Goal: Task Accomplishment & Management: Manage account settings

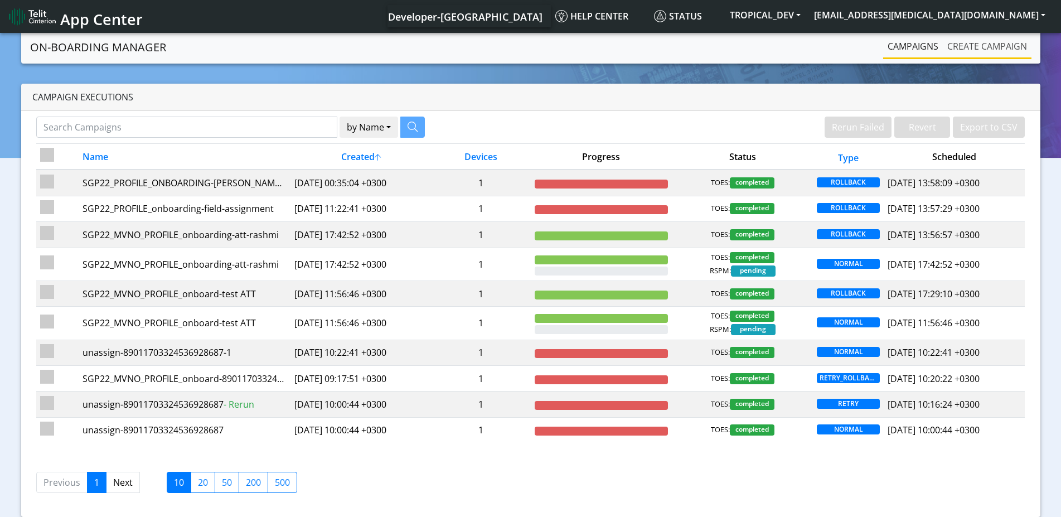
click at [980, 47] on link "Create campaign" at bounding box center [987, 46] width 89 height 22
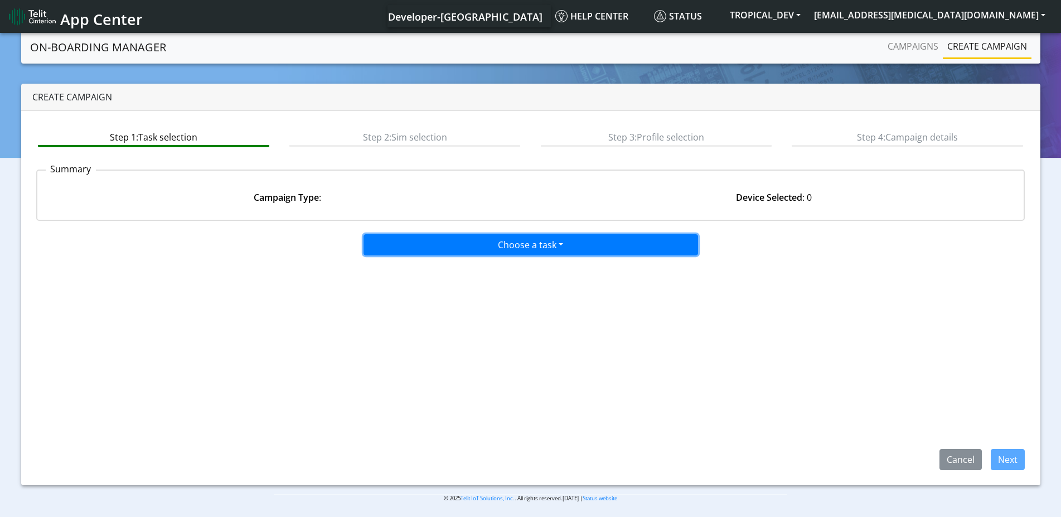
click at [626, 242] on button "Choose a task" at bounding box center [530, 244] width 334 height 21
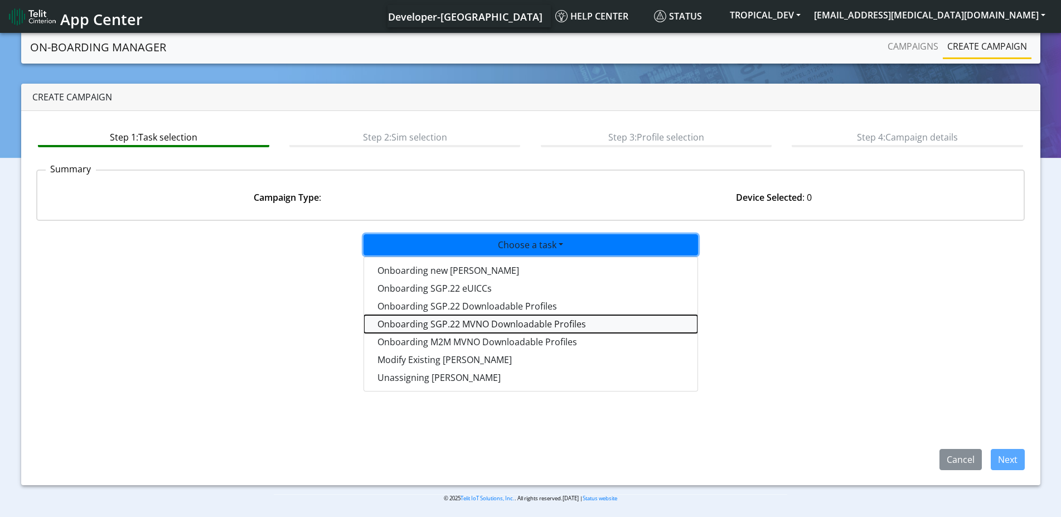
click at [510, 325] on tasksgp22mvnoprofile-dropdown "Onboarding SGP.22 MVNO Downloadable Profiles" at bounding box center [530, 324] width 333 height 18
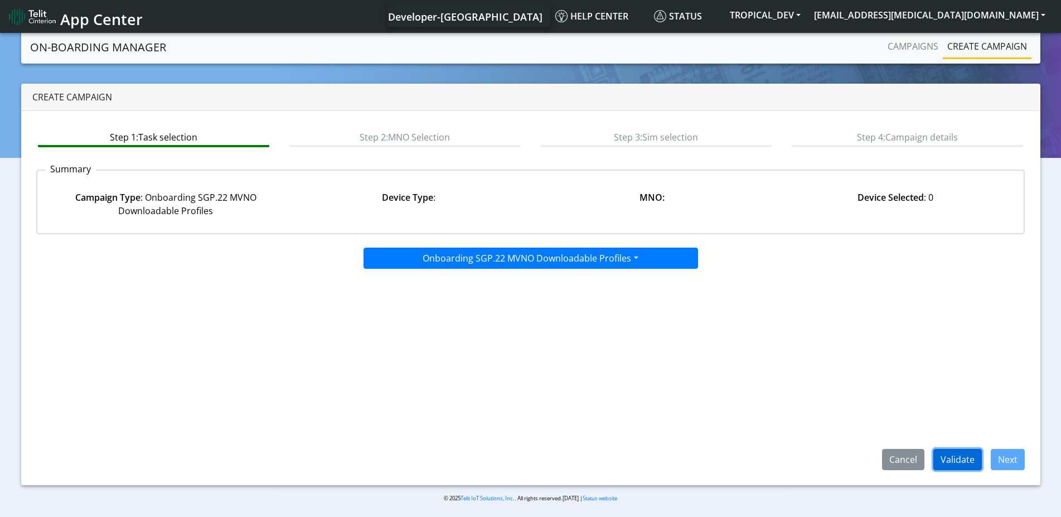
click at [966, 455] on button "Validate" at bounding box center [957, 459] width 49 height 21
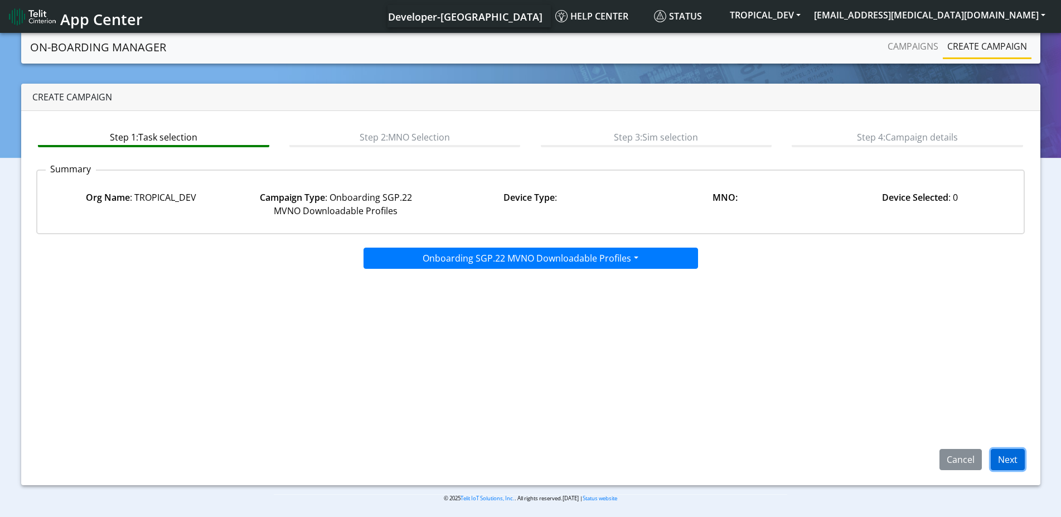
click at [1014, 458] on button "Next" at bounding box center [1008, 459] width 34 height 21
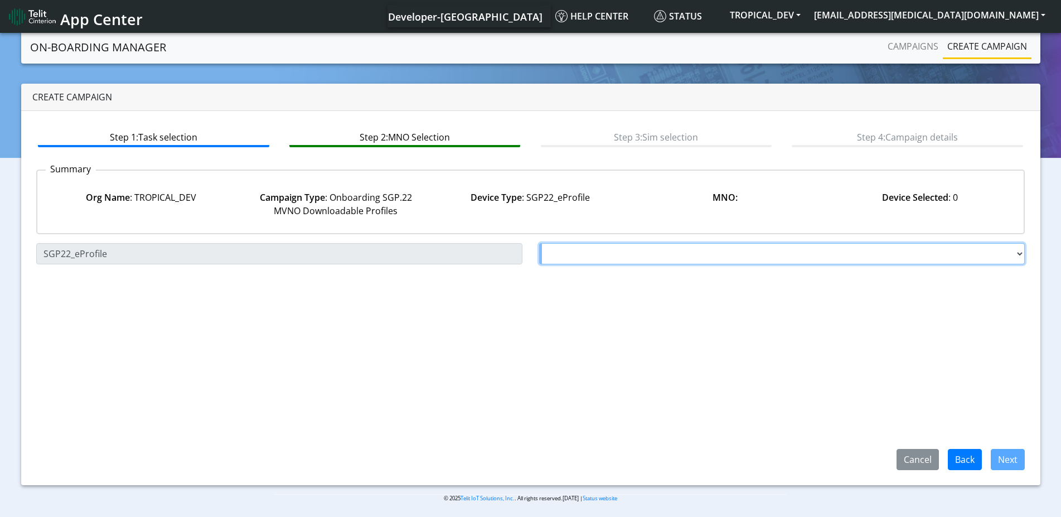
click at [539, 243] on select "Choose a MNO TELIT AT&T Wireless FutureProfile NLT-Brazil AT&T JASPER SGP22" at bounding box center [782, 253] width 486 height 21
select select "1.3.5.6.7"
click option "AT&T JASPER SGP22" at bounding box center [0, 0] width 0 height 0
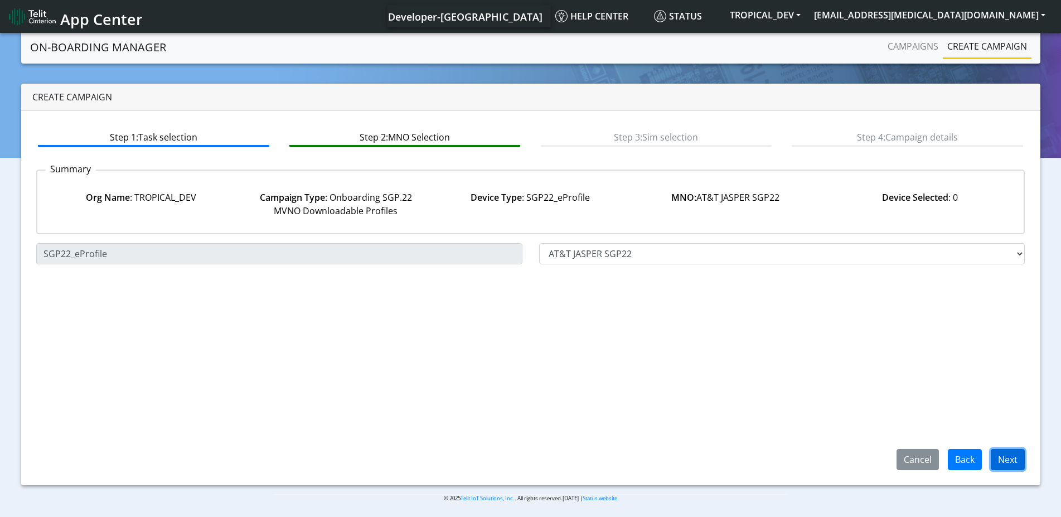
click at [1021, 458] on button "Next" at bounding box center [1008, 459] width 34 height 21
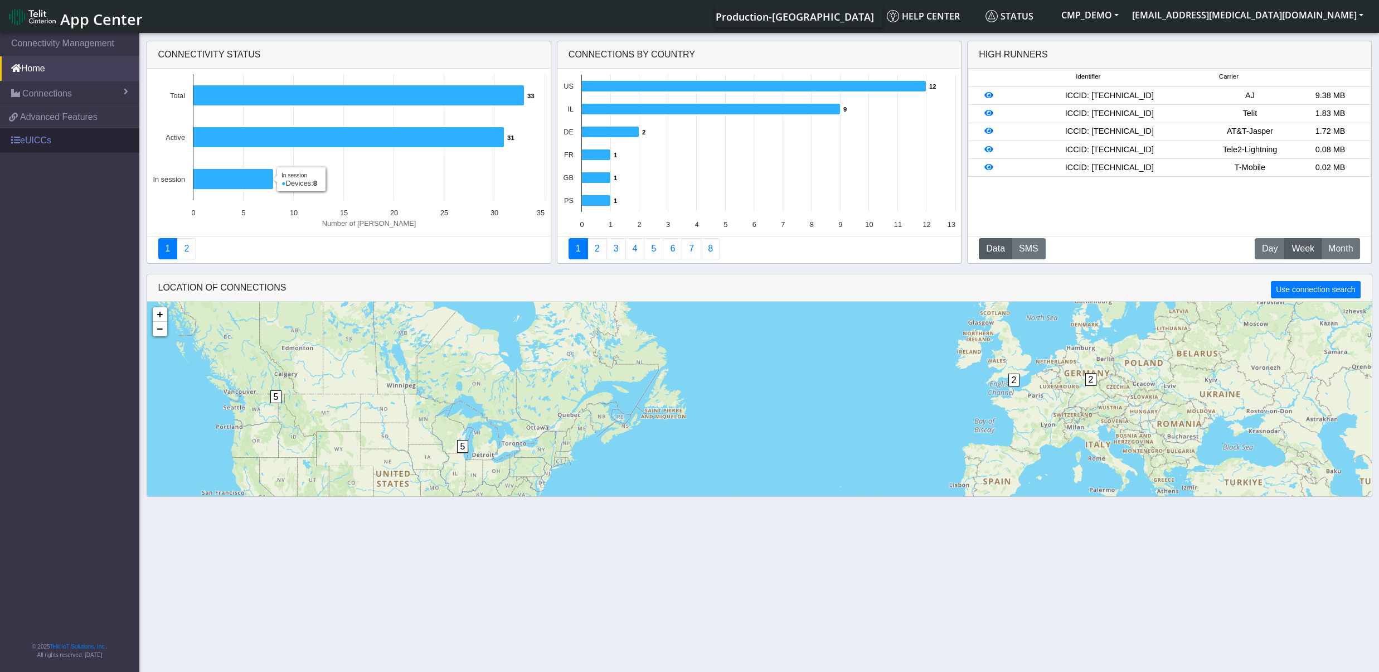
click at [42, 147] on link "eUICCs" at bounding box center [69, 140] width 139 height 25
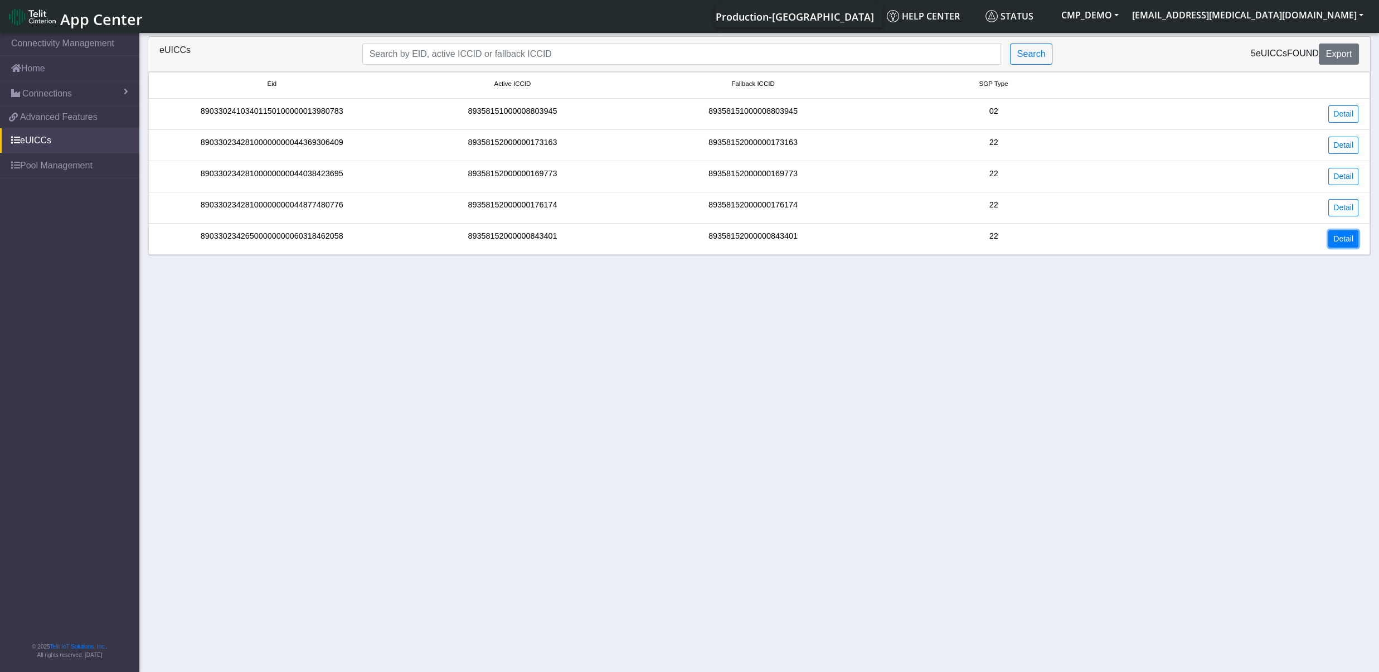
click at [1346, 243] on link "Detail" at bounding box center [1343, 238] width 30 height 17
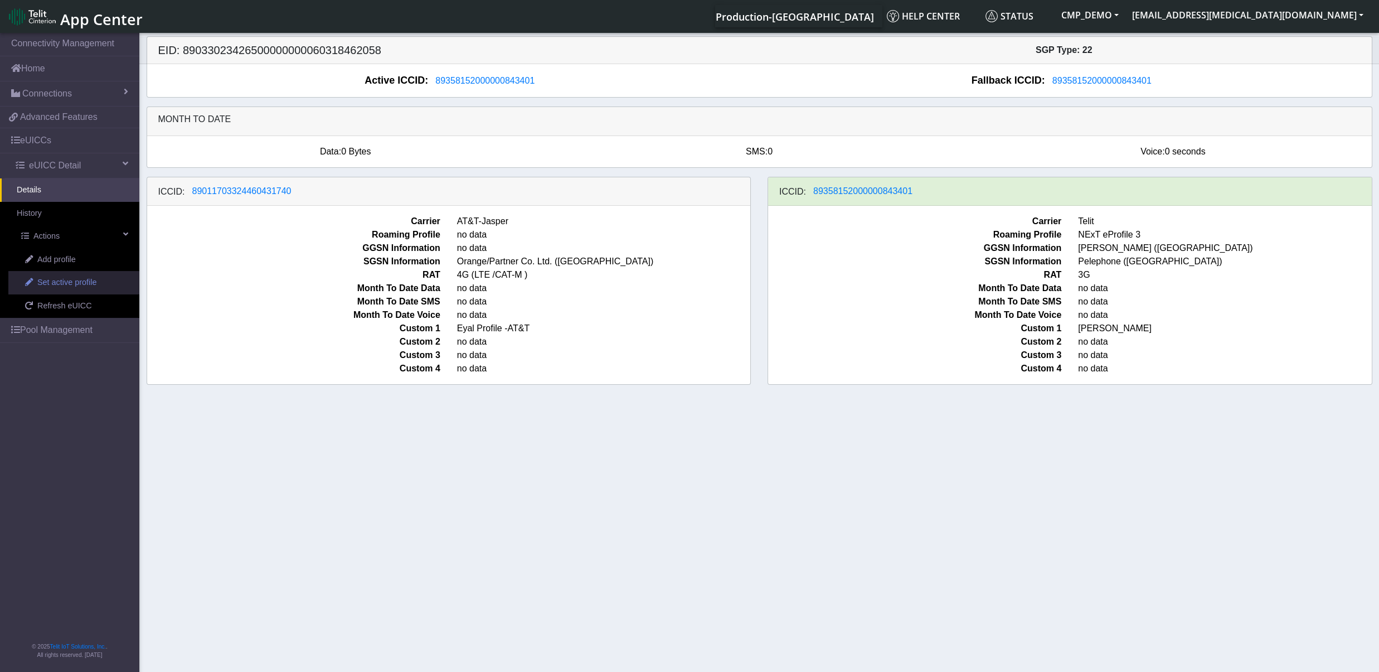
click at [62, 283] on span "Set active profile" at bounding box center [66, 283] width 59 height 12
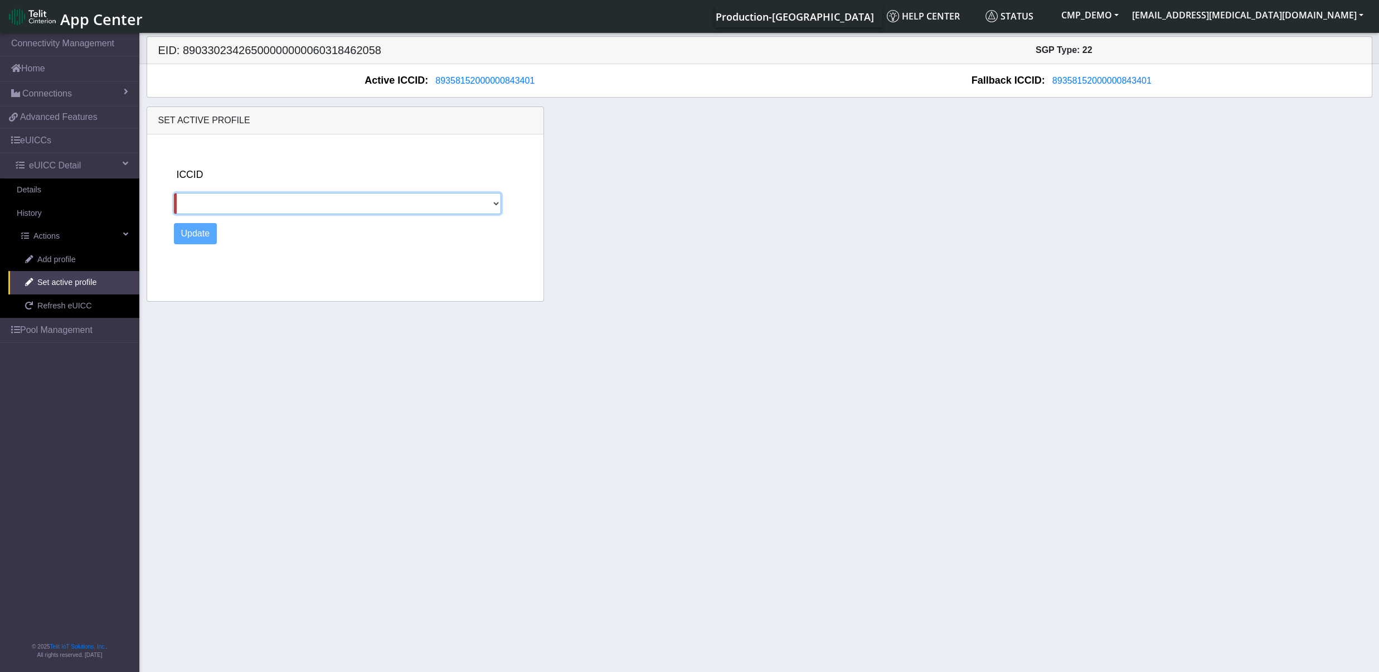
click at [174, 193] on select "89011703324460431740" at bounding box center [337, 203] width 327 height 21
select select "89011703324460431740"
click option "89011703324460431740" at bounding box center [0, 0] width 0 height 0
click at [191, 234] on button "Update" at bounding box center [195, 233] width 43 height 21
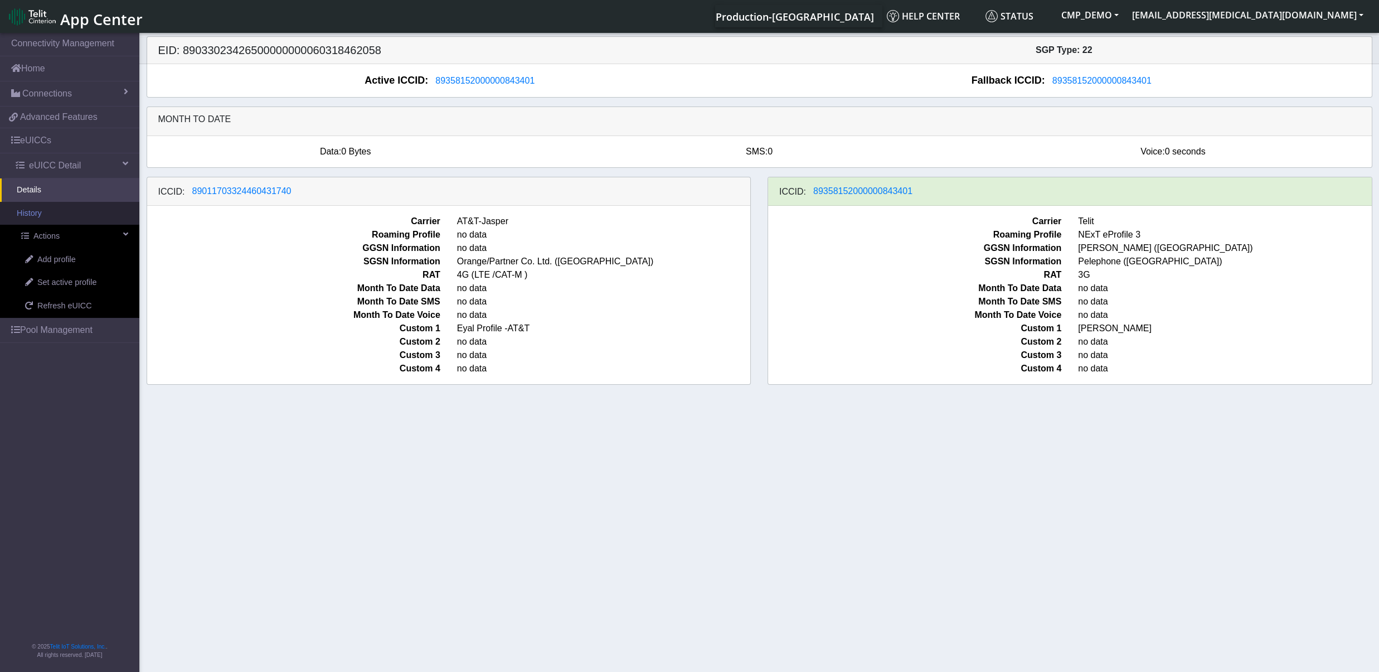
click at [53, 217] on link "History" at bounding box center [69, 213] width 139 height 23
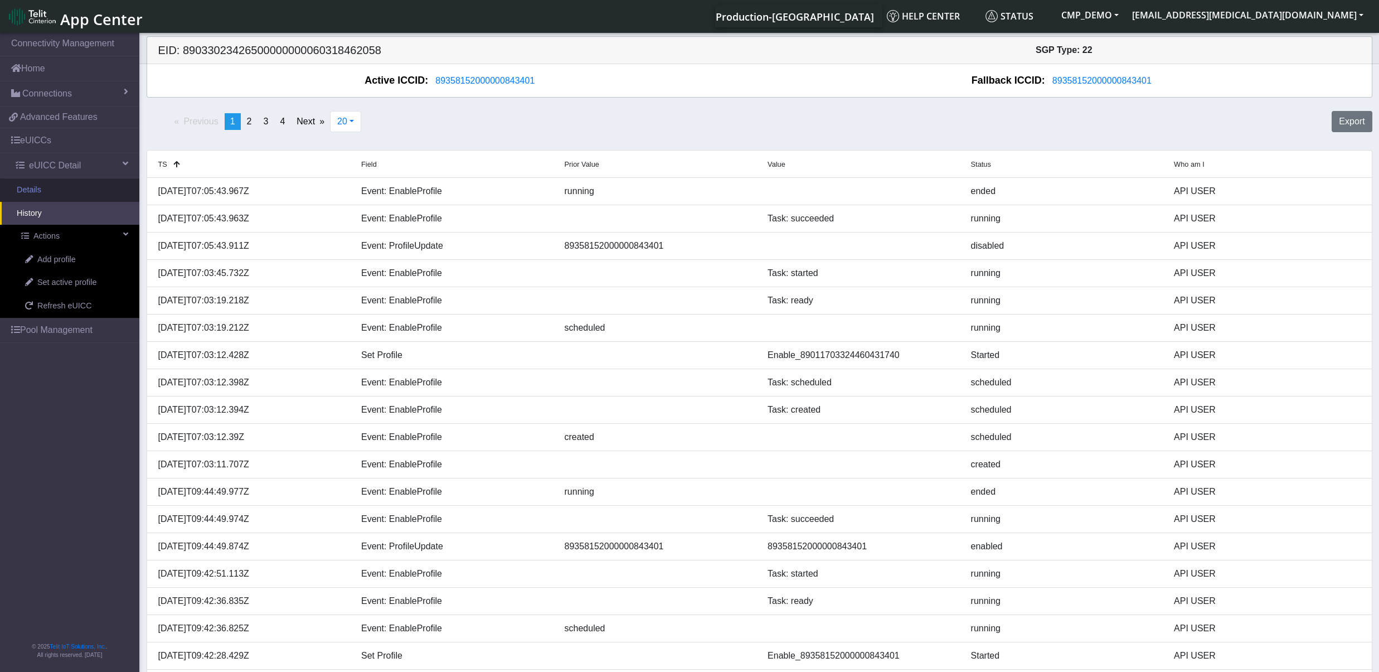
click at [64, 188] on link "Details" at bounding box center [69, 189] width 139 height 23
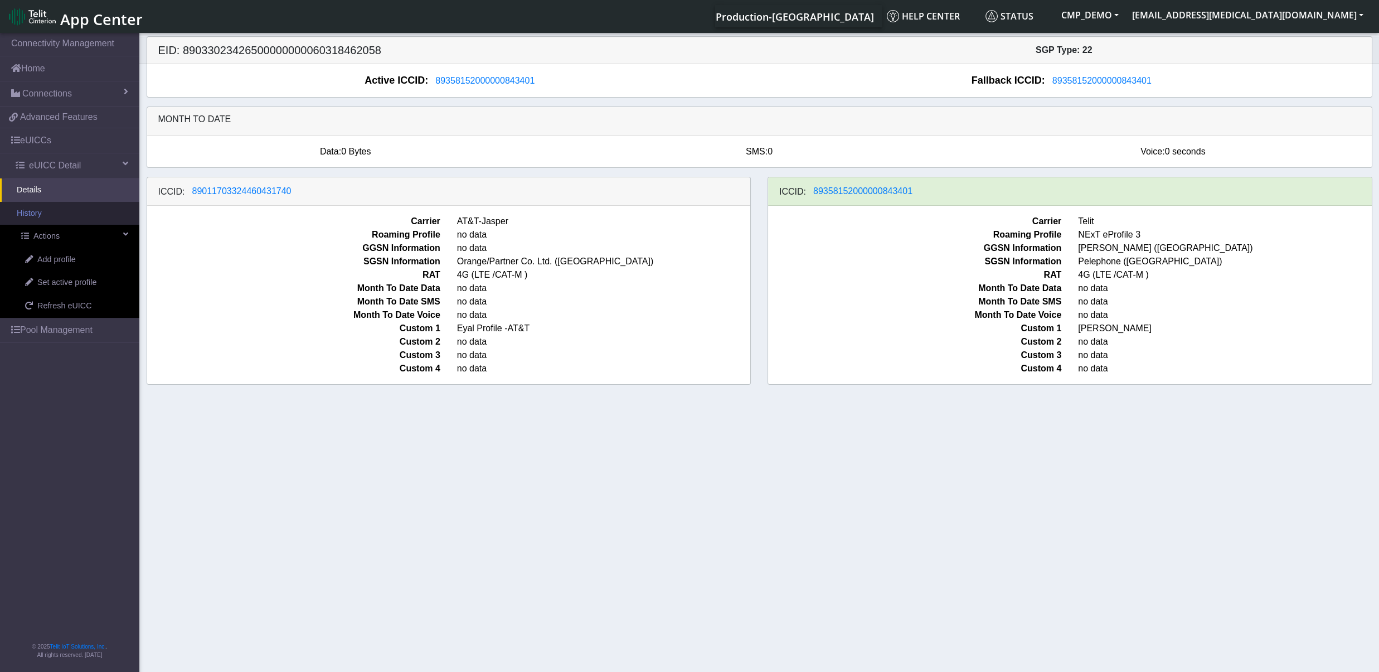
click at [45, 220] on link "History" at bounding box center [69, 213] width 139 height 23
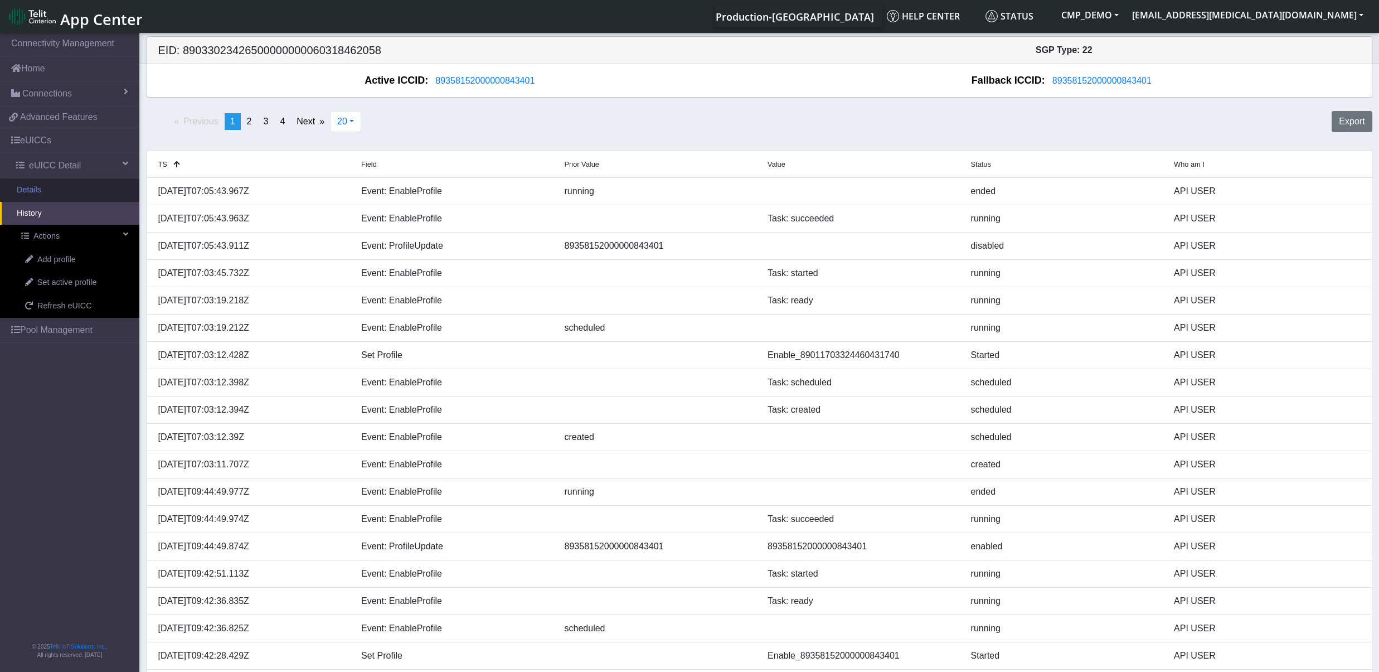
click at [52, 193] on link "Details" at bounding box center [69, 189] width 139 height 23
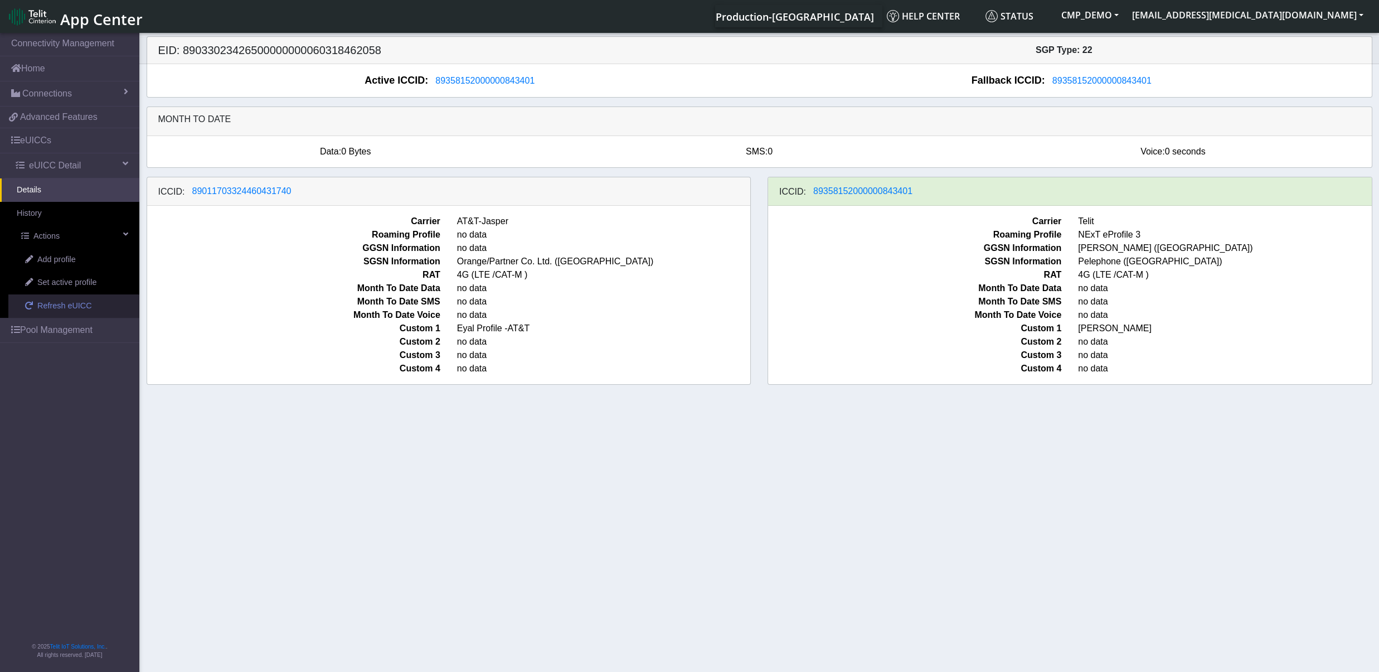
click at [62, 307] on span "Refresh eUICC" at bounding box center [64, 306] width 55 height 12
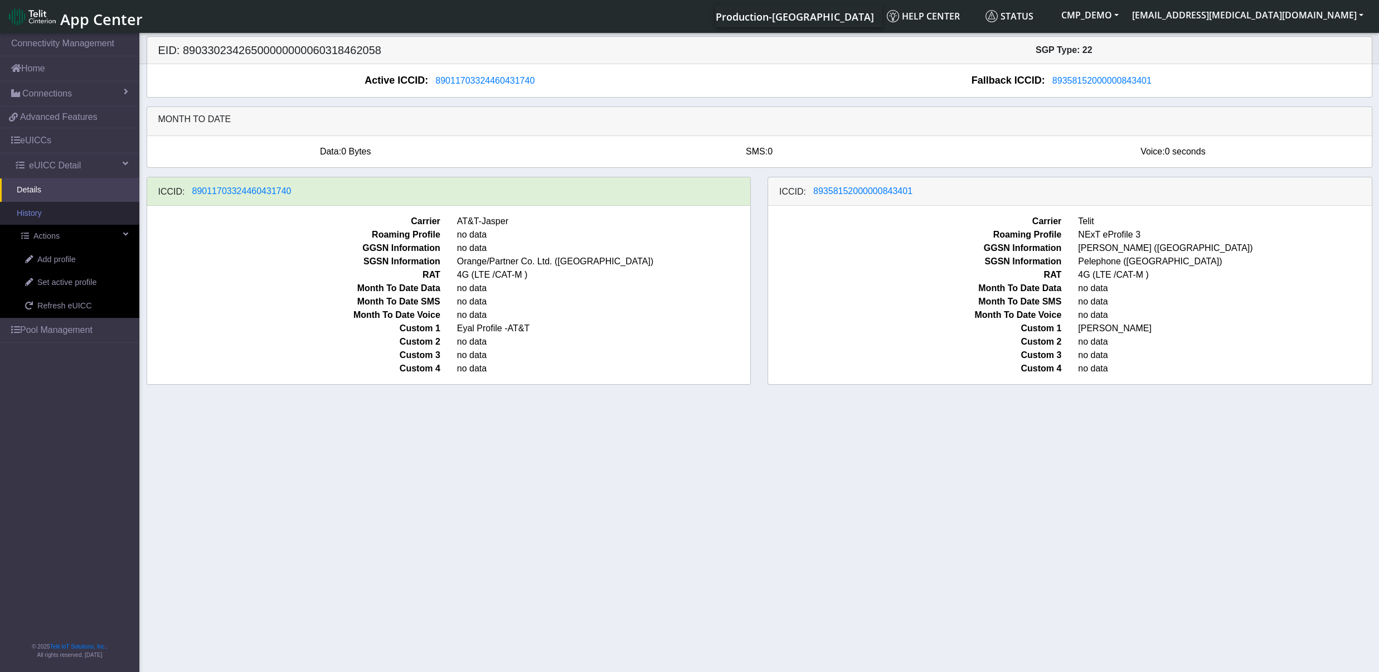
click at [53, 217] on link "History" at bounding box center [69, 213] width 139 height 23
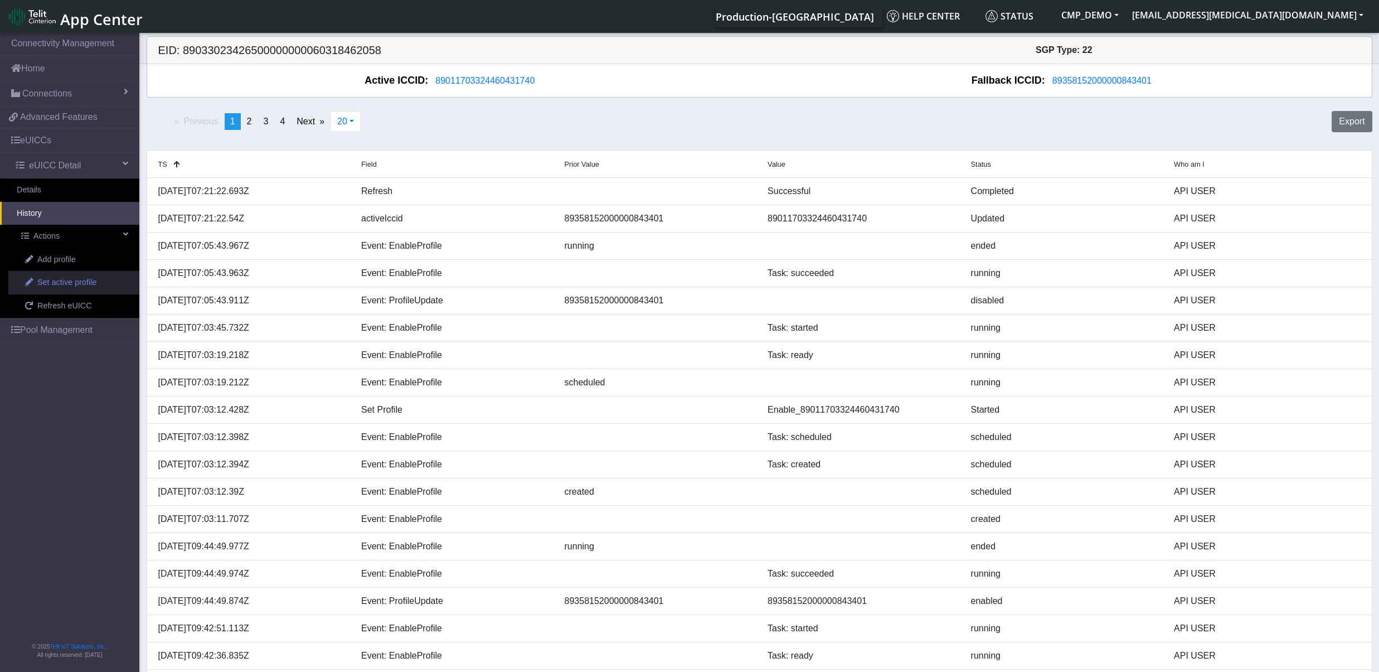
click at [71, 289] on span "Set active profile" at bounding box center [66, 283] width 59 height 12
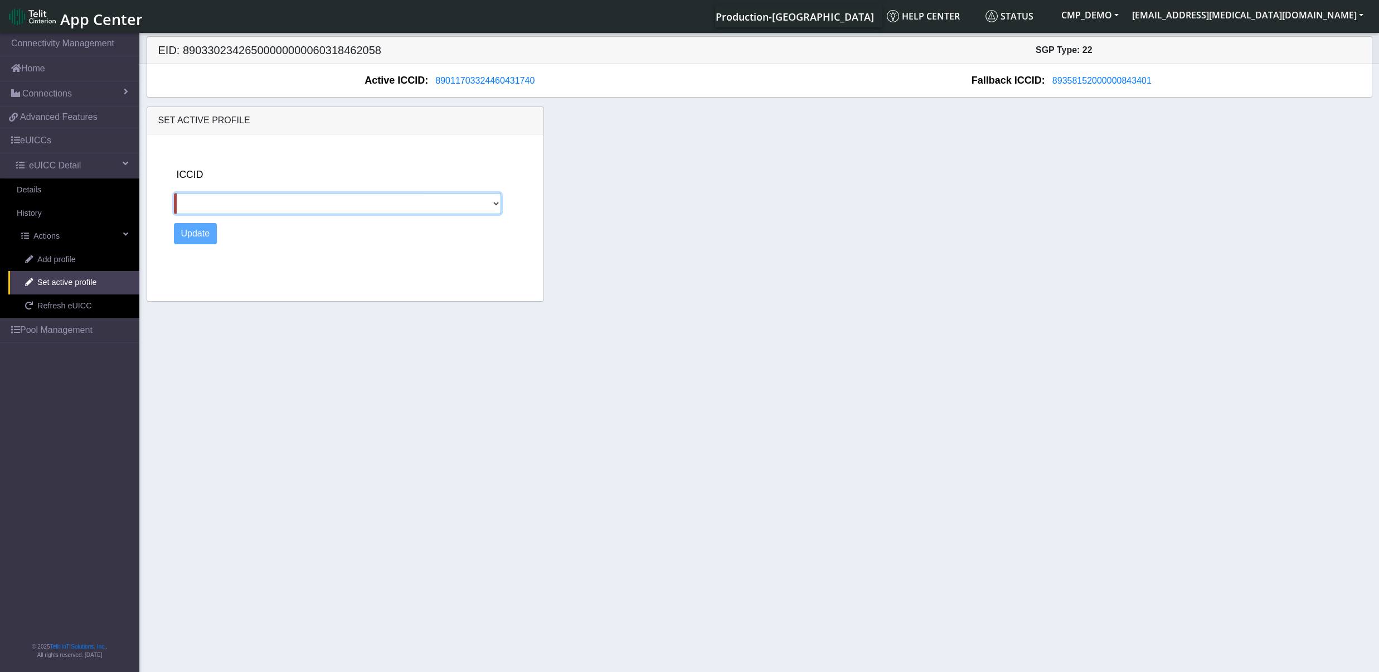
click at [174, 193] on select "89358152000000843401" at bounding box center [337, 203] width 327 height 21
select select "89358152000000843401"
click option "89358152000000843401" at bounding box center [0, 0] width 0 height 0
click at [202, 234] on button "Update" at bounding box center [195, 233] width 43 height 21
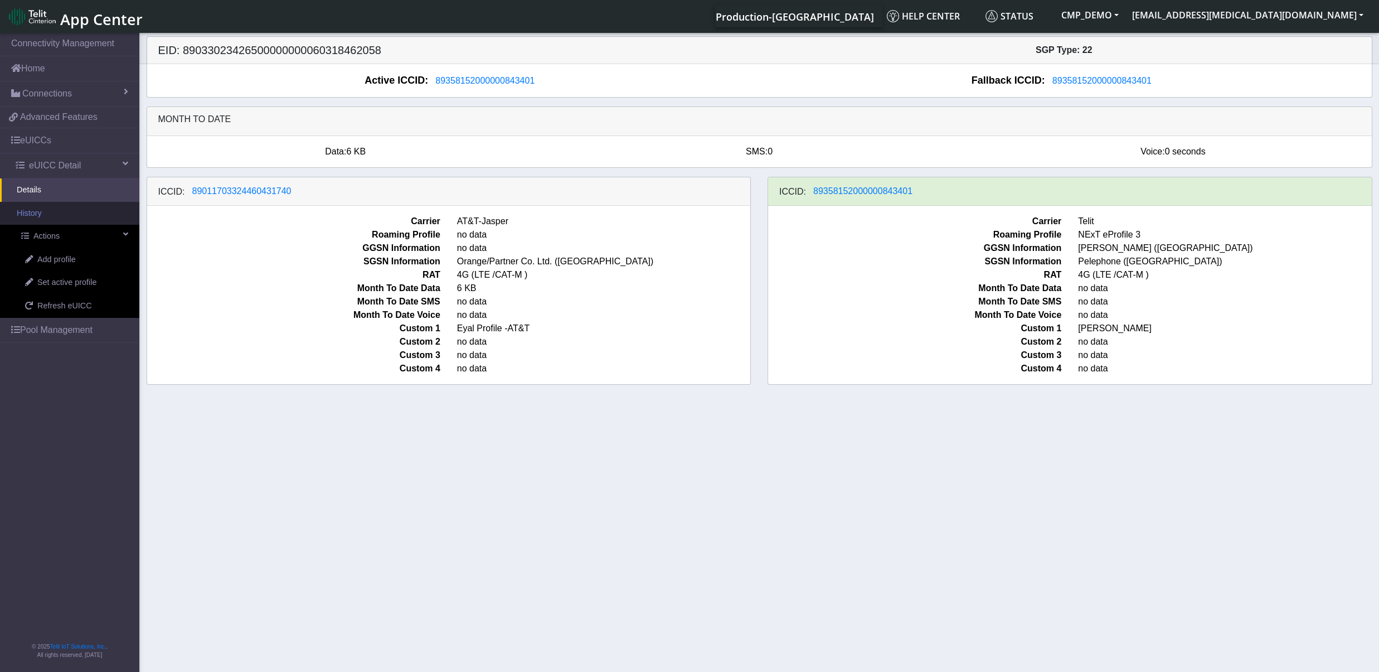
click at [66, 212] on link "History" at bounding box center [69, 213] width 139 height 23
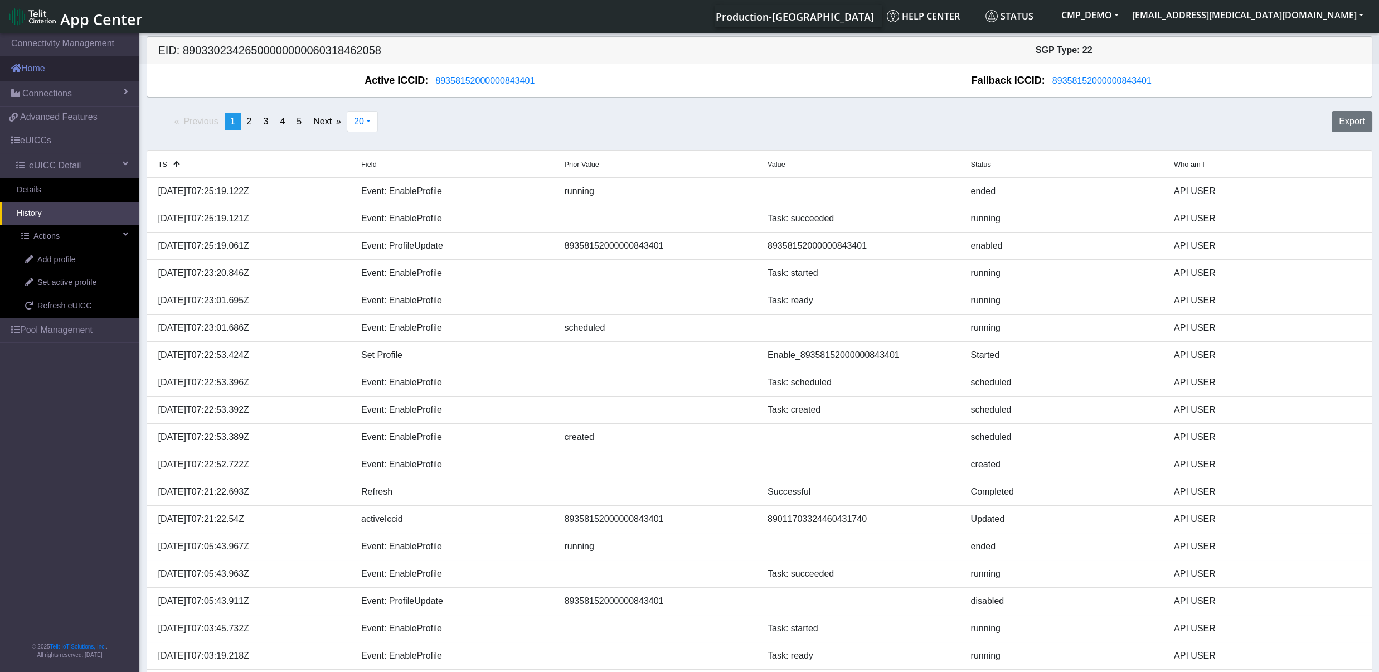
click at [49, 74] on link "Home" at bounding box center [69, 68] width 139 height 25
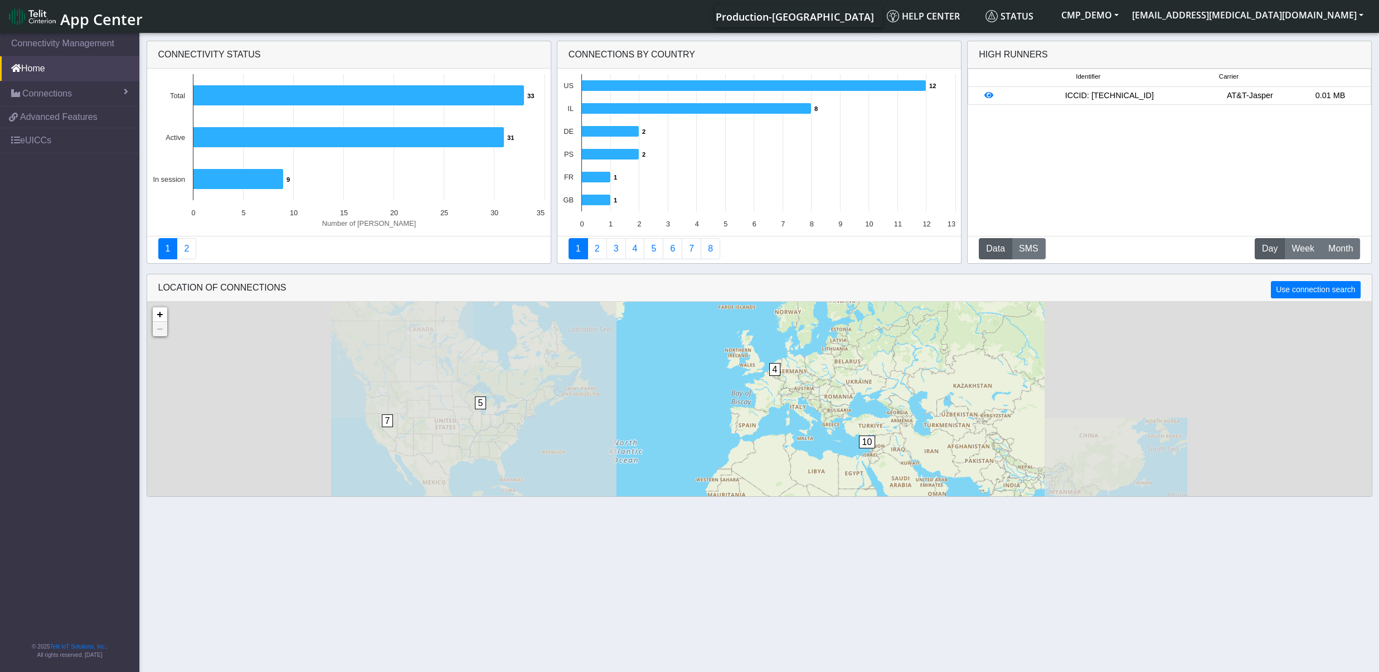
drag, startPoint x: 889, startPoint y: 399, endPoint x: 893, endPoint y: 379, distance: 21.1
click at [892, 379] on div "5 2 1 1 10 7 5 4 10 + − ©2025 MapQuest, | Terms" at bounding box center [759, 453] width 1225 height 302
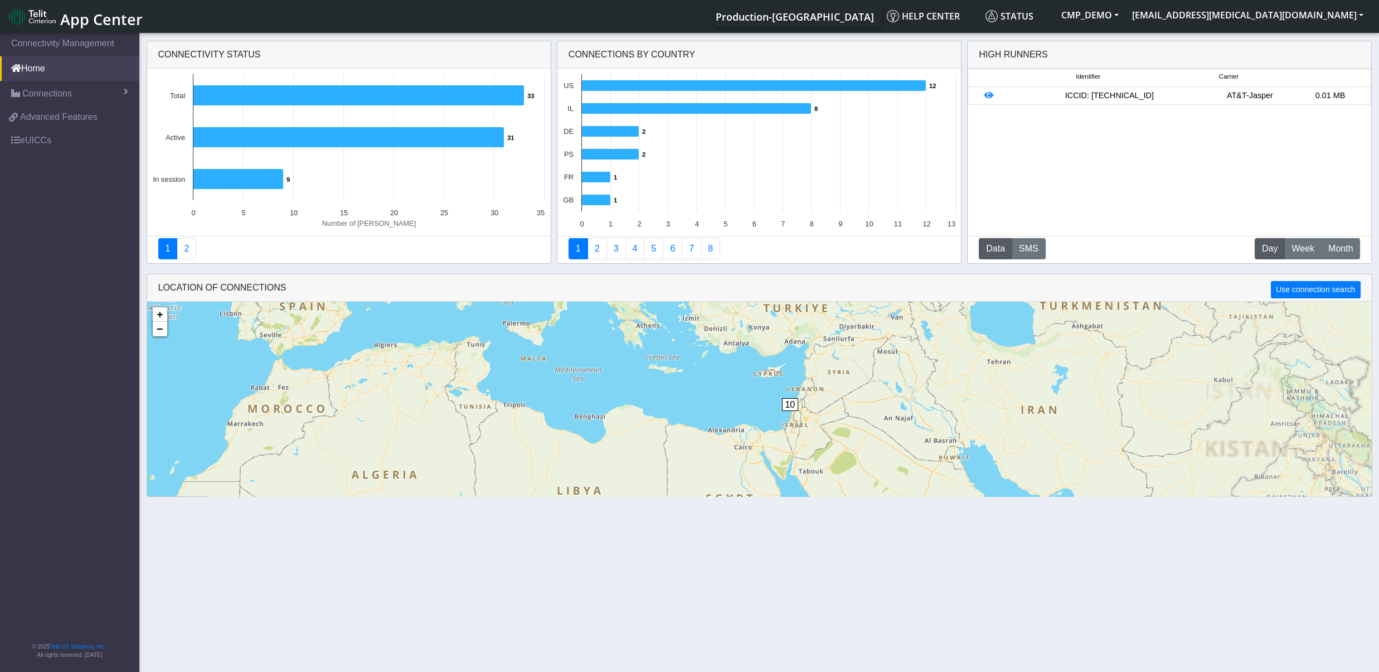
drag, startPoint x: 896, startPoint y: 458, endPoint x: 904, endPoint y: 362, distance: 96.8
click at [904, 362] on div "5 2 1 1 10 + − ©2025 MapQuest, | Terms" at bounding box center [759, 453] width 1225 height 302
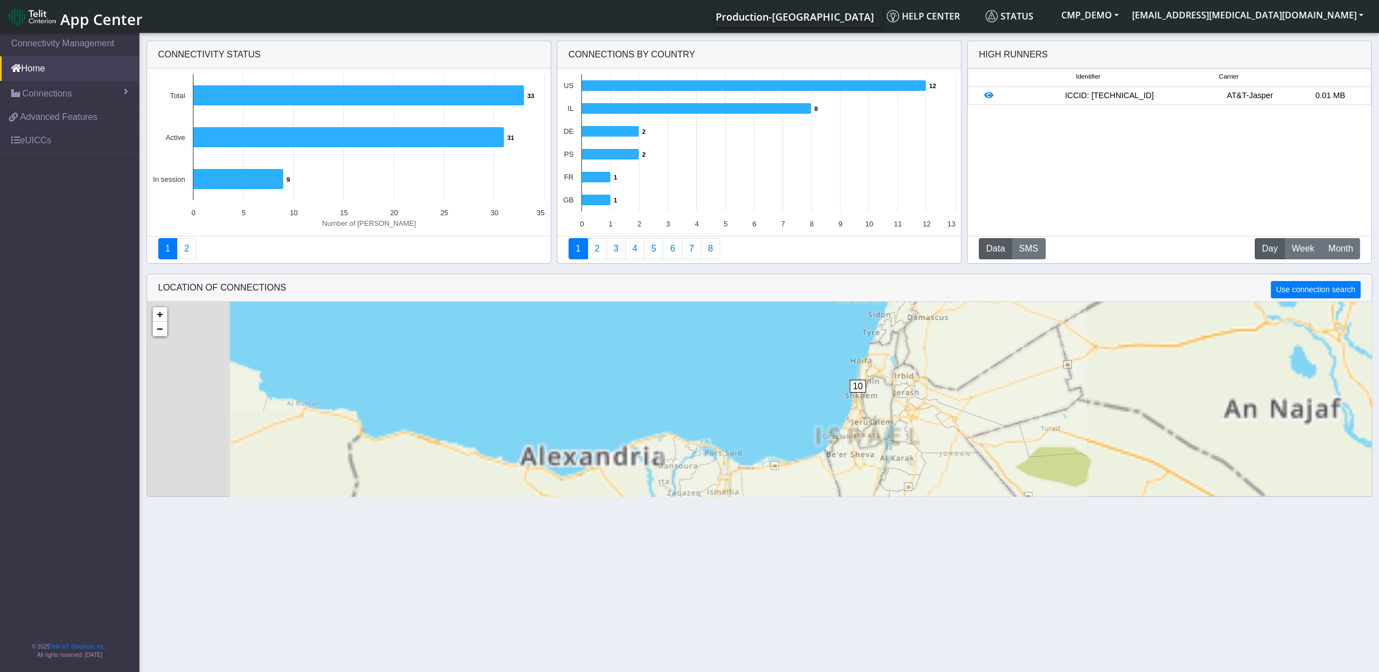
drag, startPoint x: 802, startPoint y: 395, endPoint x: 905, endPoint y: 427, distance: 108.5
click at [905, 427] on div "10 + − ©2025 MapQuest, | Terms" at bounding box center [759, 453] width 1225 height 302
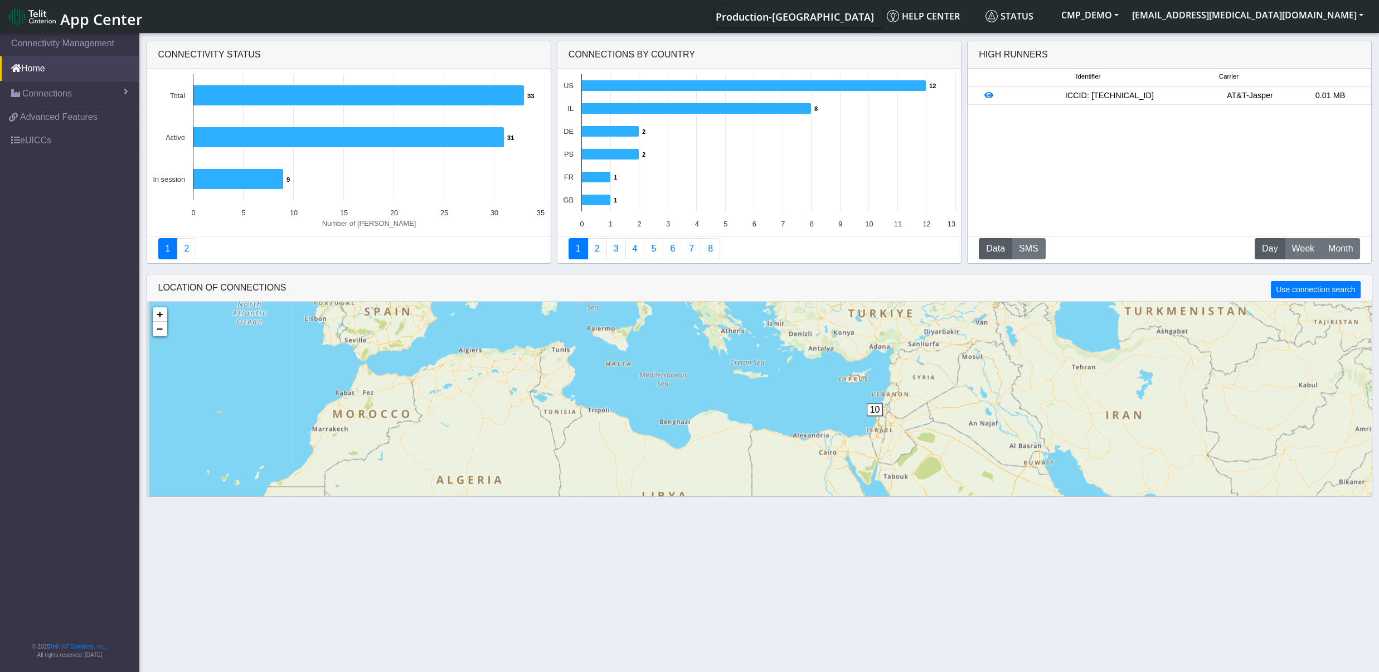
drag, startPoint x: 838, startPoint y: 379, endPoint x: 972, endPoint y: 448, distance: 150.3
click at [972, 448] on div "2 5 2 10 1 1 + − ©2025 MapQuest, | Terms" at bounding box center [759, 453] width 1225 height 302
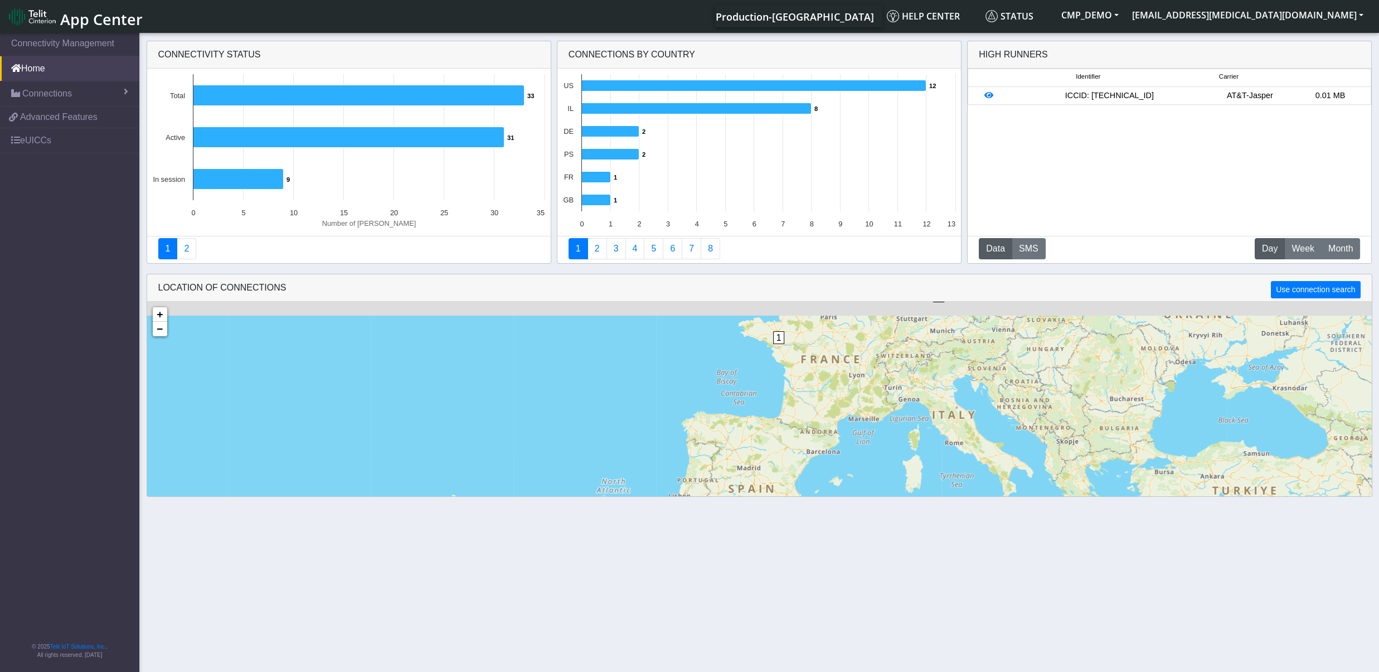
drag, startPoint x: 589, startPoint y: 399, endPoint x: 681, endPoint y: 458, distance: 109.6
click at [637, 467] on div "5 2 5 2 1 1 10 + − ©2025 MapQuest, | Terms" at bounding box center [759, 453] width 1225 height 302
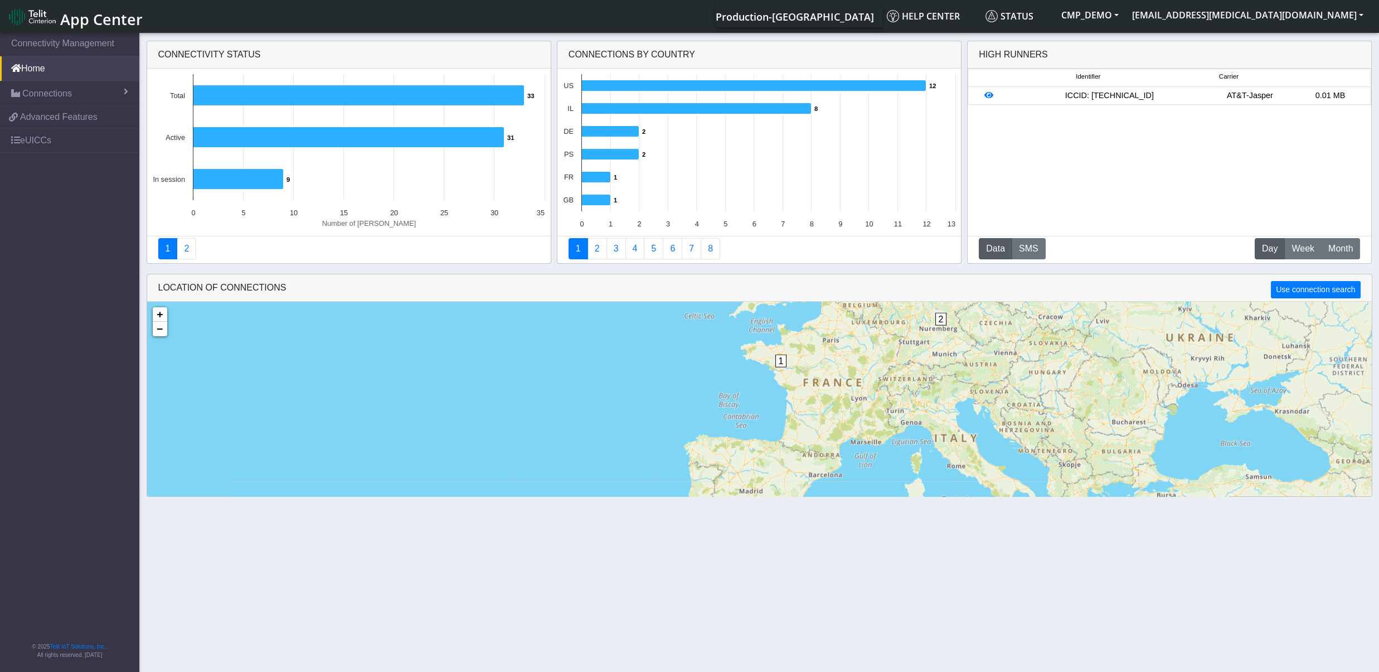
drag, startPoint x: 817, startPoint y: 403, endPoint x: 777, endPoint y: 440, distance: 54.5
click at [777, 440] on div "5 2 5 2 1 1 10 + − ©2025 MapQuest, | Terms" at bounding box center [759, 453] width 1225 height 302
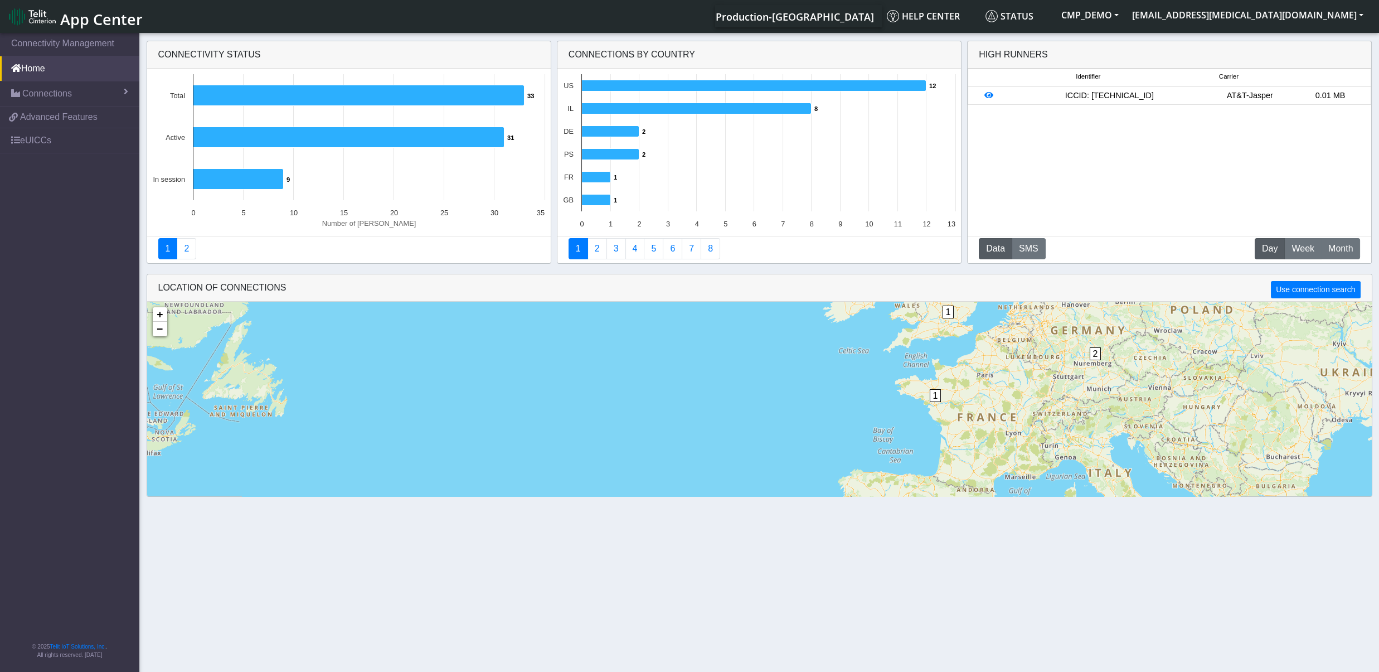
drag, startPoint x: 755, startPoint y: 389, endPoint x: 956, endPoint y: 389, distance: 200.7
click at [956, 389] on div "5 2 5 2 1 1 10 + − ©2025 MapQuest, | Terms" at bounding box center [759, 453] width 1225 height 302
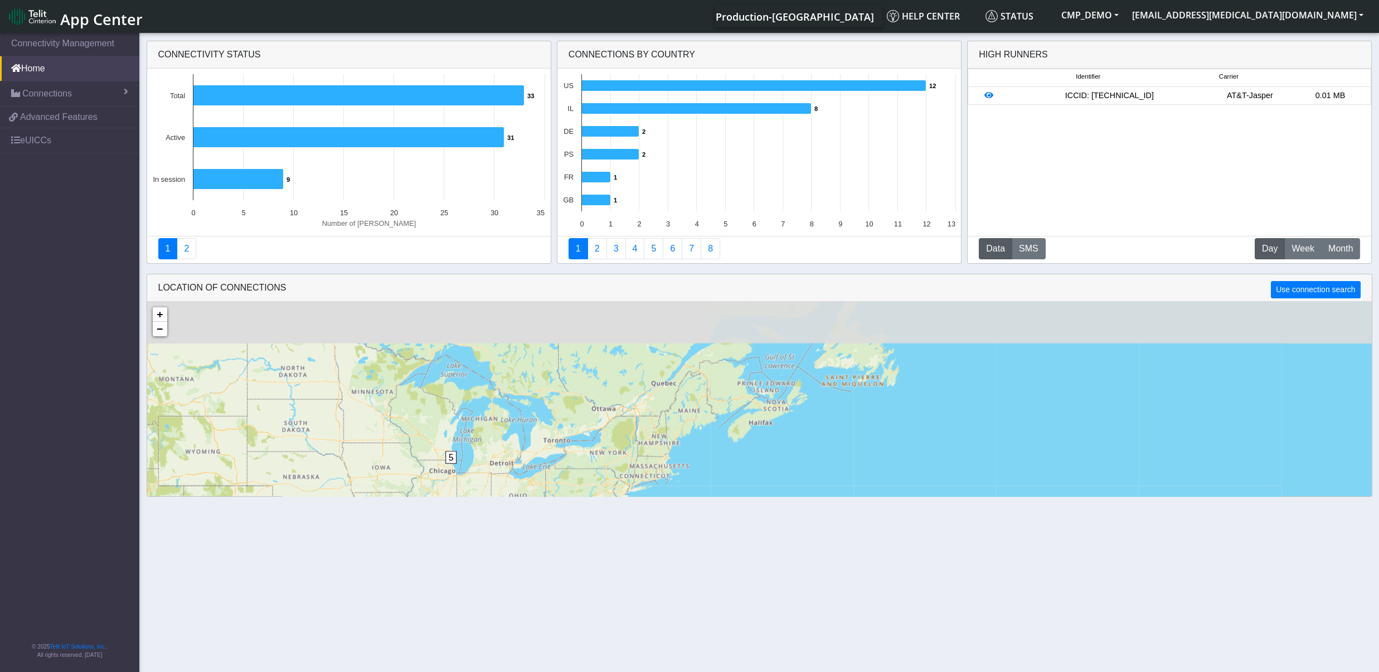
drag, startPoint x: 790, startPoint y: 370, endPoint x: 769, endPoint y: 439, distance: 72.8
click at [769, 439] on div "5 2 5 2 1 1 10 + − ©2025 MapQuest, | Terms" at bounding box center [759, 453] width 1225 height 302
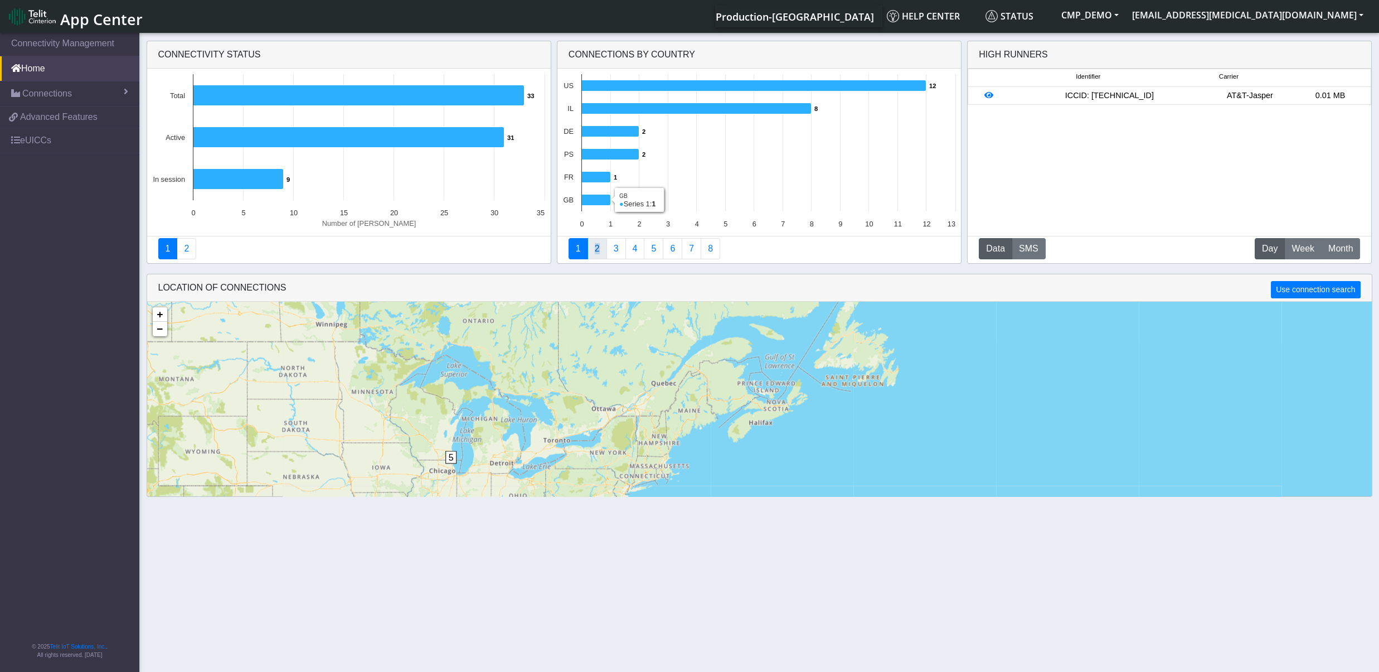
click at [597, 244] on link "2" at bounding box center [598, 248] width 20 height 21
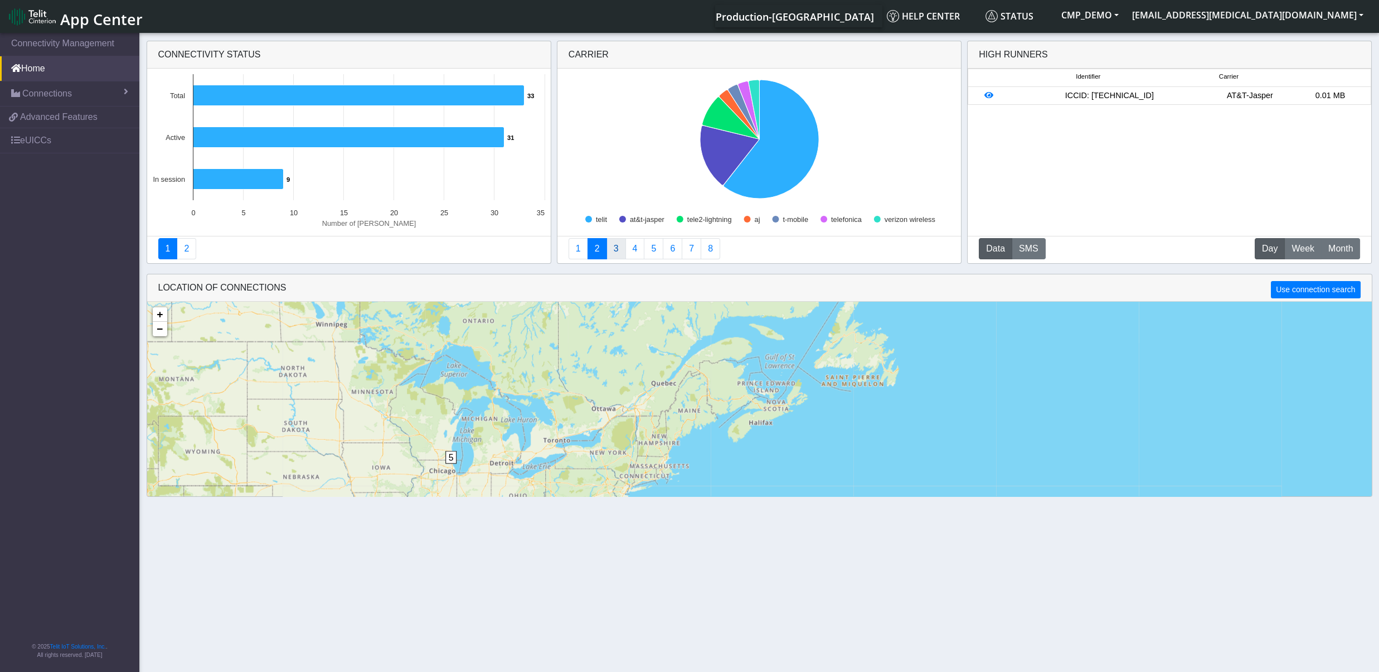
click at [615, 245] on link "3" at bounding box center [617, 248] width 20 height 21
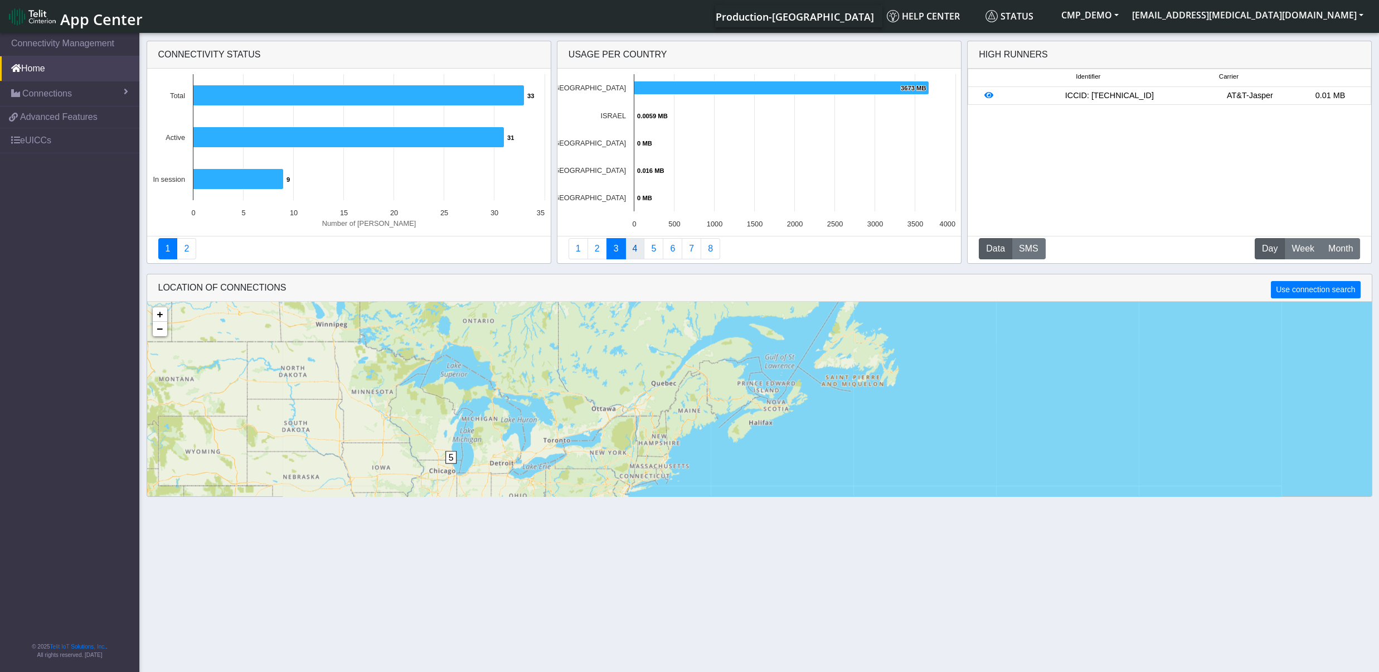
click at [639, 251] on link "4" at bounding box center [635, 248] width 20 height 21
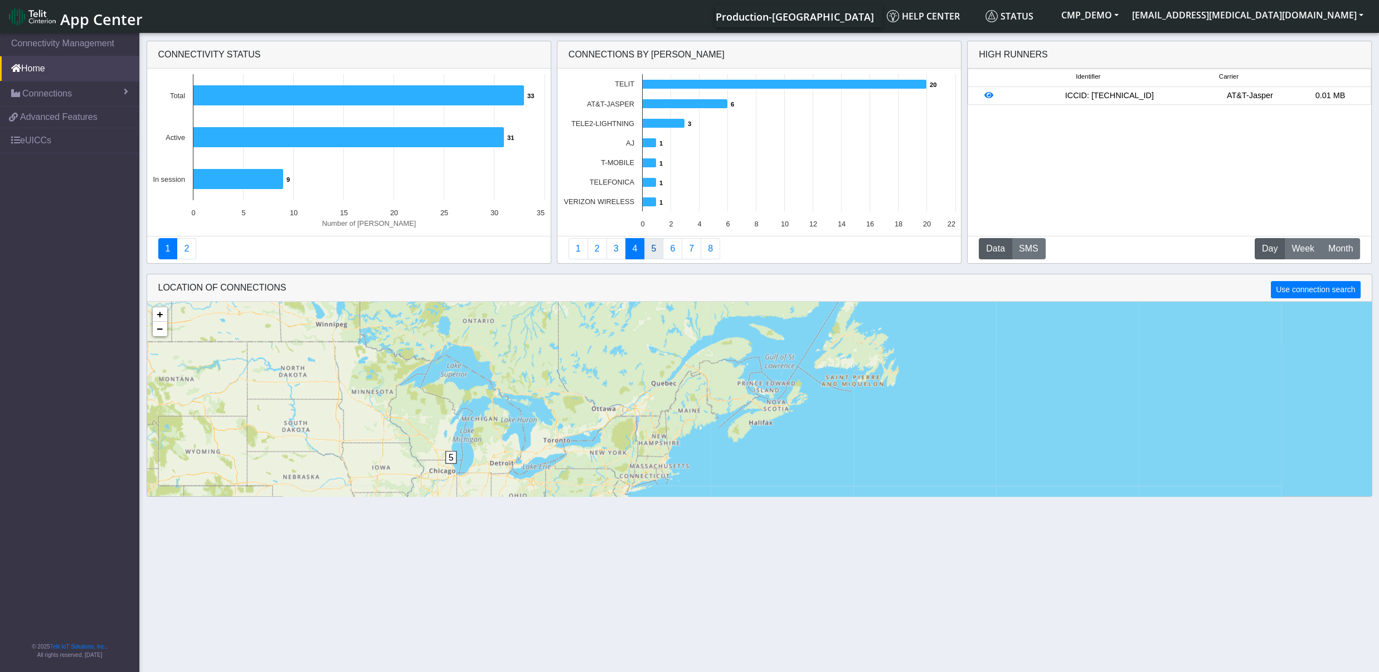
click at [661, 254] on link "5" at bounding box center [654, 248] width 20 height 21
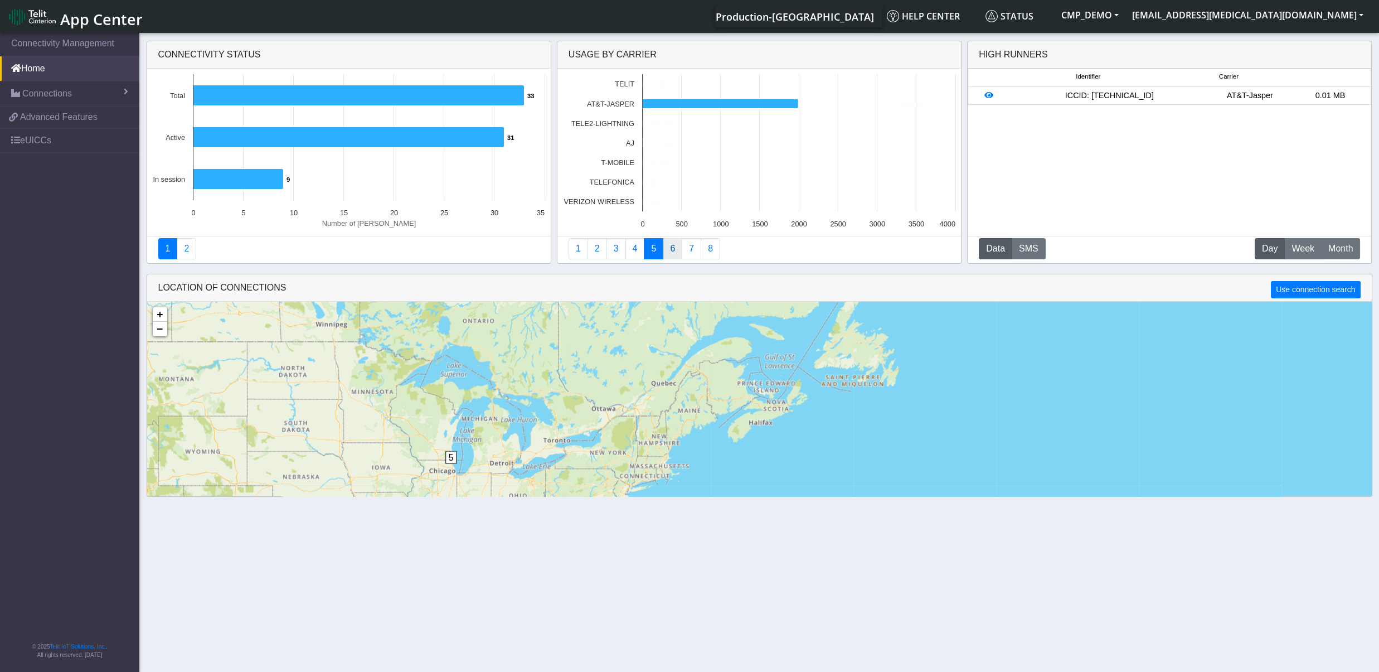
click at [675, 253] on link "6" at bounding box center [673, 248] width 20 height 21
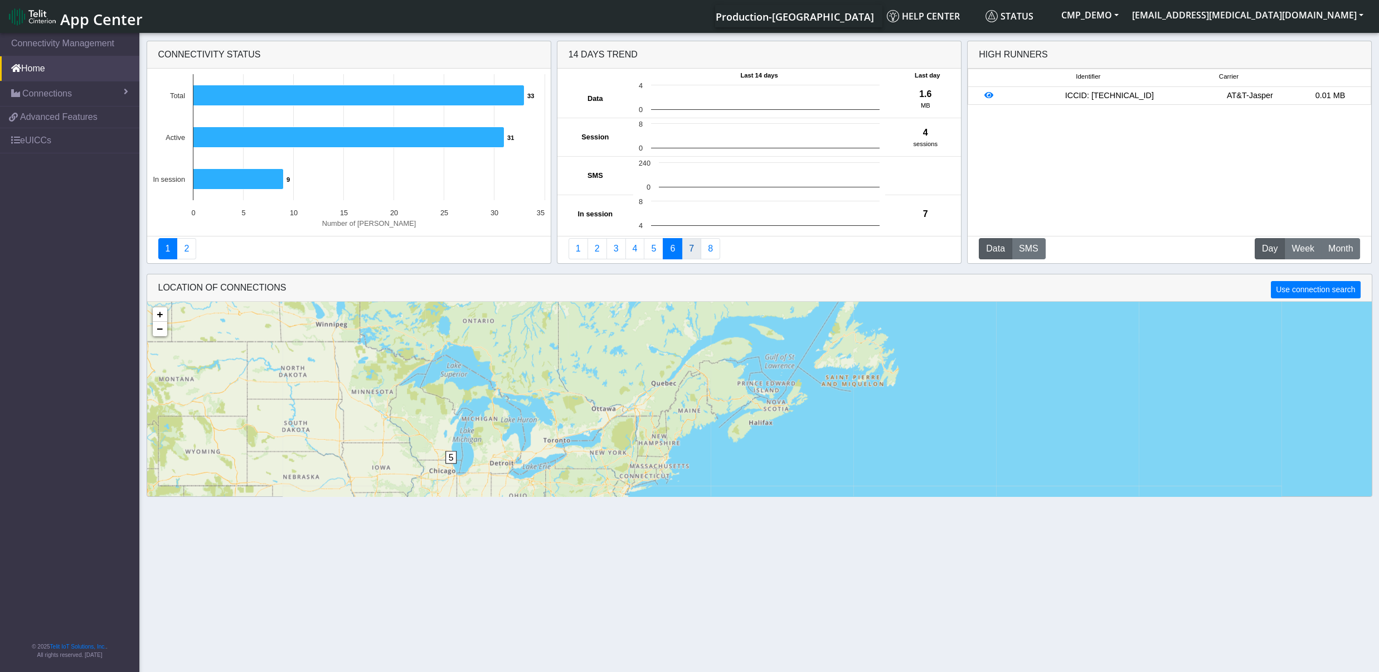
click at [691, 251] on link "7" at bounding box center [692, 248] width 20 height 21
click at [701, 251] on link "7" at bounding box center [692, 248] width 20 height 21
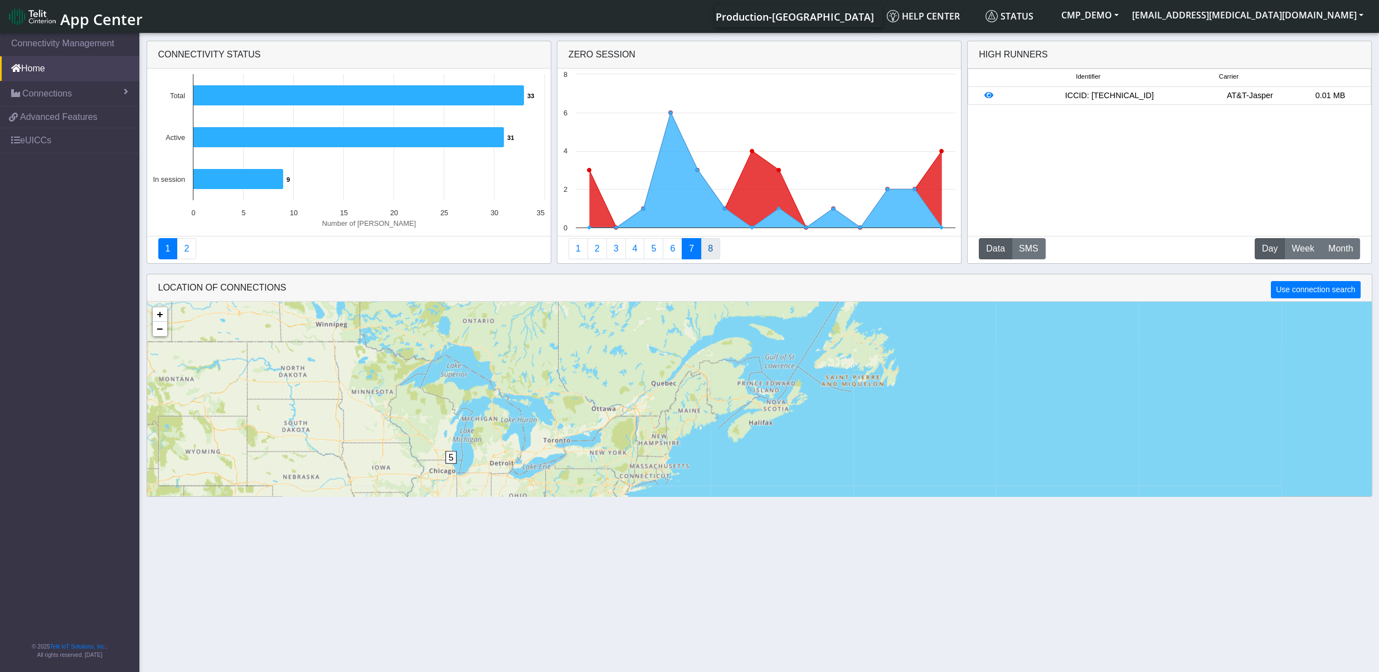
click at [706, 249] on link "8" at bounding box center [711, 248] width 20 height 21
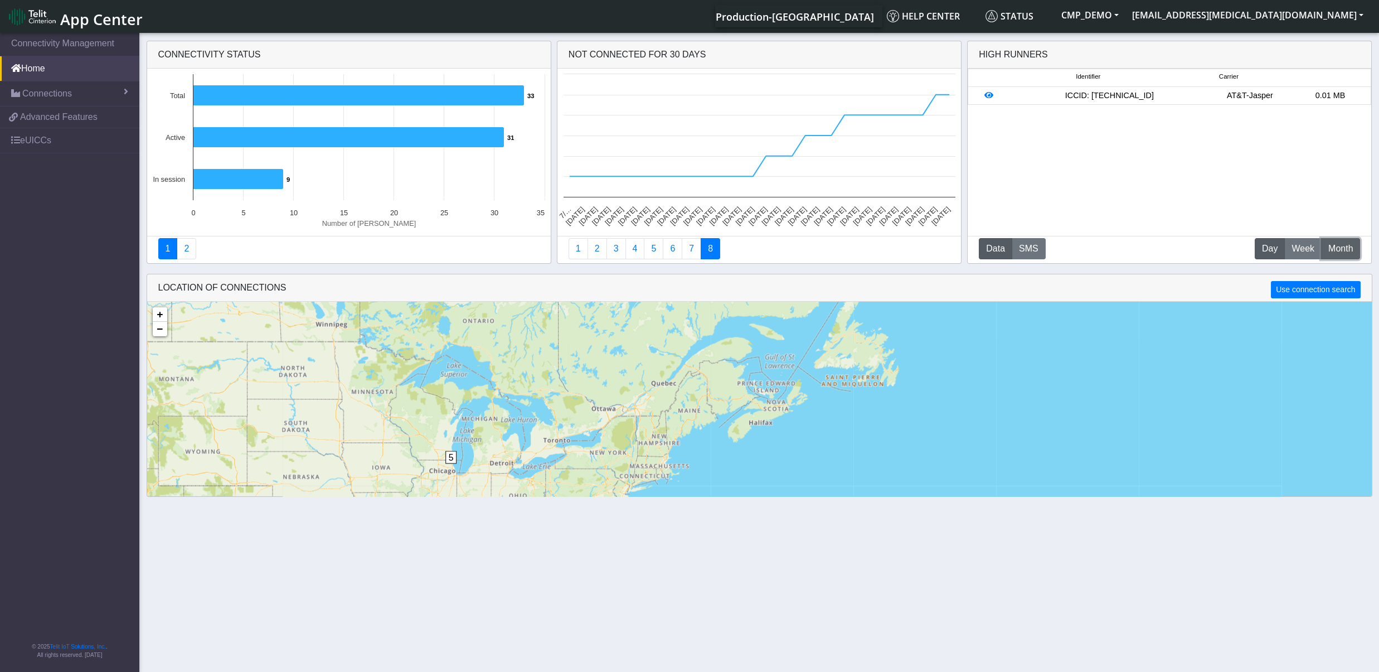
click at [1346, 251] on span "Month" at bounding box center [1340, 248] width 25 height 13
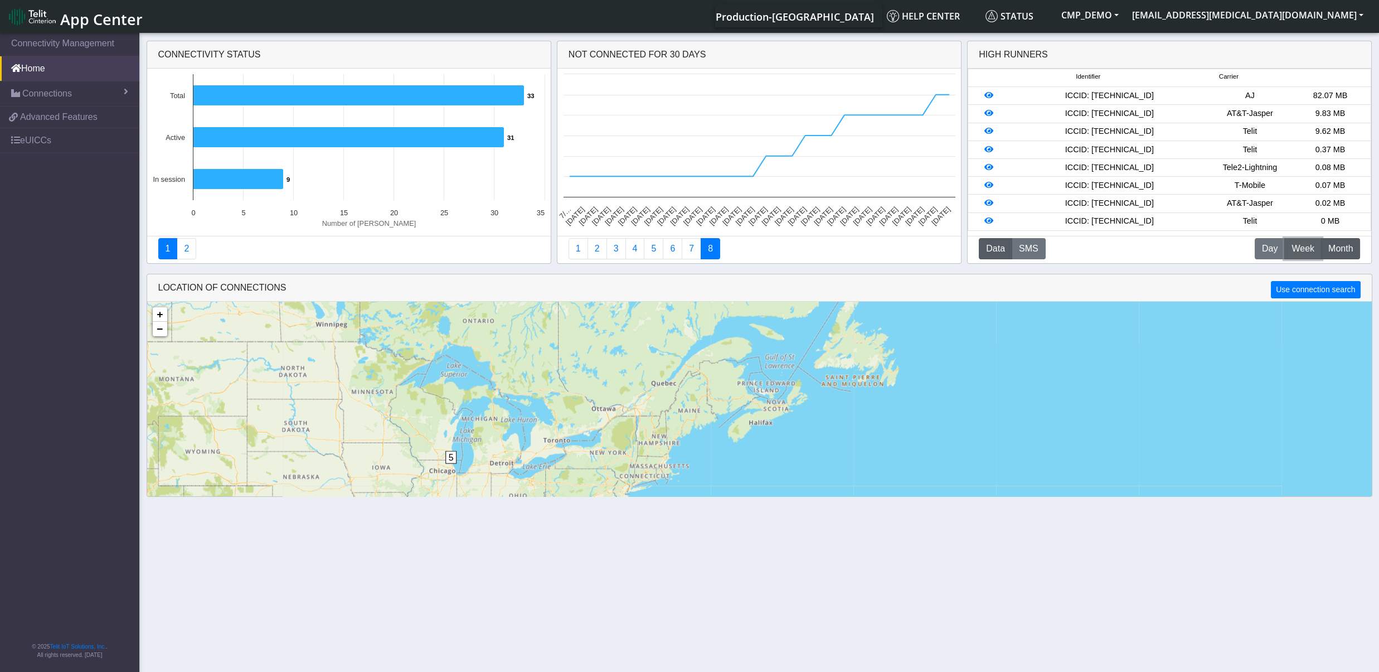
click at [1303, 247] on span "Week" at bounding box center [1303, 248] width 23 height 13
click at [1026, 249] on button "SMS" at bounding box center [1029, 248] width 34 height 21
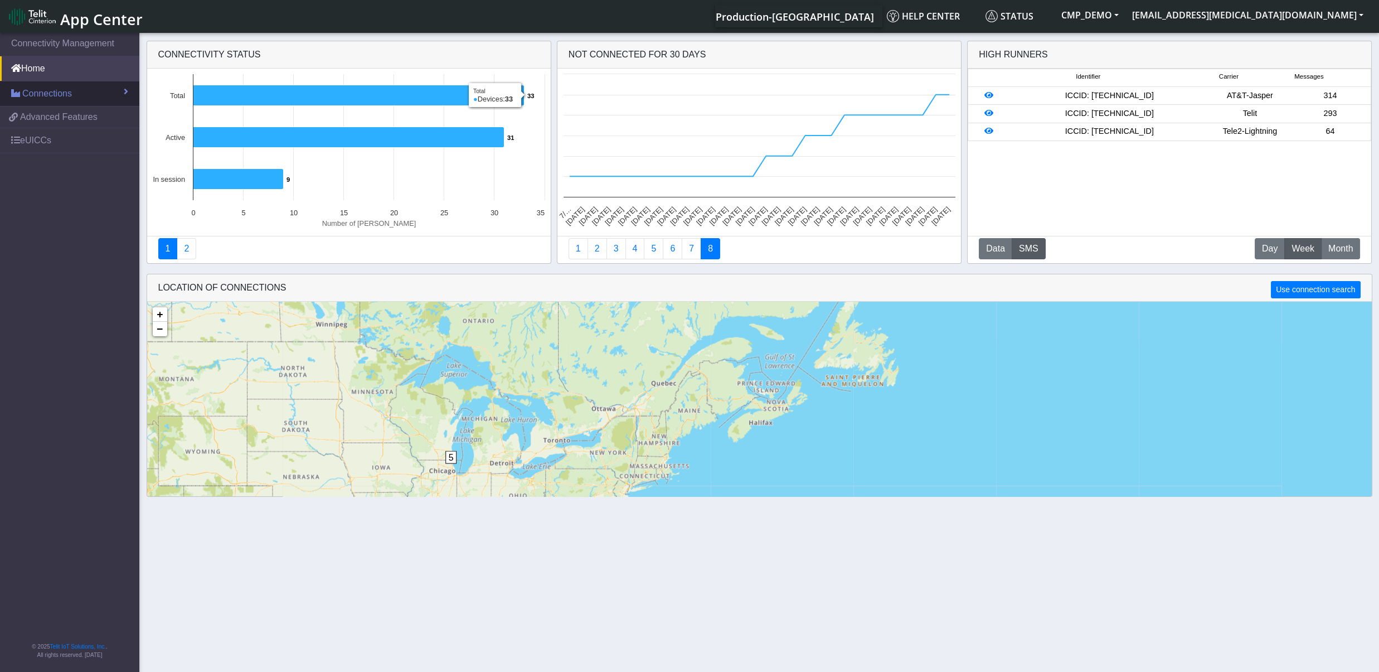
click at [55, 98] on span "Connections" at bounding box center [47, 93] width 50 height 13
click at [51, 120] on link "List" at bounding box center [69, 117] width 139 height 23
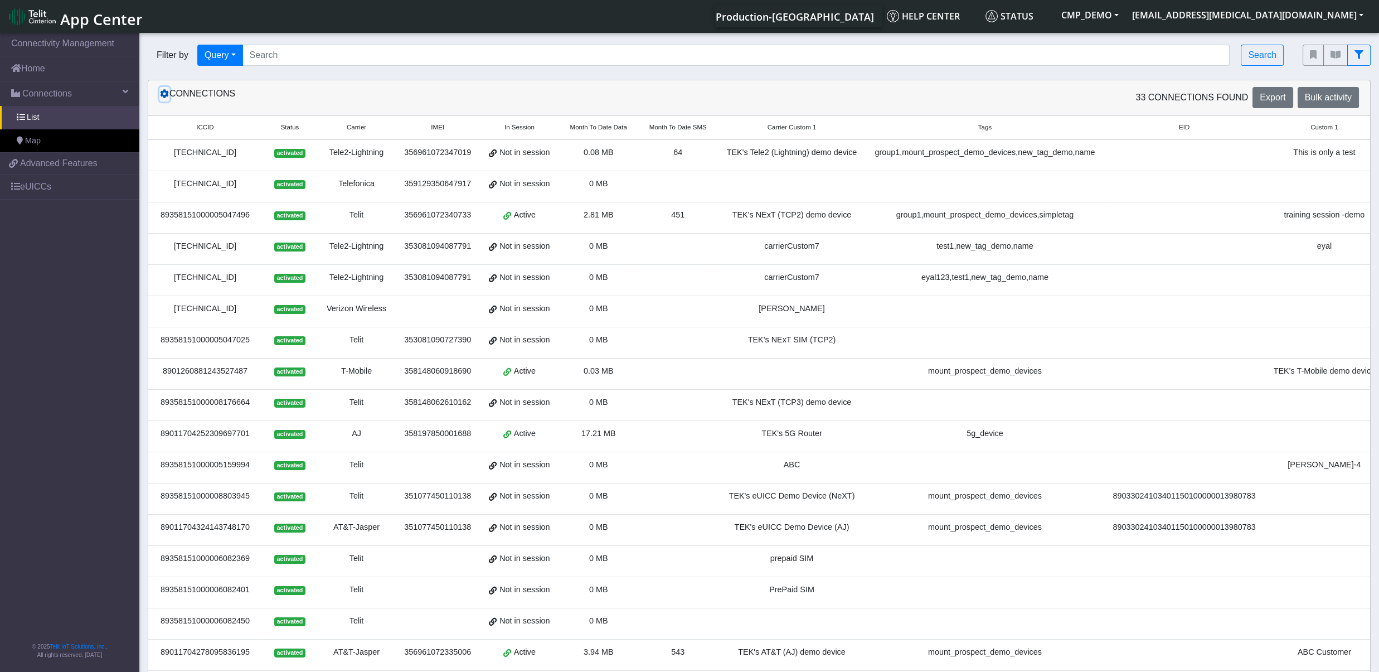
click at [165, 96] on icon at bounding box center [164, 93] width 9 height 9
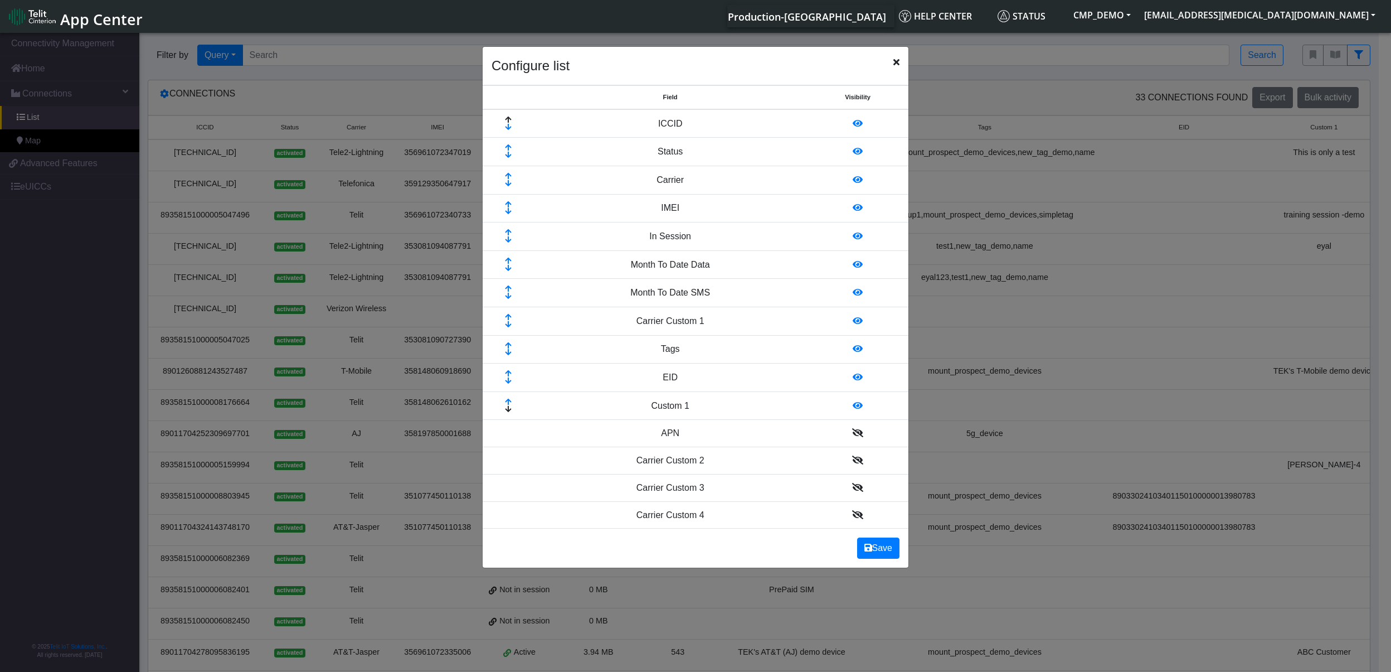
click at [852, 437] on td at bounding box center [857, 433] width 101 height 27
click at [852, 437] on icon at bounding box center [857, 432] width 11 height 9
click at [506, 430] on icon at bounding box center [507, 429] width 37 height 7
click at [853, 297] on icon at bounding box center [858, 292] width 10 height 9
click at [885, 551] on button "Save" at bounding box center [878, 547] width 42 height 21
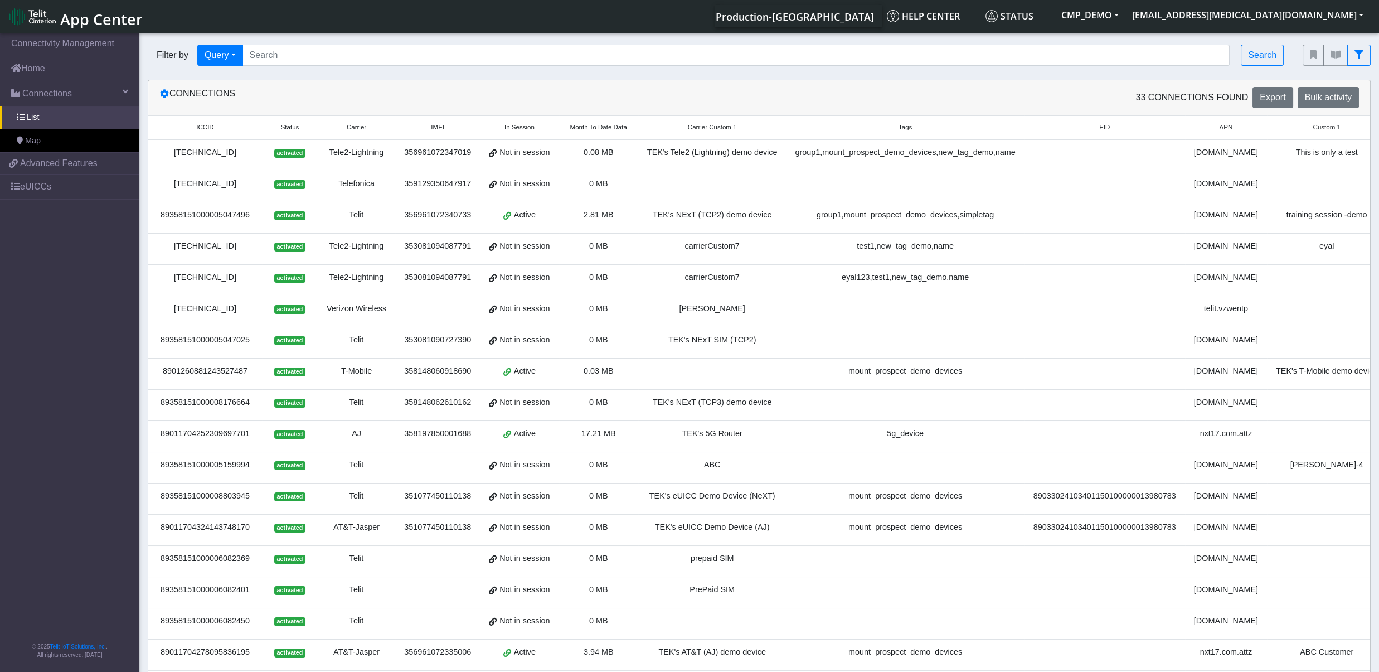
click at [438, 211] on td "356961072340733" at bounding box center [437, 217] width 85 height 31
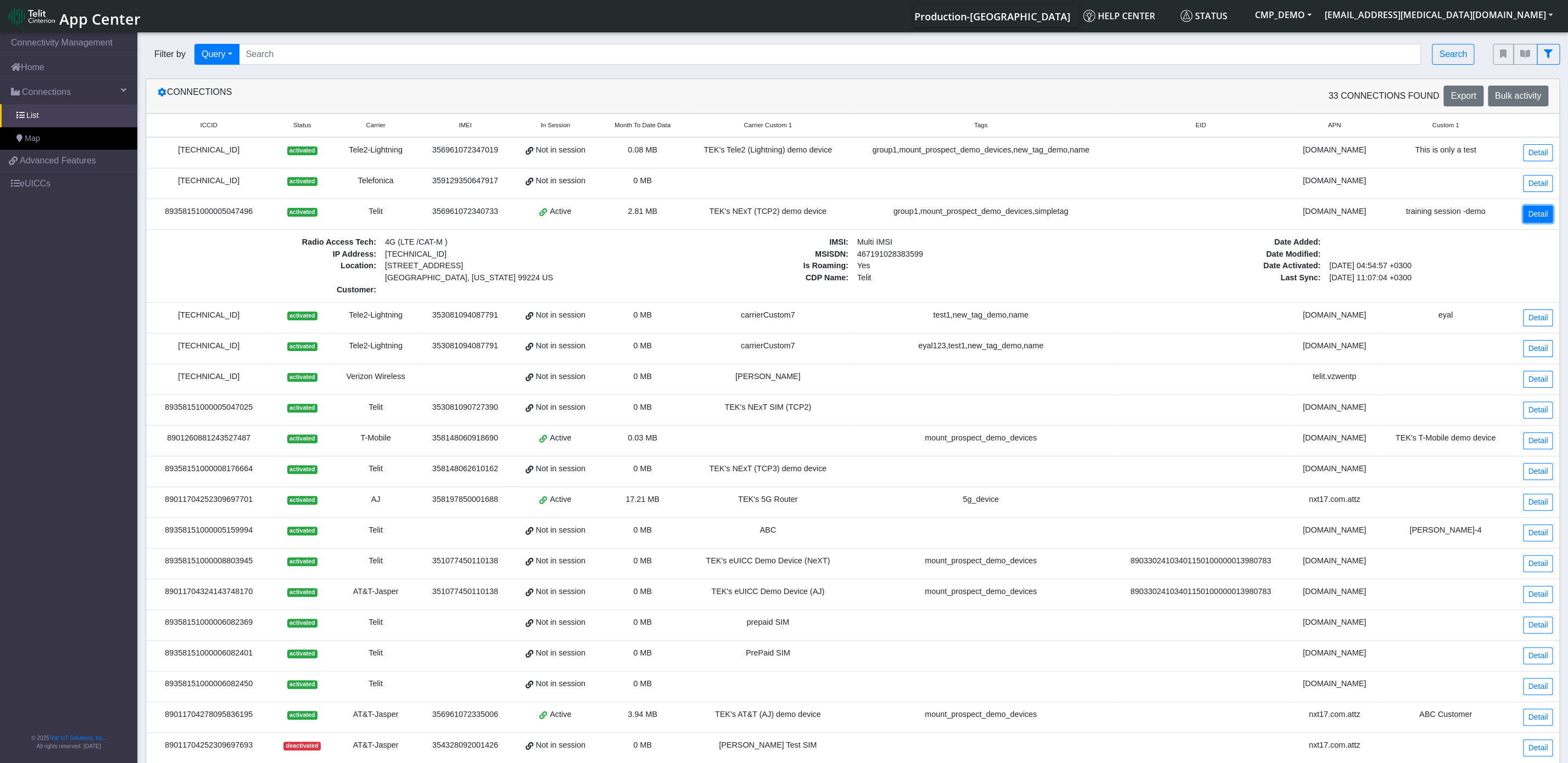
click at [1370, 223] on link "Detail" at bounding box center [1537, 214] width 30 height 17
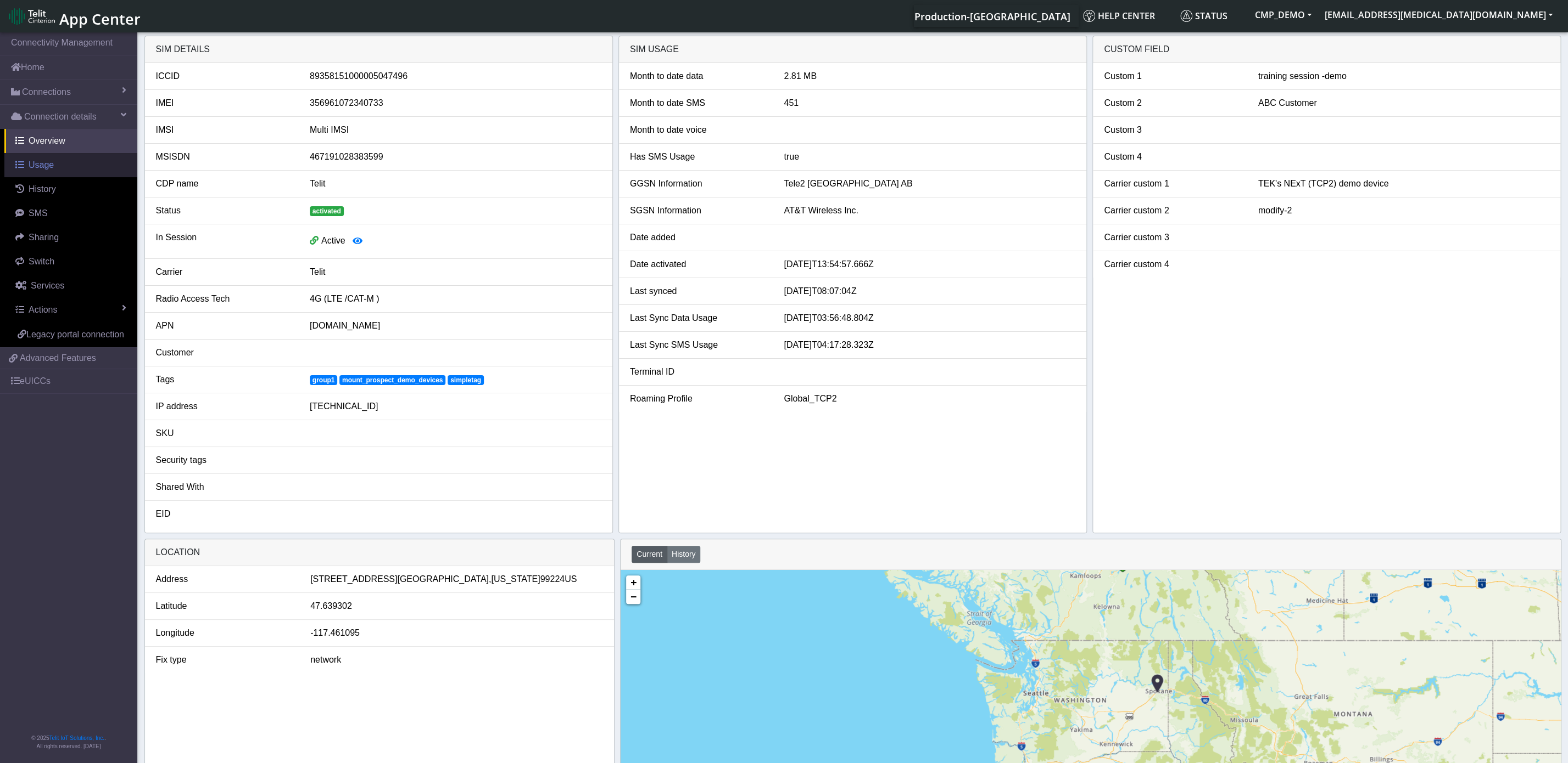
click at [44, 169] on span "Usage" at bounding box center [41, 164] width 26 height 9
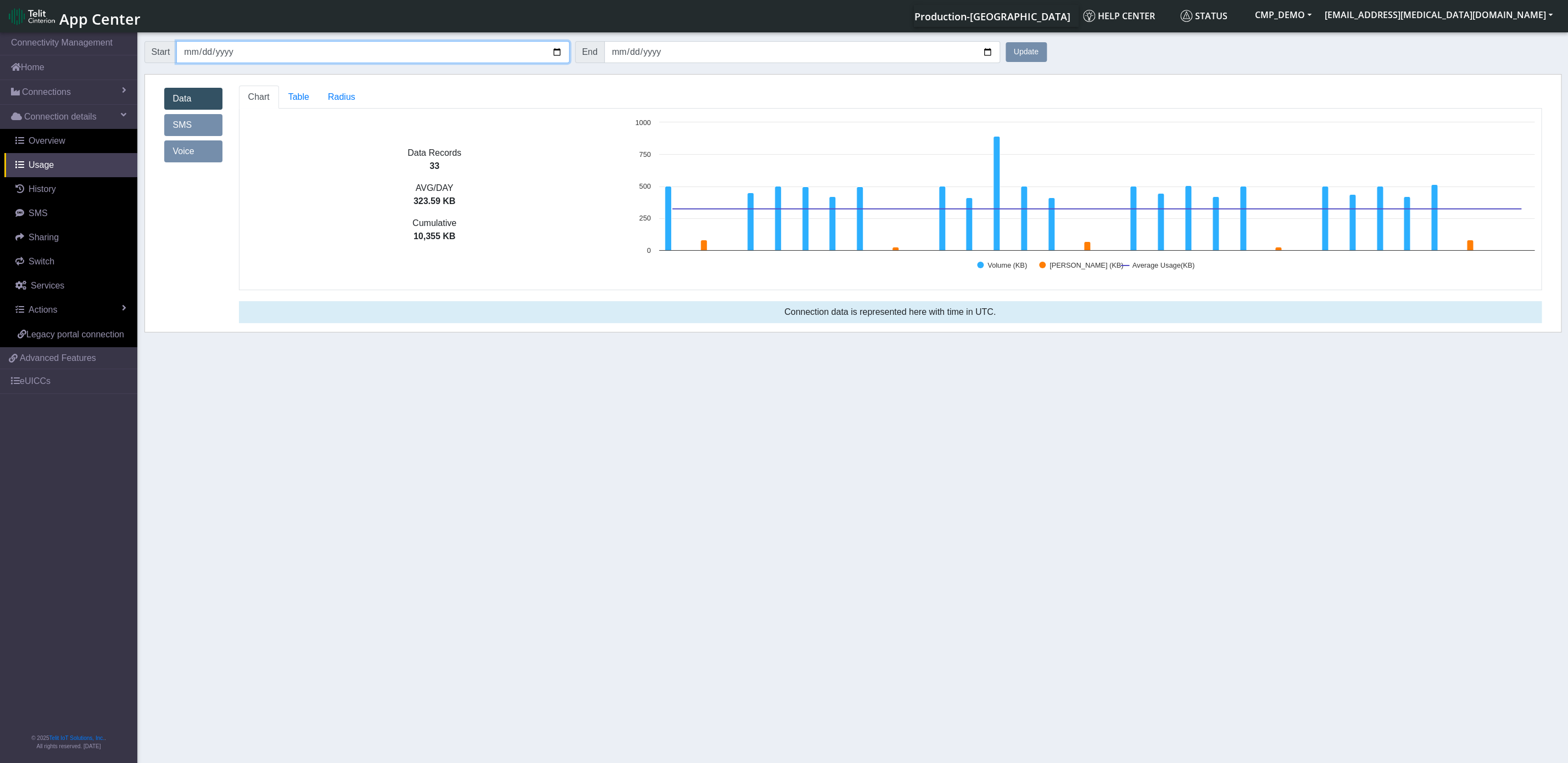
click at [286, 54] on input "2025-07-11" at bounding box center [372, 52] width 393 height 22
click at [302, 98] on span "Table" at bounding box center [298, 96] width 21 height 9
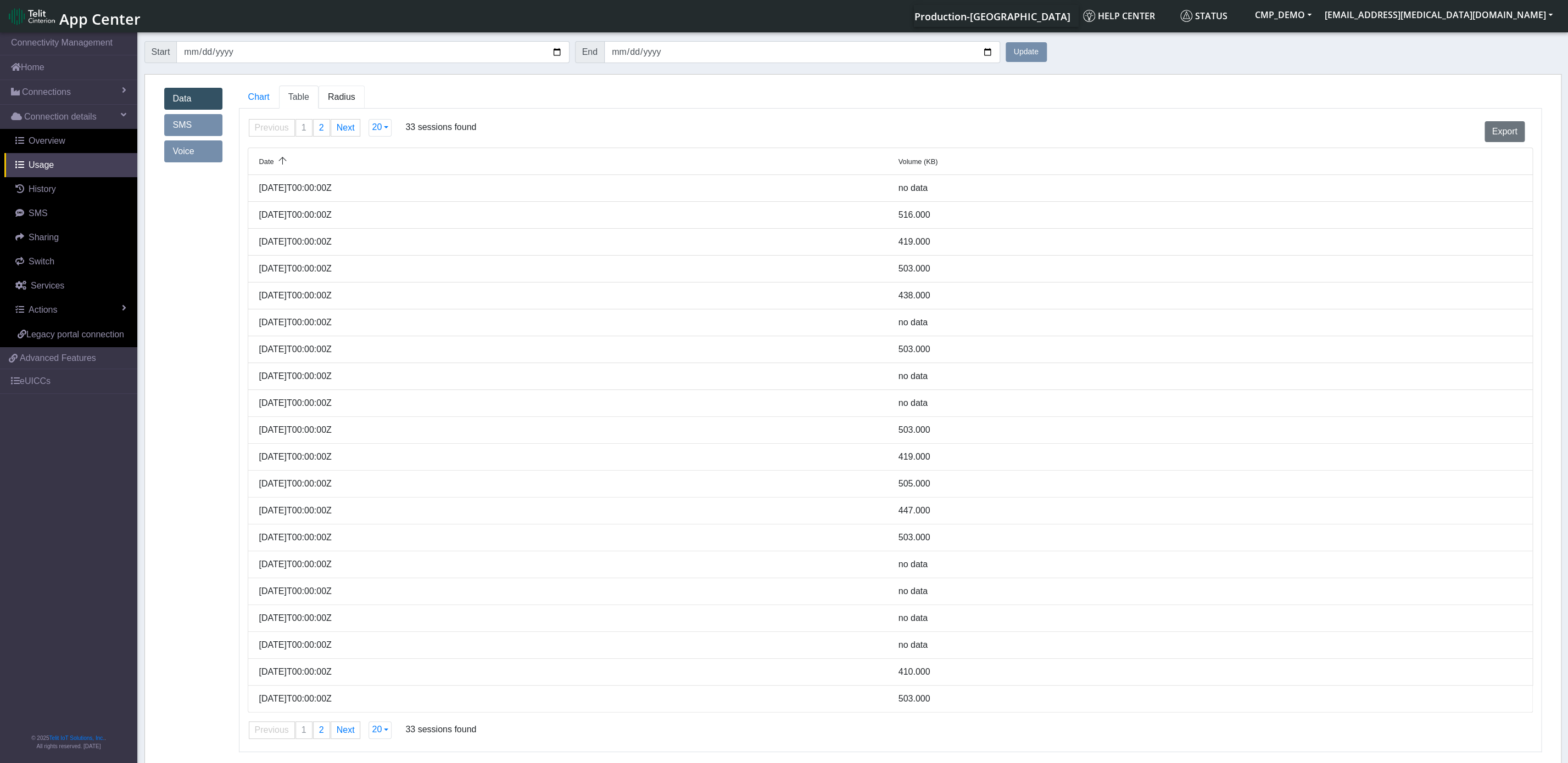
click at [309, 96] on span "Radius" at bounding box center [298, 96] width 21 height 9
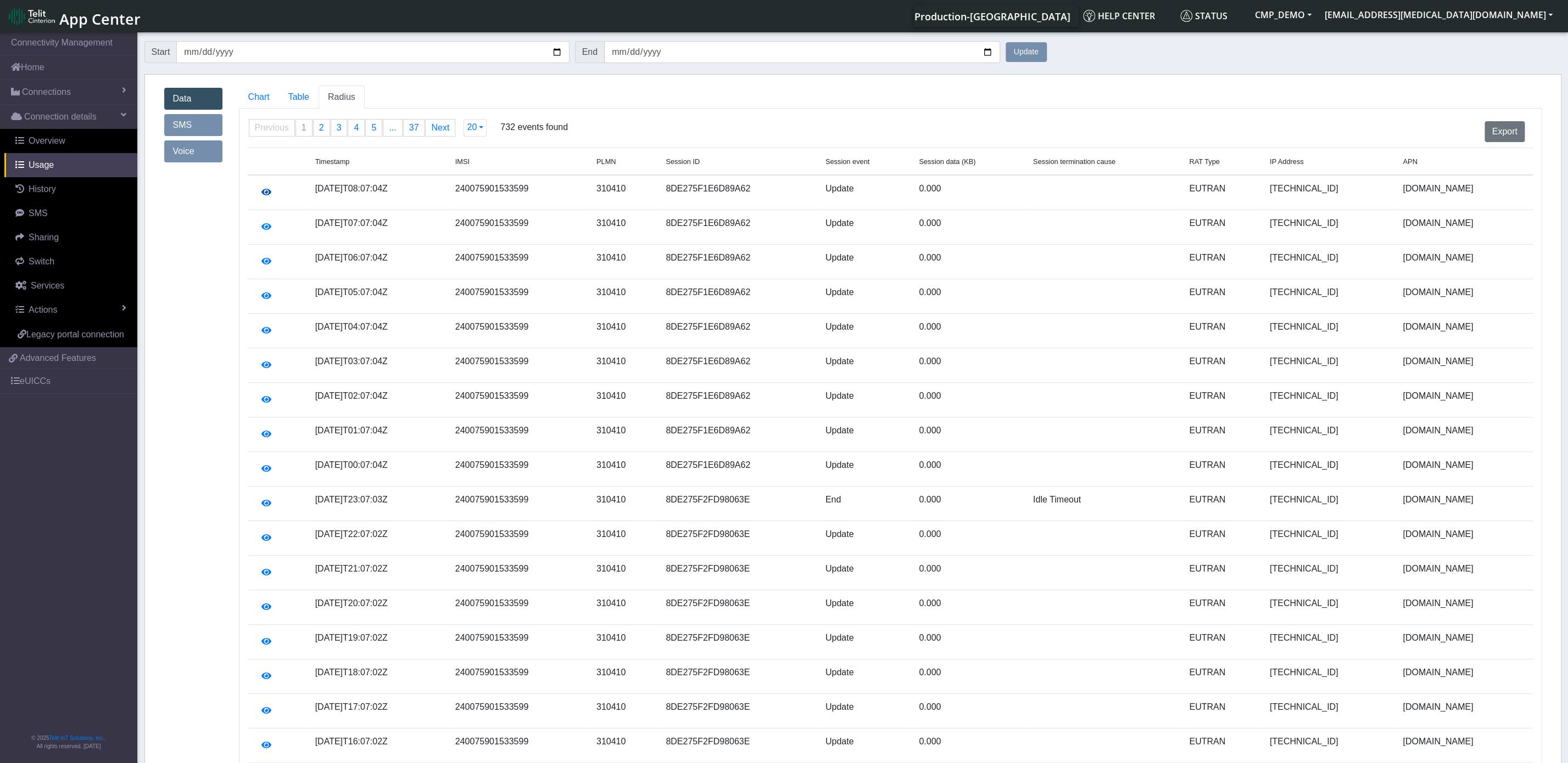
click at [264, 196] on icon "button" at bounding box center [266, 192] width 10 height 9
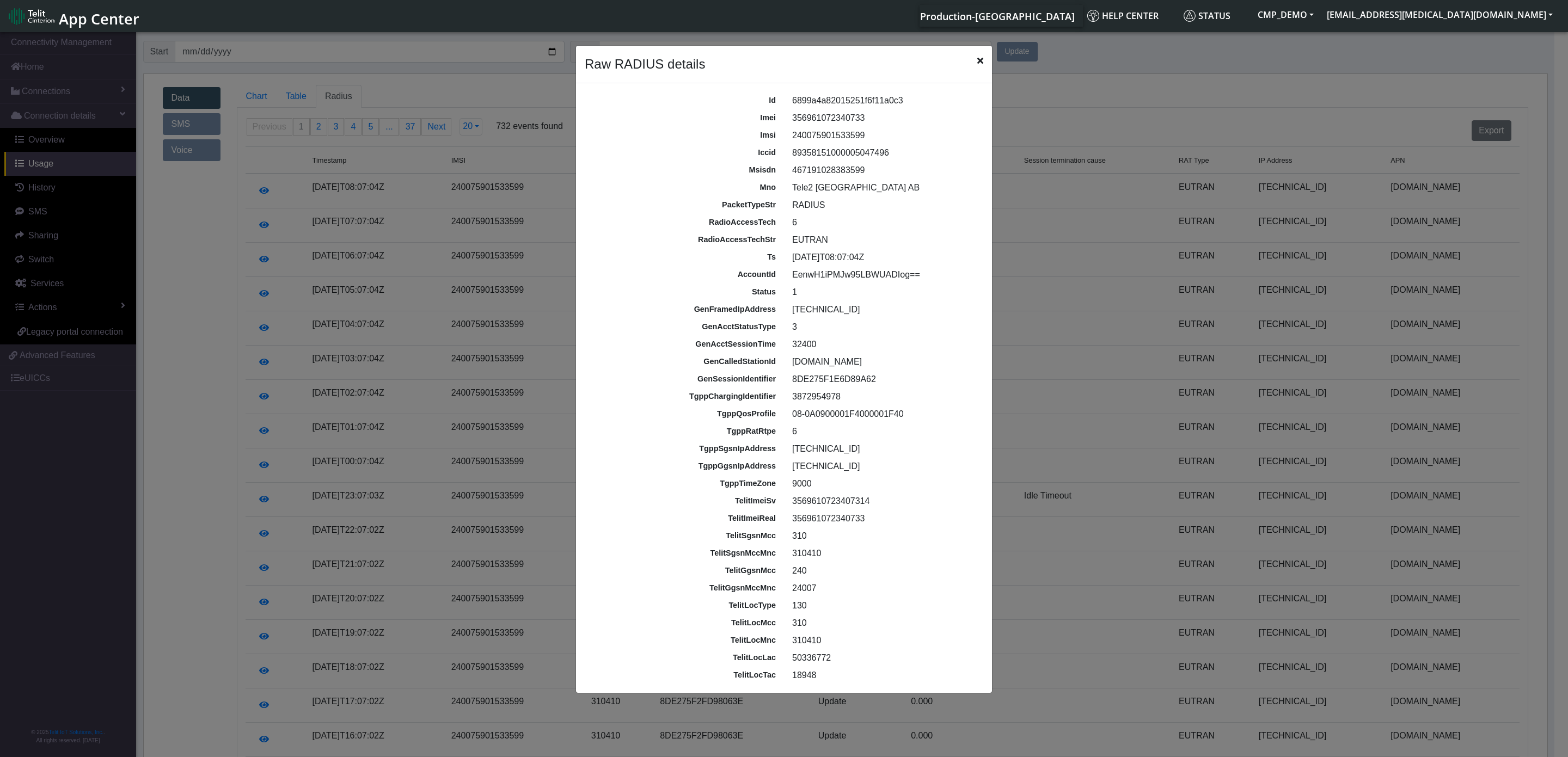
drag, startPoint x: 782, startPoint y: 141, endPoint x: 905, endPoint y: 141, distance: 123.0
click at [905, 141] on div "imsi 240075901533599" at bounding box center [784, 136] width 406 height 18
drag, startPoint x: 787, startPoint y: 246, endPoint x: 917, endPoint y: 236, distance: 130.4
click at [917, 236] on div "EUTRAN" at bounding box center [886, 239] width 203 height 13
drag, startPoint x: 785, startPoint y: 368, endPoint x: 867, endPoint y: 368, distance: 82.0
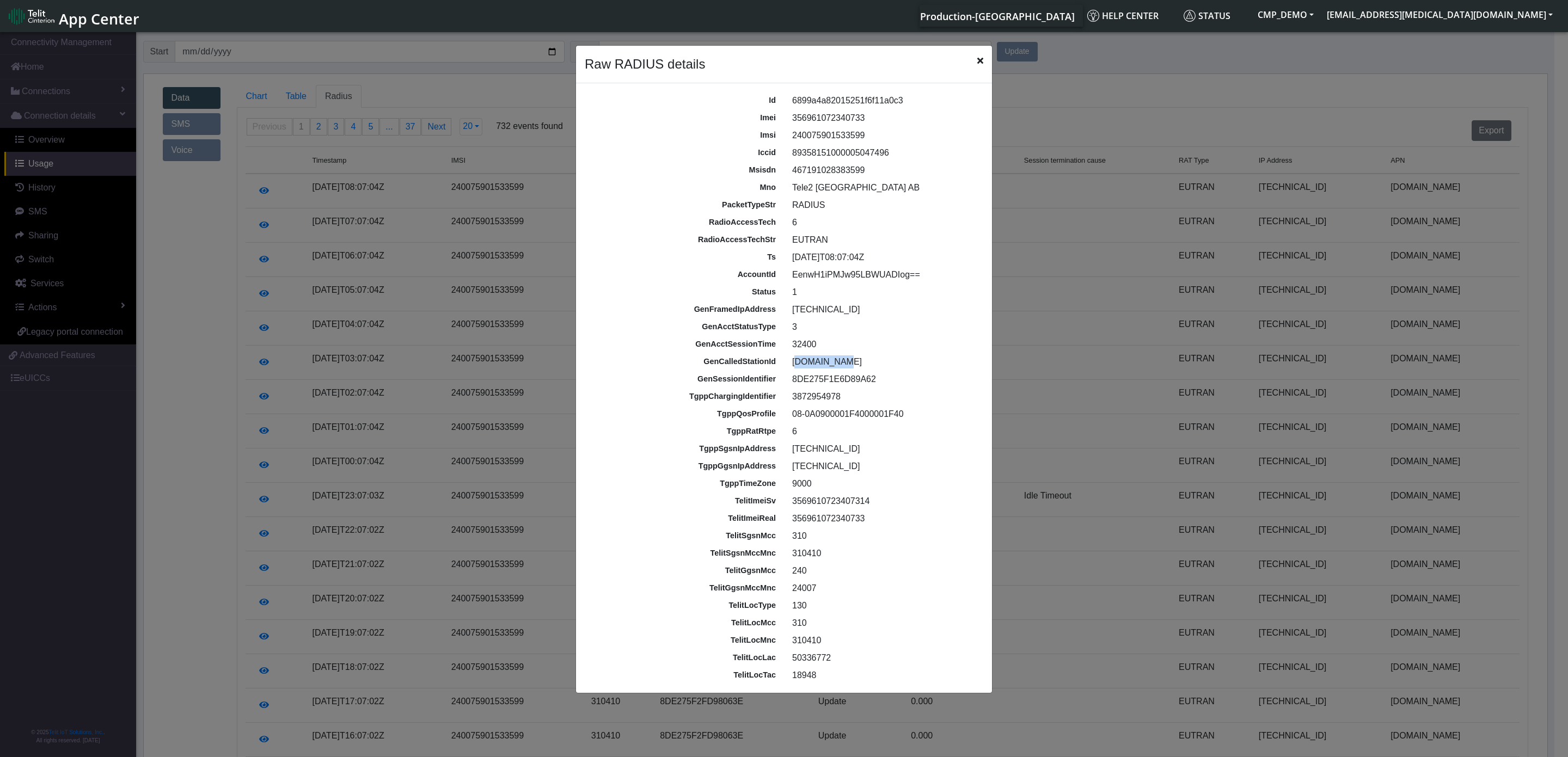
click at [867, 368] on div "nxt20.net" at bounding box center [886, 361] width 203 height 13
drag, startPoint x: 790, startPoint y: 644, endPoint x: 838, endPoint y: 644, distance: 48.0
click at [838, 644] on div "310410" at bounding box center [886, 640] width 203 height 13
drag, startPoint x: 843, startPoint y: 660, endPoint x: 810, endPoint y: 661, distance: 33.0
click at [810, 655] on div "50336772" at bounding box center [886, 657] width 203 height 13
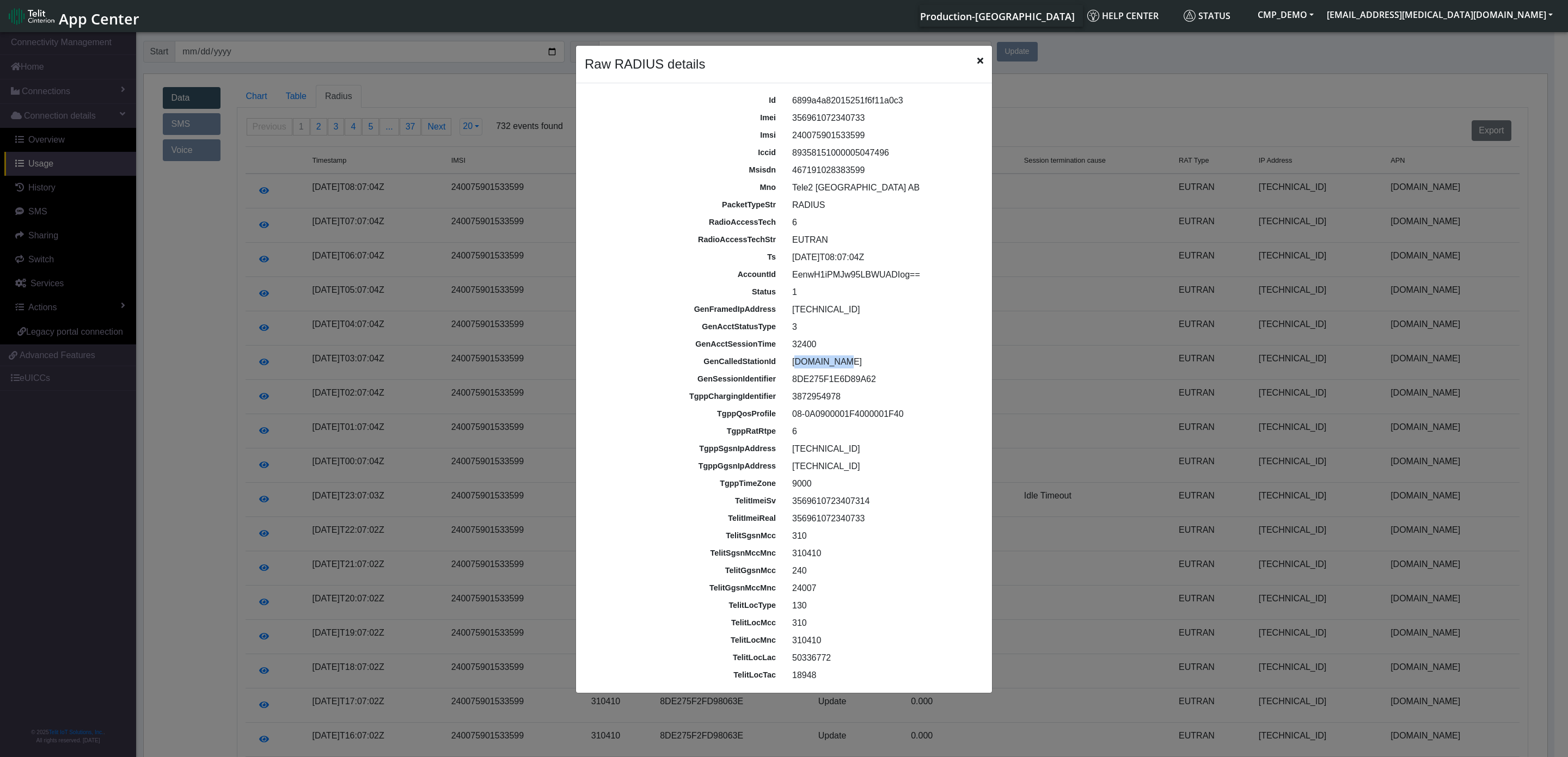
click at [981, 63] on icon "Close" at bounding box center [980, 60] width 6 height 9
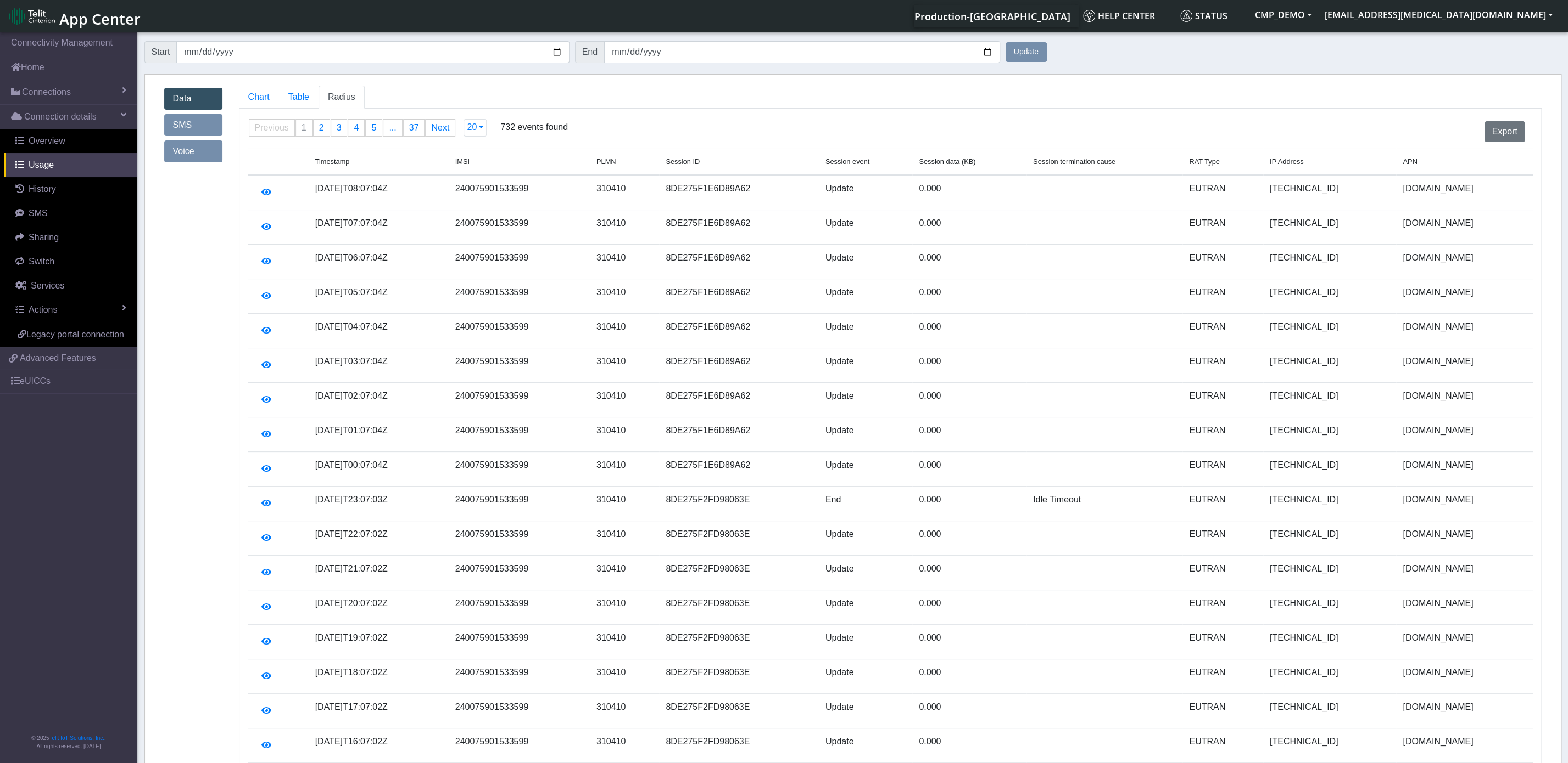
click at [194, 125] on link "SMS" at bounding box center [193, 125] width 58 height 22
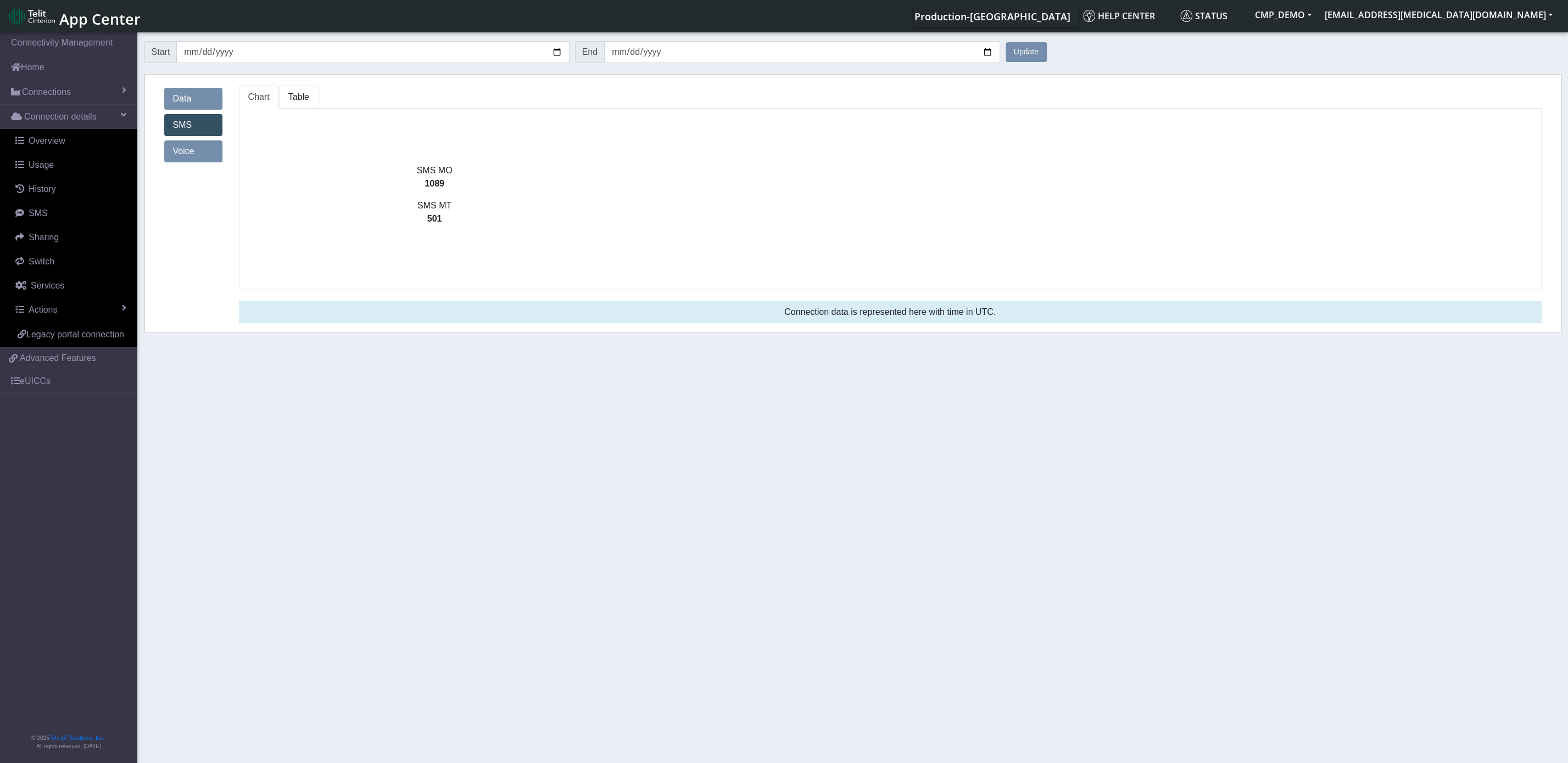
click at [317, 100] on link "Table" at bounding box center [298, 96] width 39 height 23
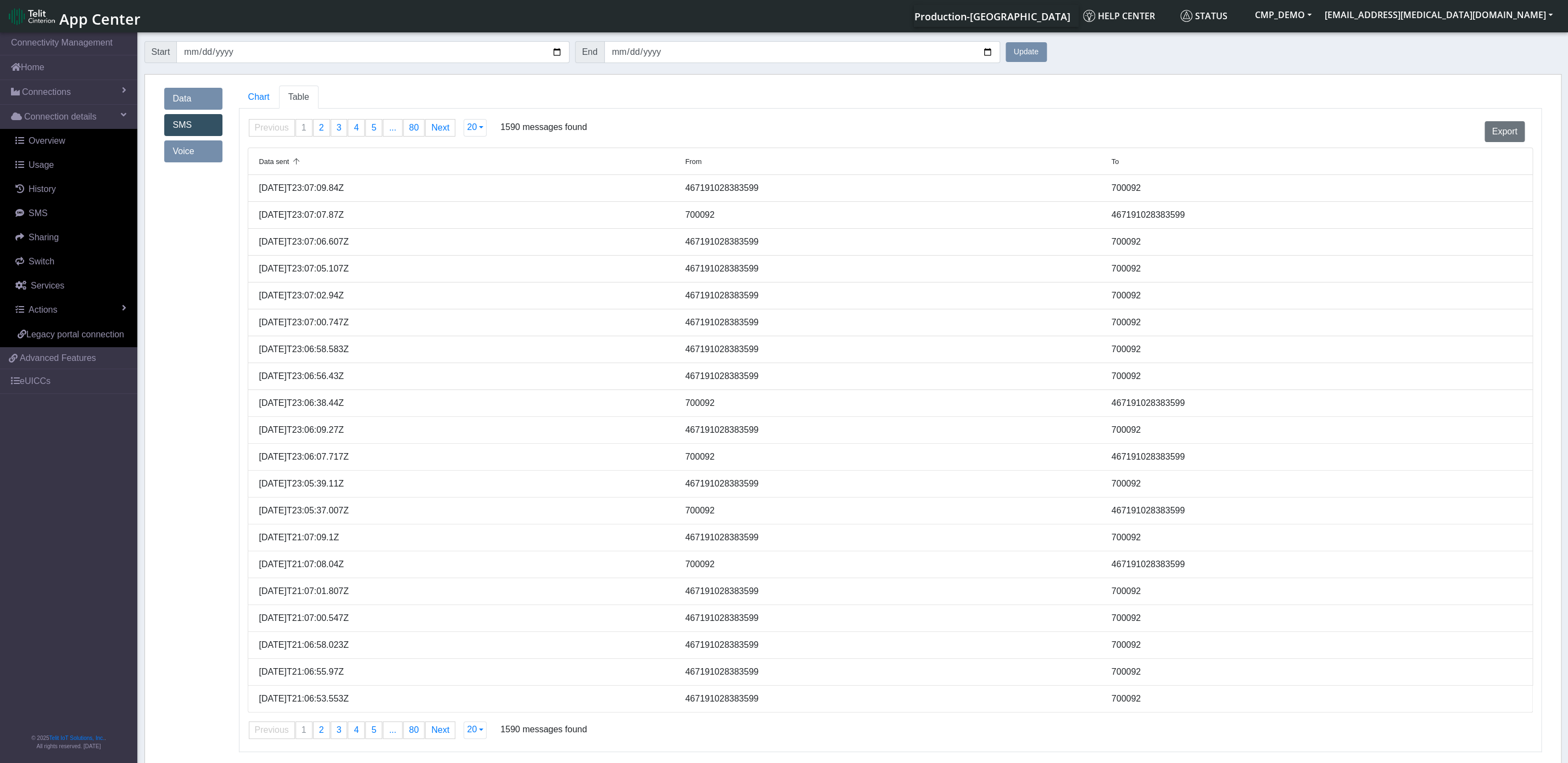
click at [199, 155] on link "Voice" at bounding box center [193, 152] width 58 height 22
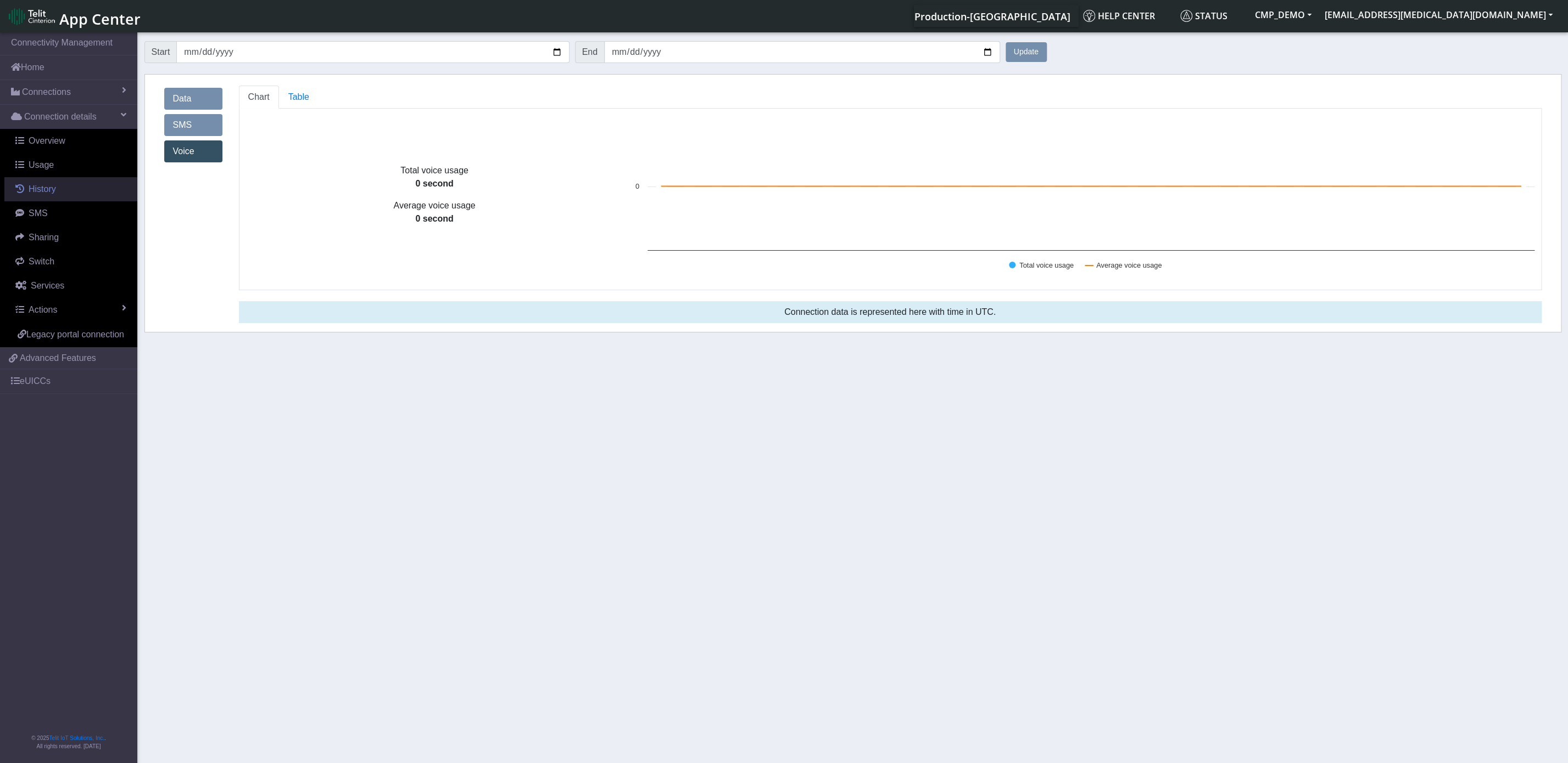
click at [54, 188] on span "History" at bounding box center [42, 188] width 28 height 9
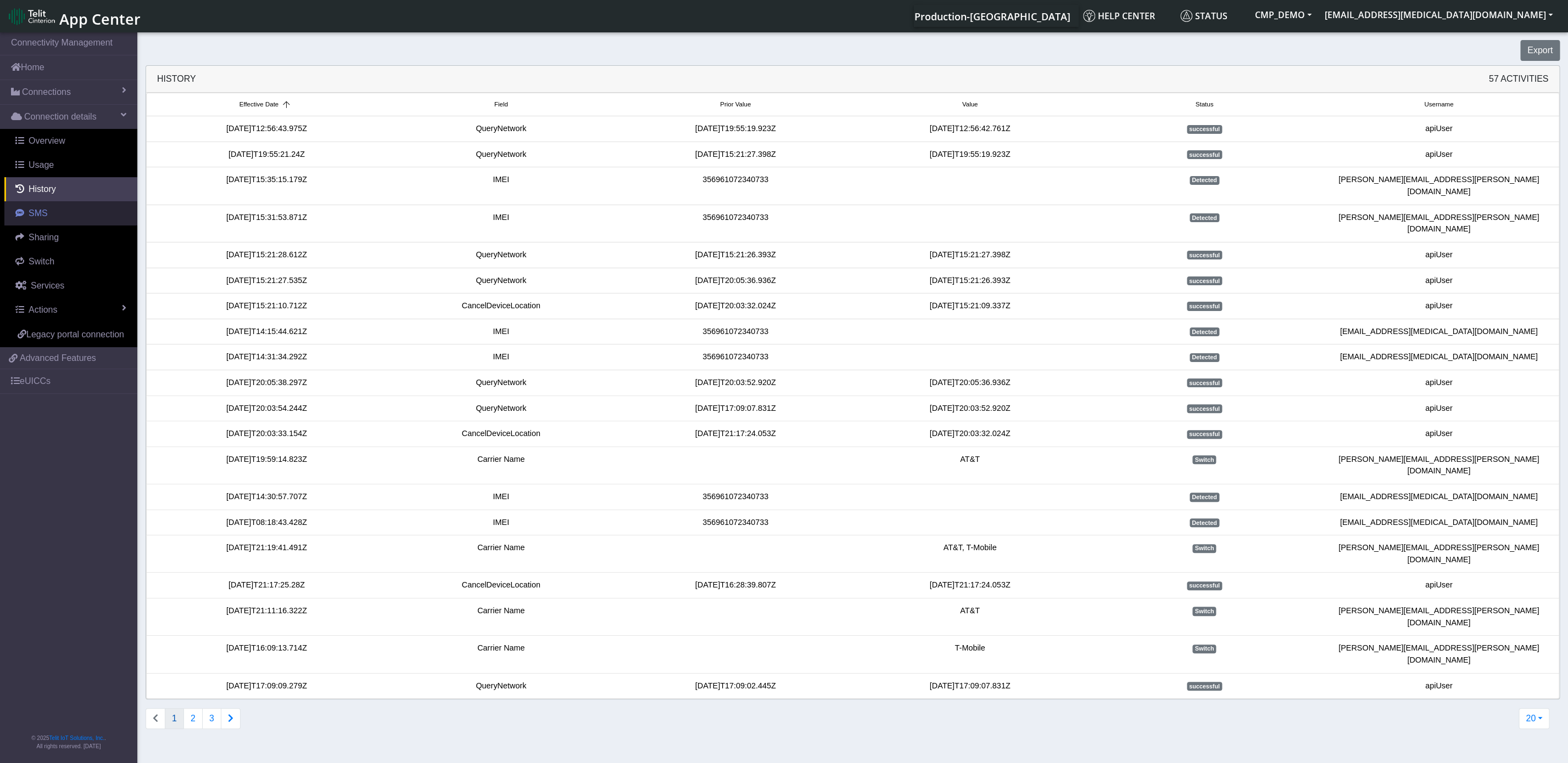
click at [46, 221] on link "SMS" at bounding box center [70, 214] width 133 height 25
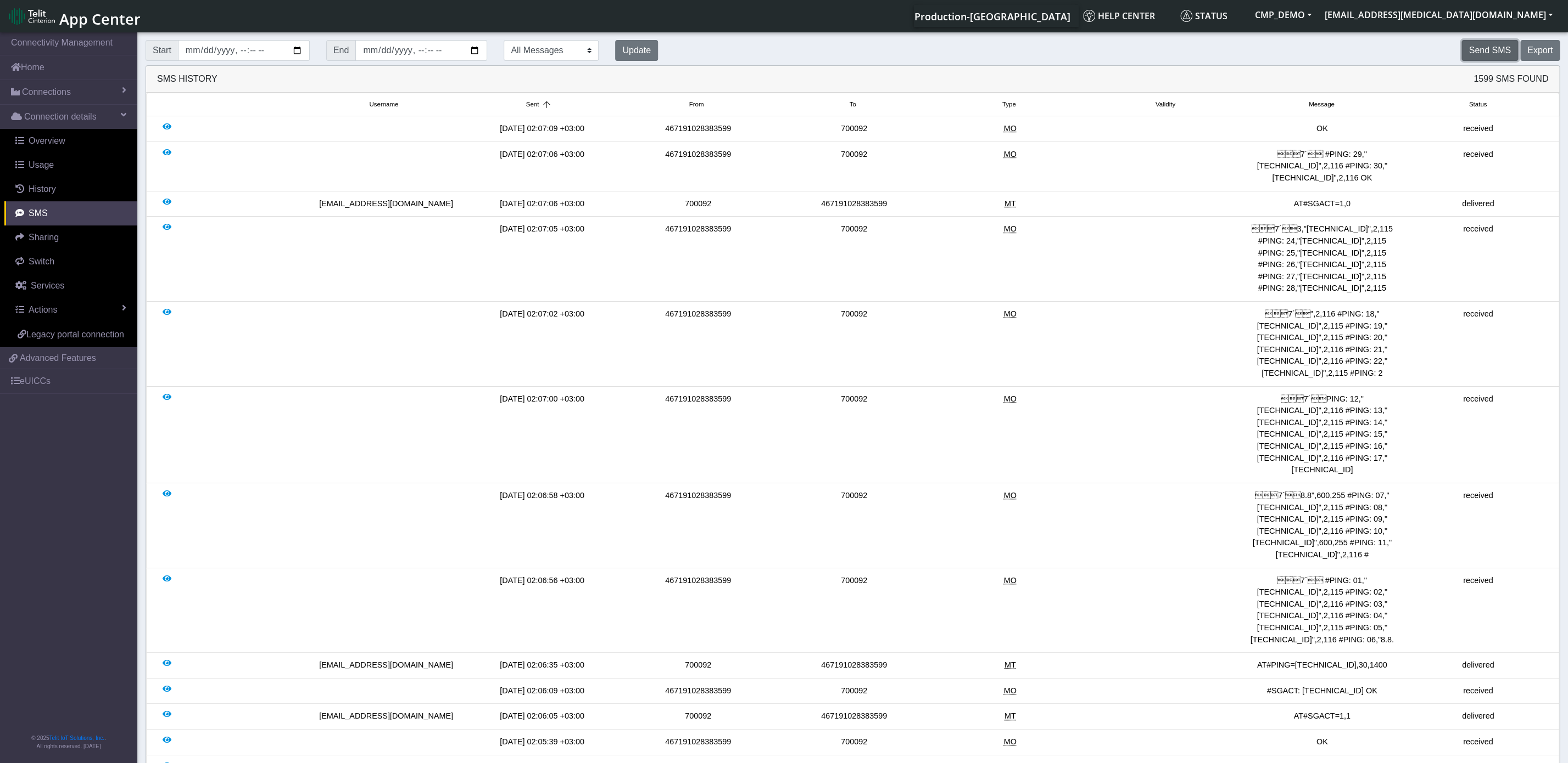
click at [1370, 54] on button "Send SMS" at bounding box center [1488, 50] width 56 height 21
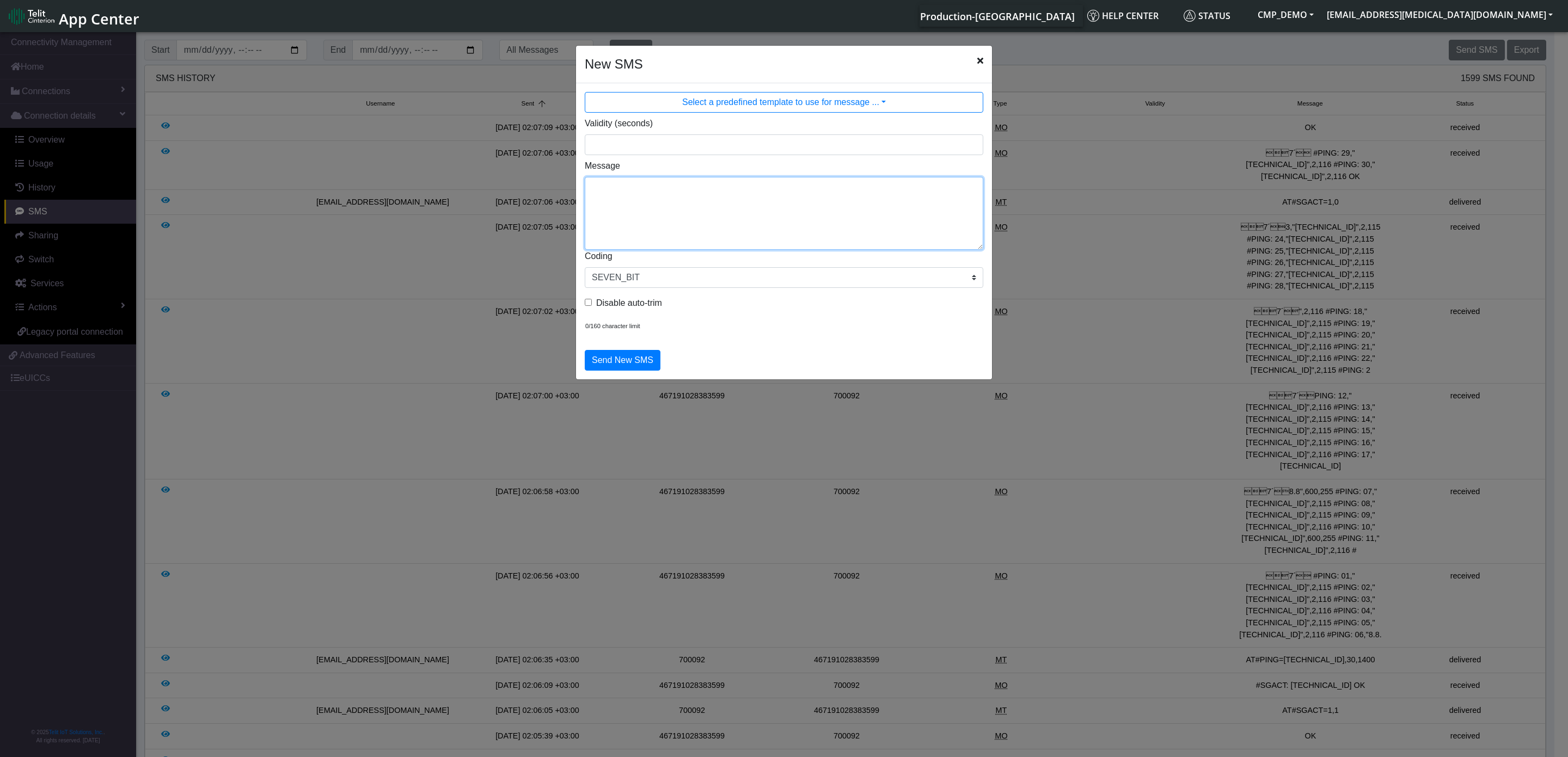
click at [630, 207] on textarea "Message" at bounding box center [784, 213] width 398 height 73
type textarea "hh"
click at [981, 61] on icon "Close" at bounding box center [980, 60] width 6 height 9
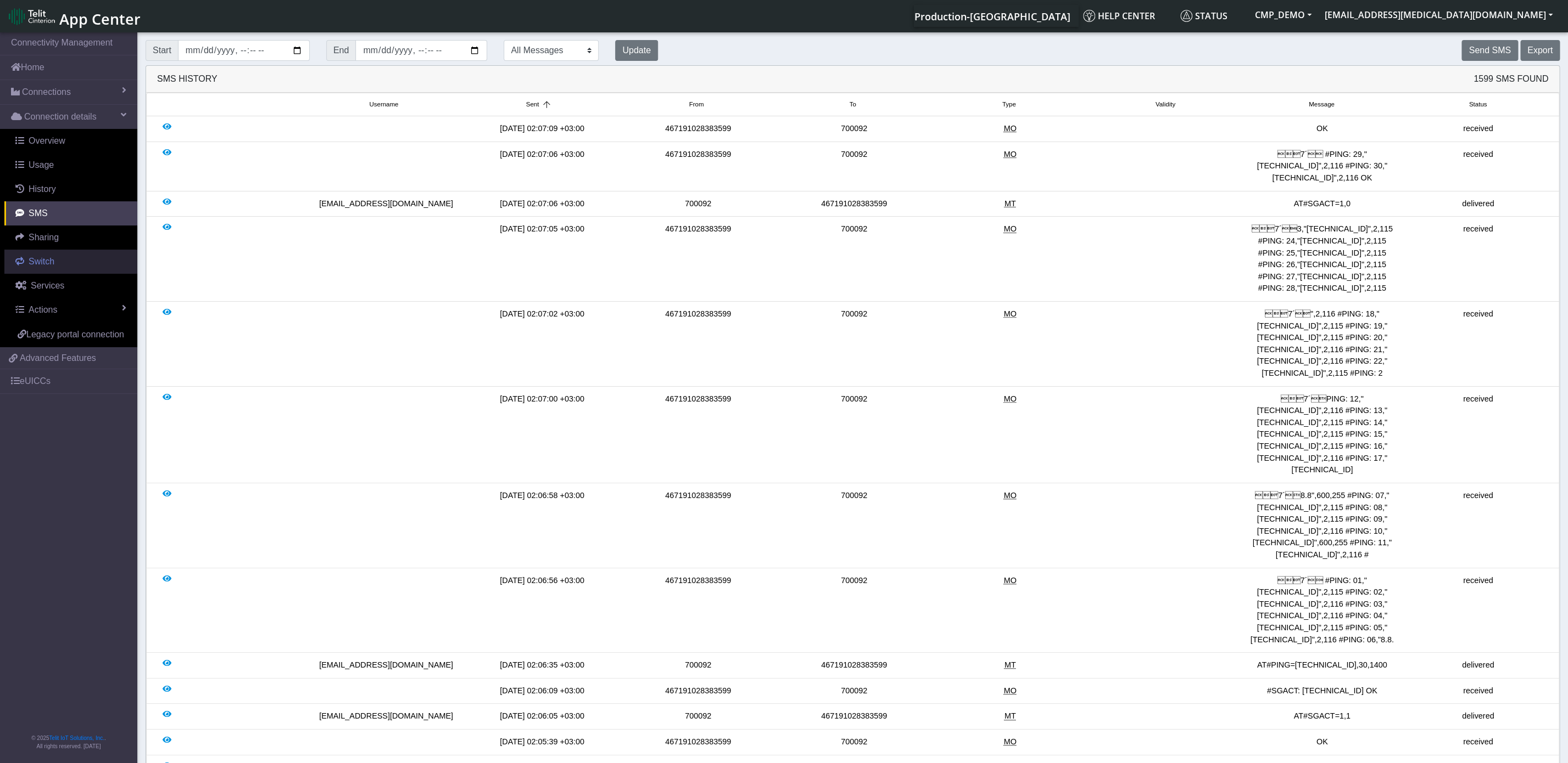
click at [58, 269] on link "Switch" at bounding box center [70, 262] width 133 height 25
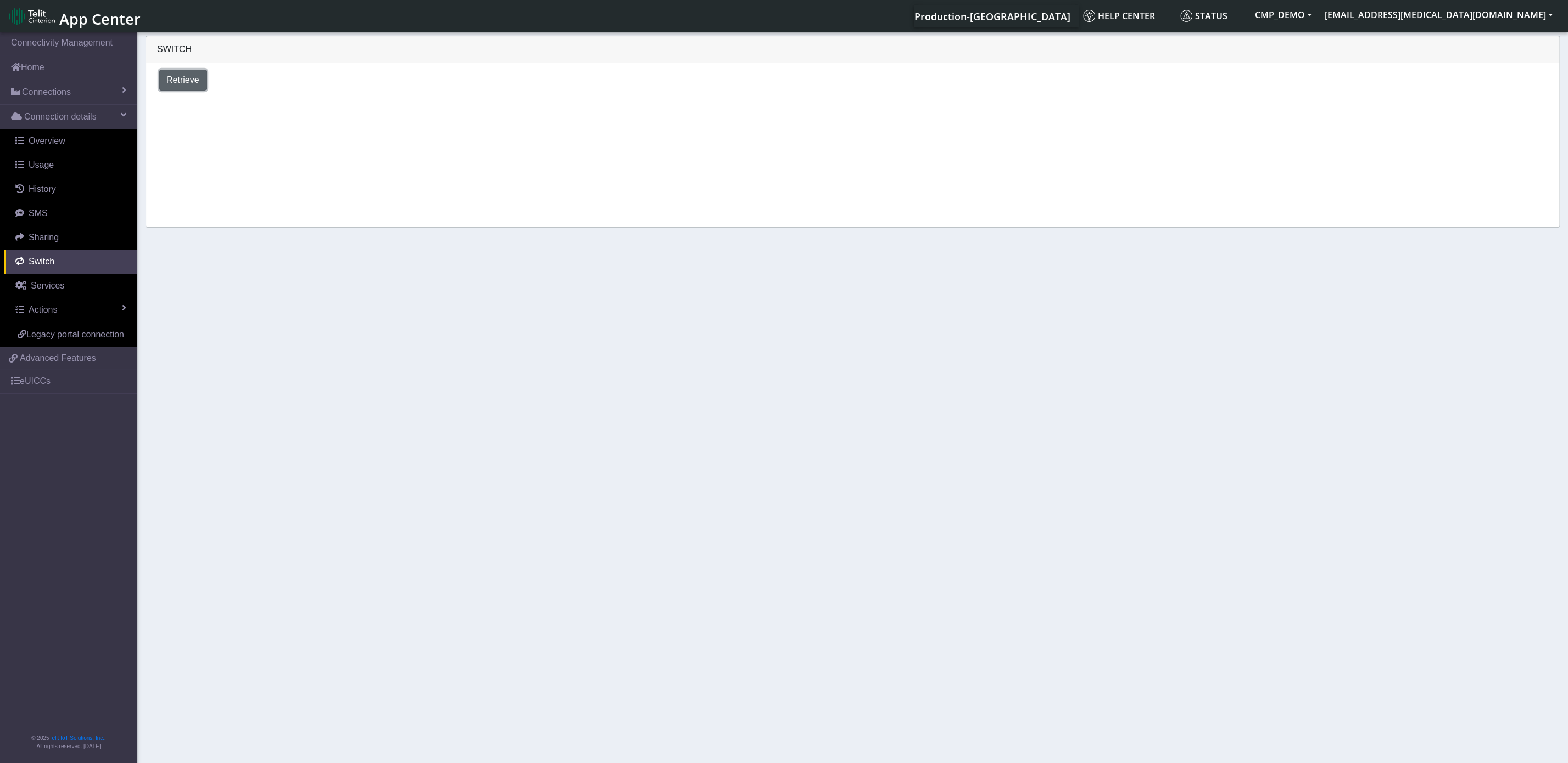
click at [179, 79] on span "Retrieve" at bounding box center [182, 79] width 33 height 9
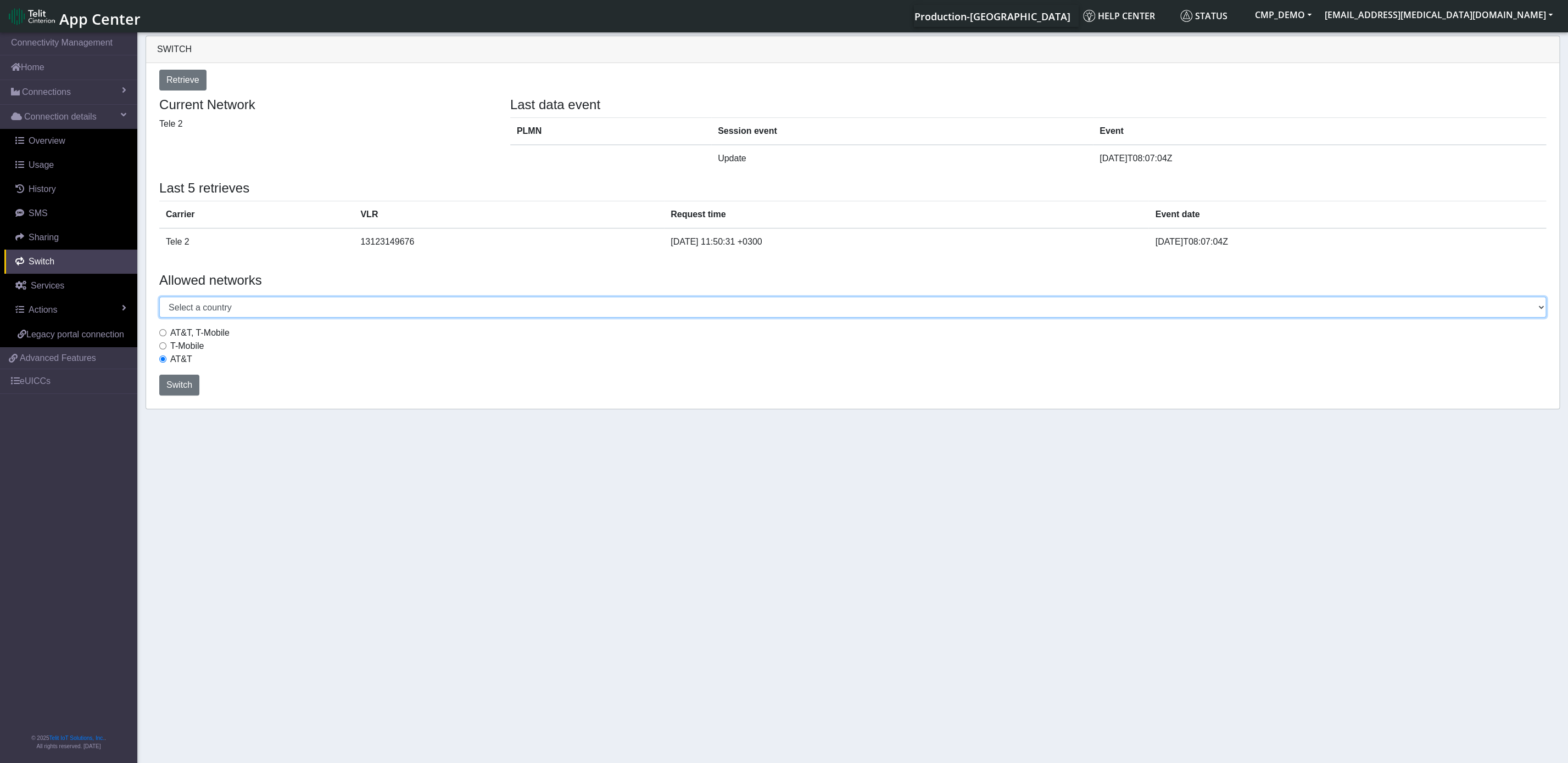
select select "United Kingdom"
click option "United Kingdom" at bounding box center [0, 0] width 0 height 0
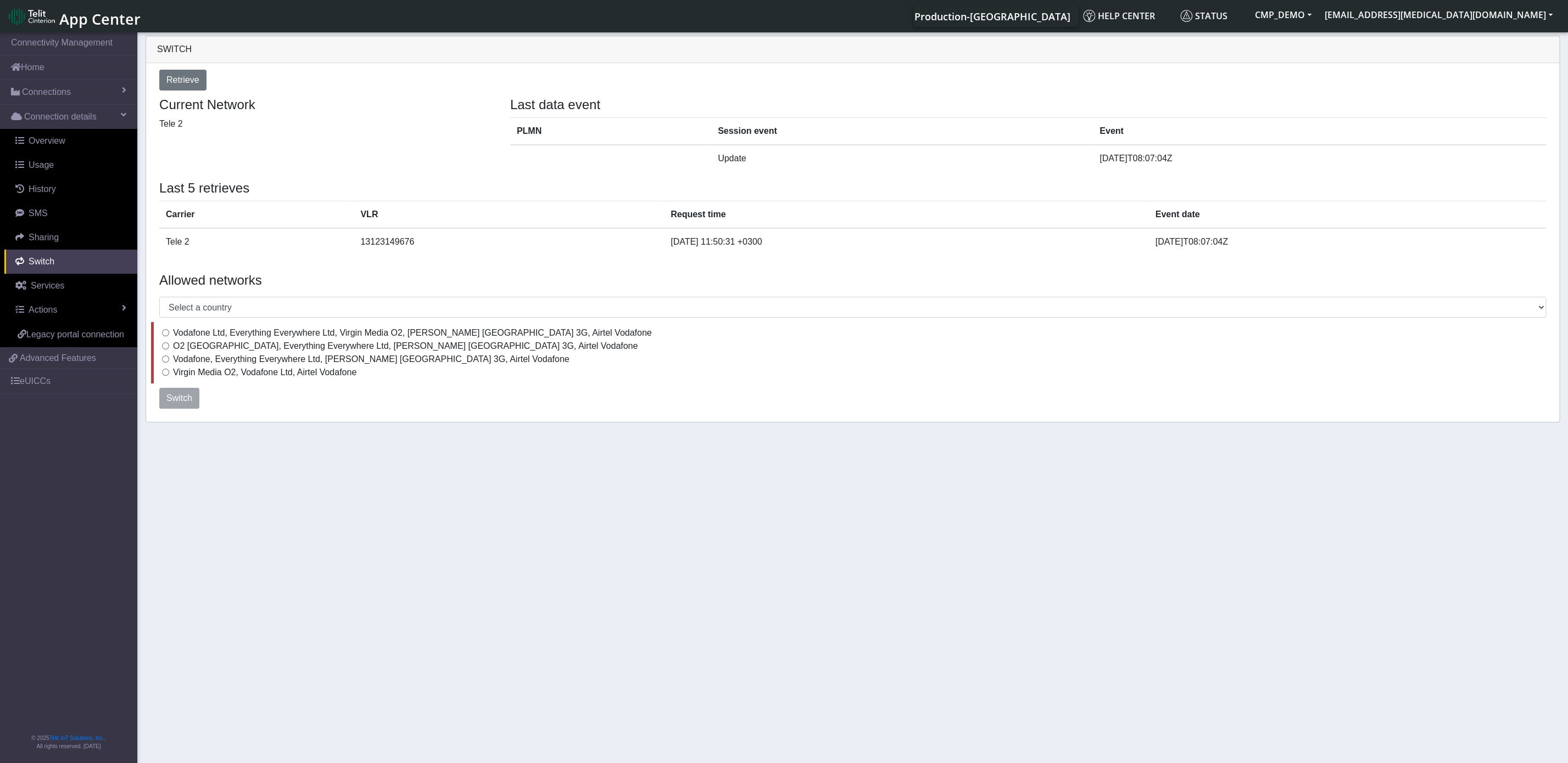
click at [165, 362] on input "Vodafone, Everything Everywhere Ltd, Hutchison UK 3G, Airtel Vodafone" at bounding box center [164, 358] width 7 height 7
radio input "true"
click at [45, 286] on span "Services" at bounding box center [47, 285] width 33 height 9
select select "2: 6"
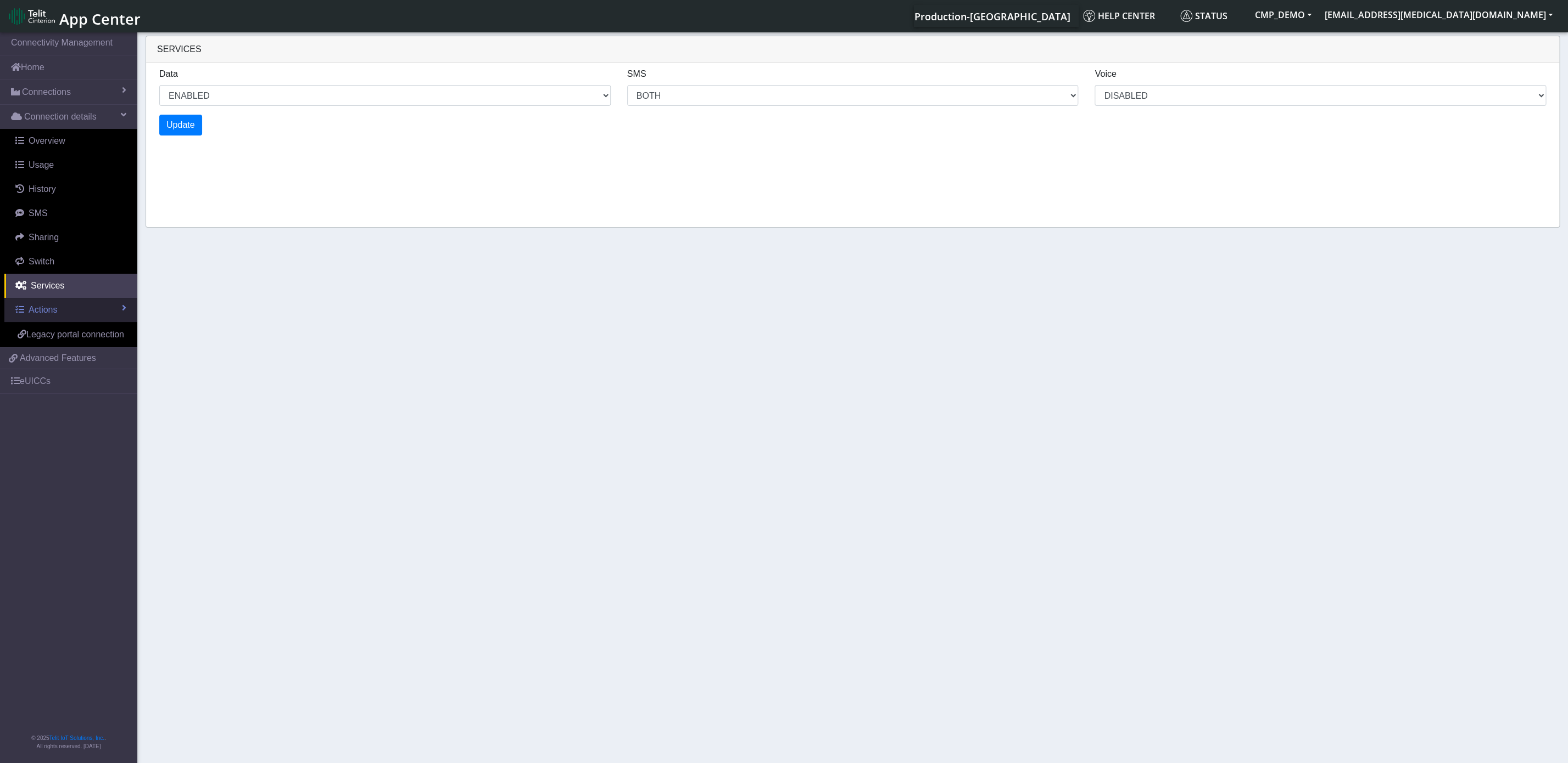
click at [73, 309] on link "Actions" at bounding box center [70, 310] width 133 height 25
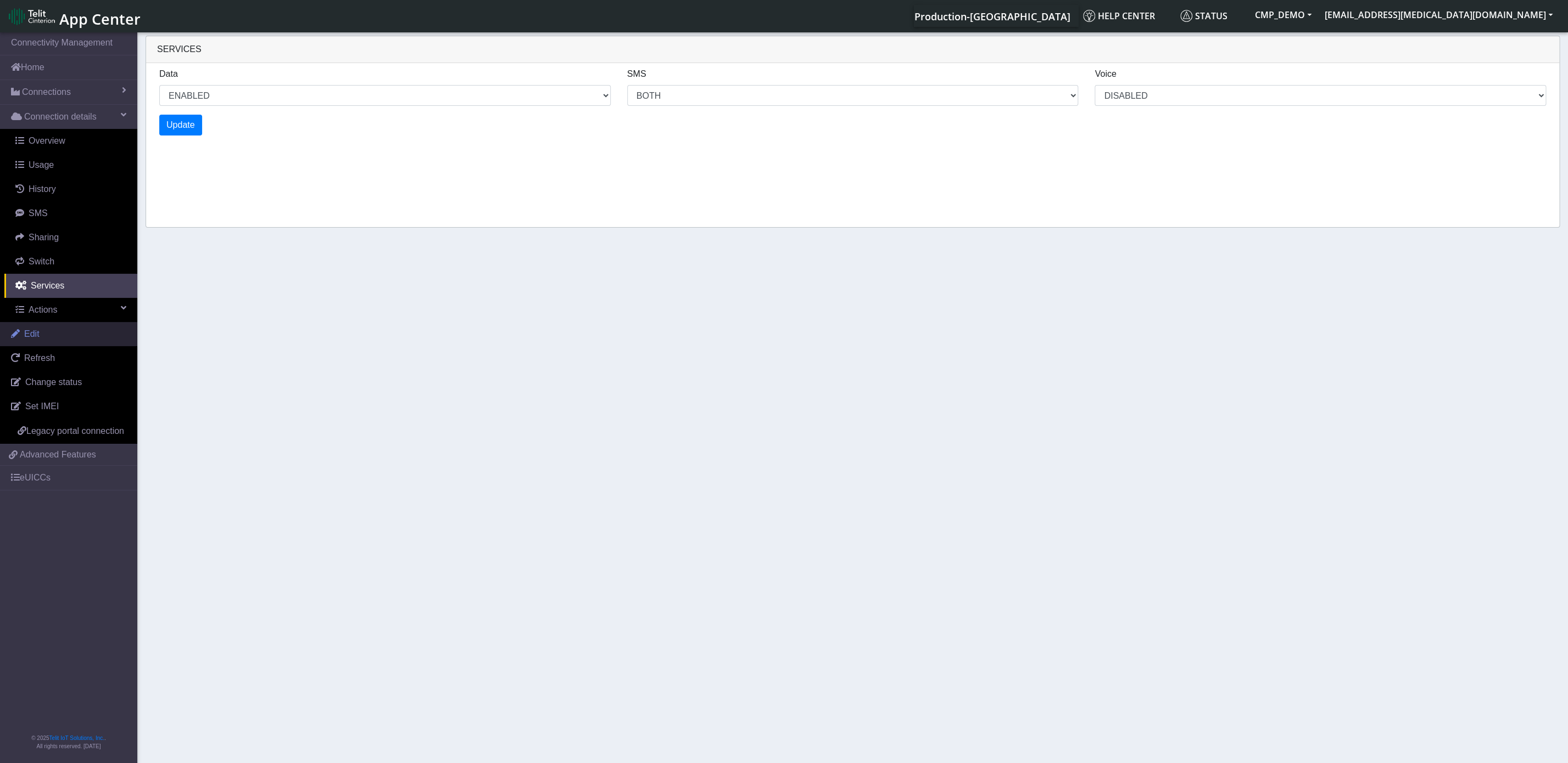
click at [64, 336] on link "Edit" at bounding box center [68, 334] width 137 height 25
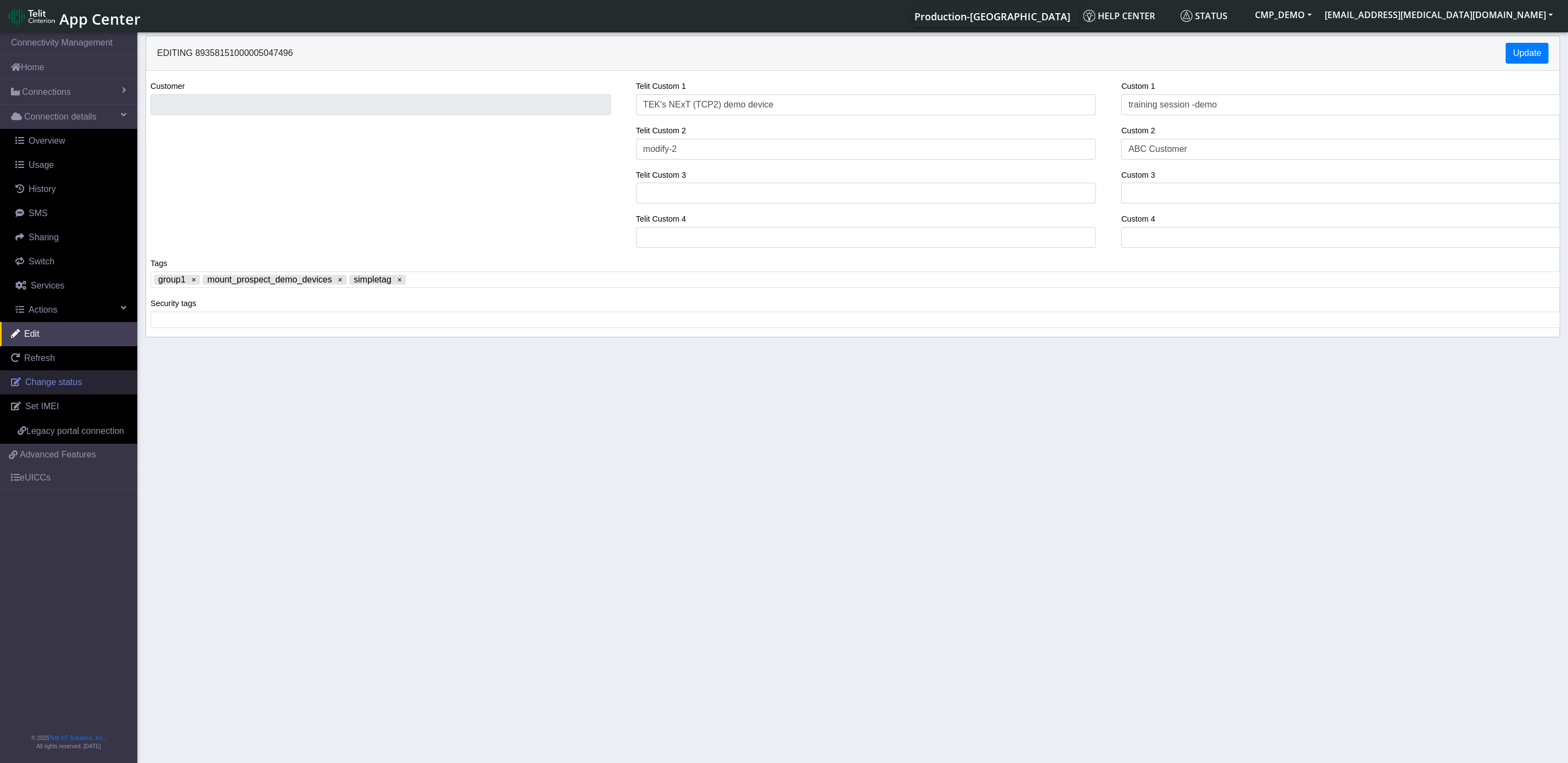
click at [72, 383] on span "Change status" at bounding box center [53, 382] width 56 height 9
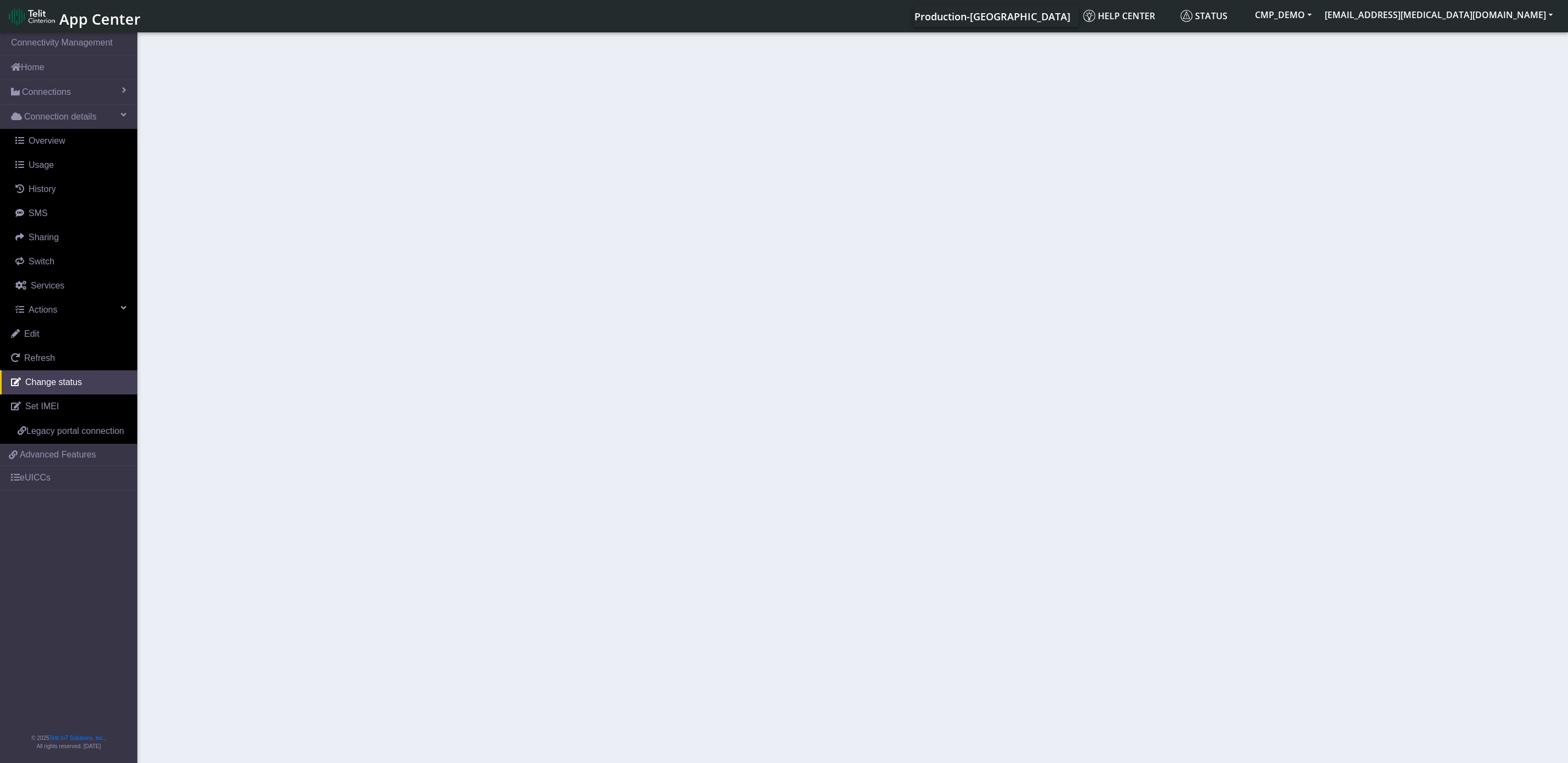
select select "activated"
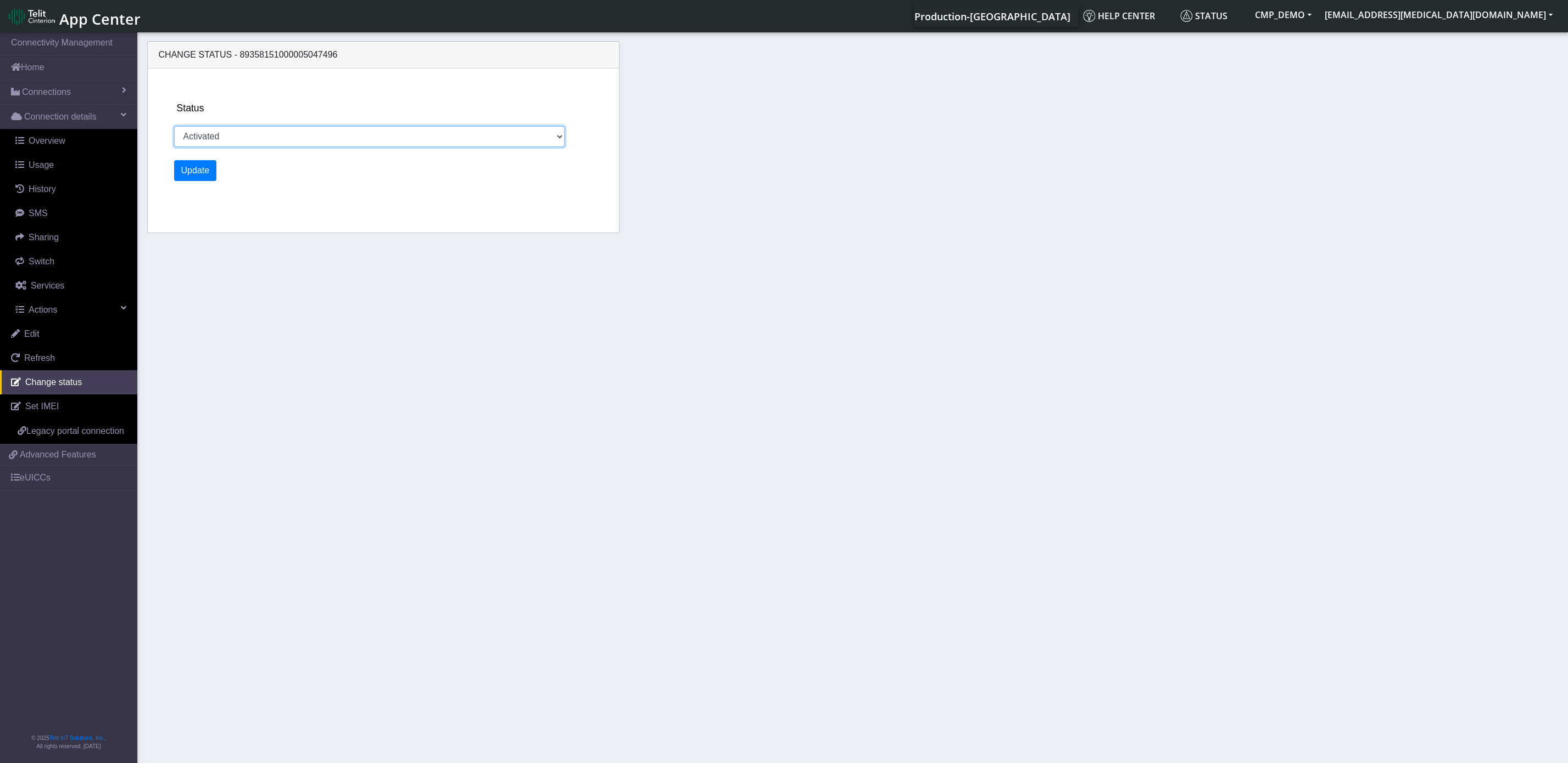
click at [174, 126] on select "Activated Deactivated" at bounding box center [369, 136] width 390 height 21
click at [307, 102] on div "Status Activated Deactivated" at bounding box center [391, 124] width 434 height 46
click at [58, 385] on span "Change status" at bounding box center [53, 382] width 56 height 9
click at [60, 336] on link "Edit" at bounding box center [68, 334] width 137 height 25
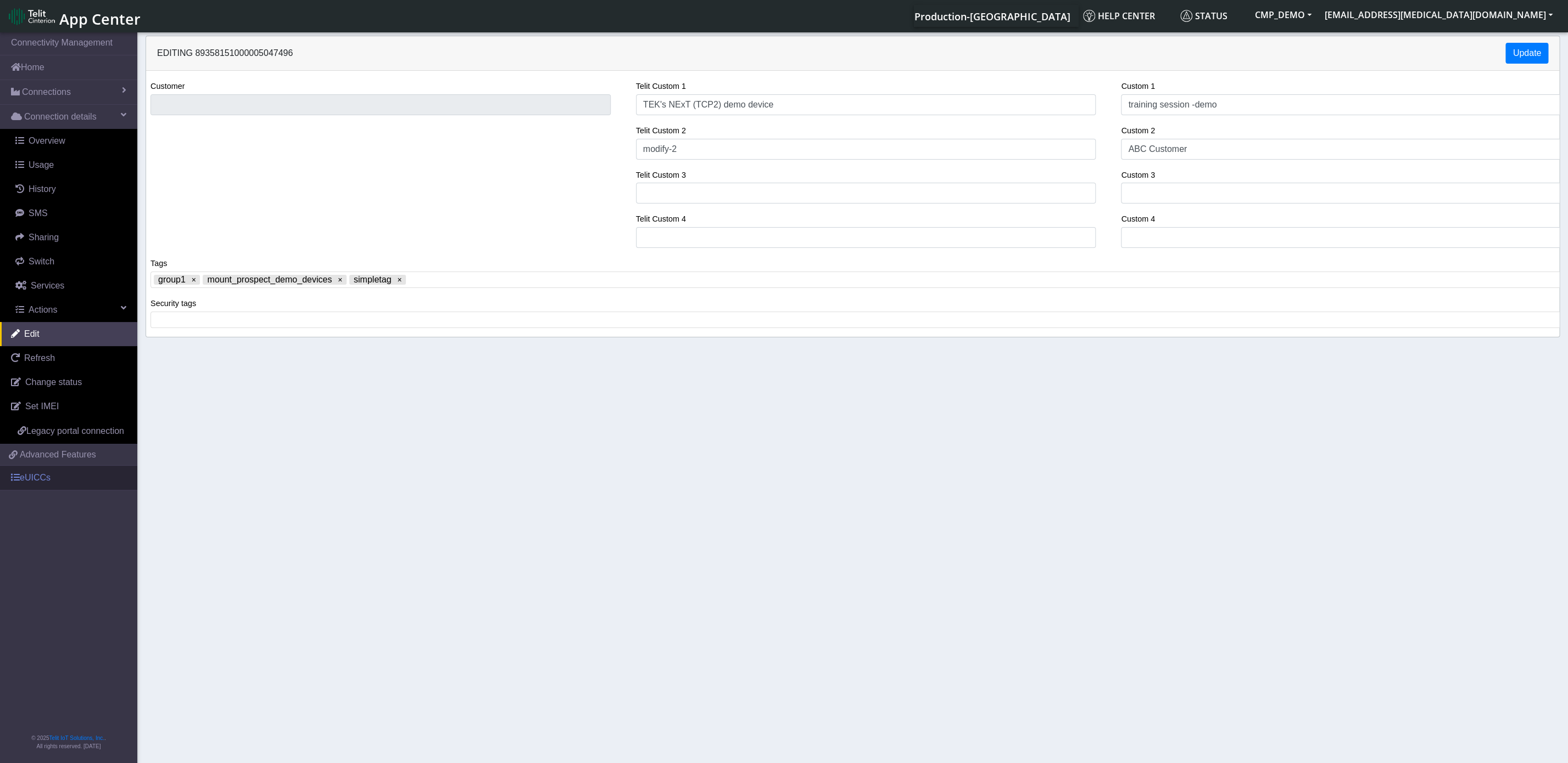
click at [41, 485] on link "eUICCs" at bounding box center [68, 477] width 137 height 25
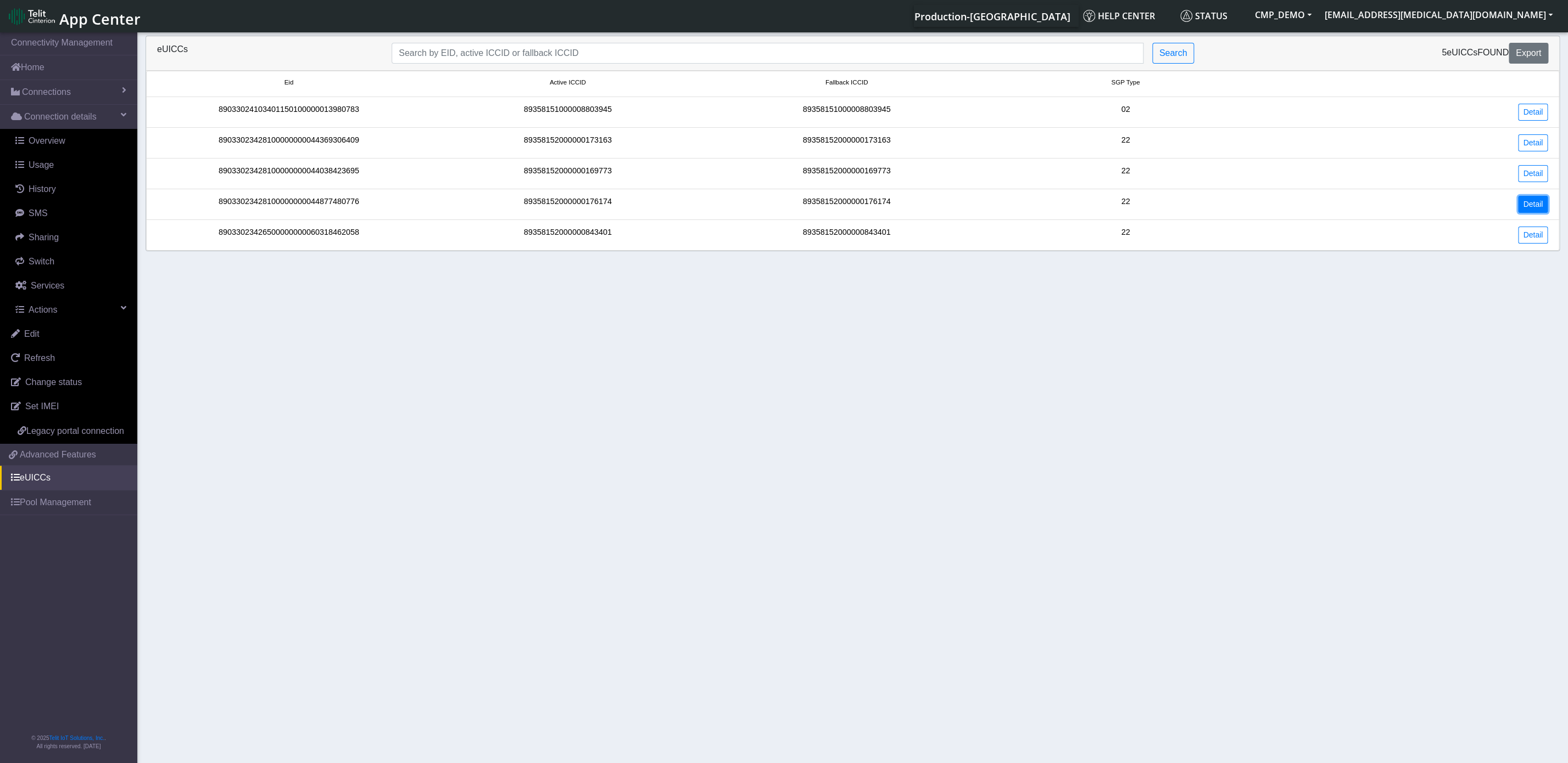
click at [1370, 206] on link "Detail" at bounding box center [1533, 204] width 30 height 17
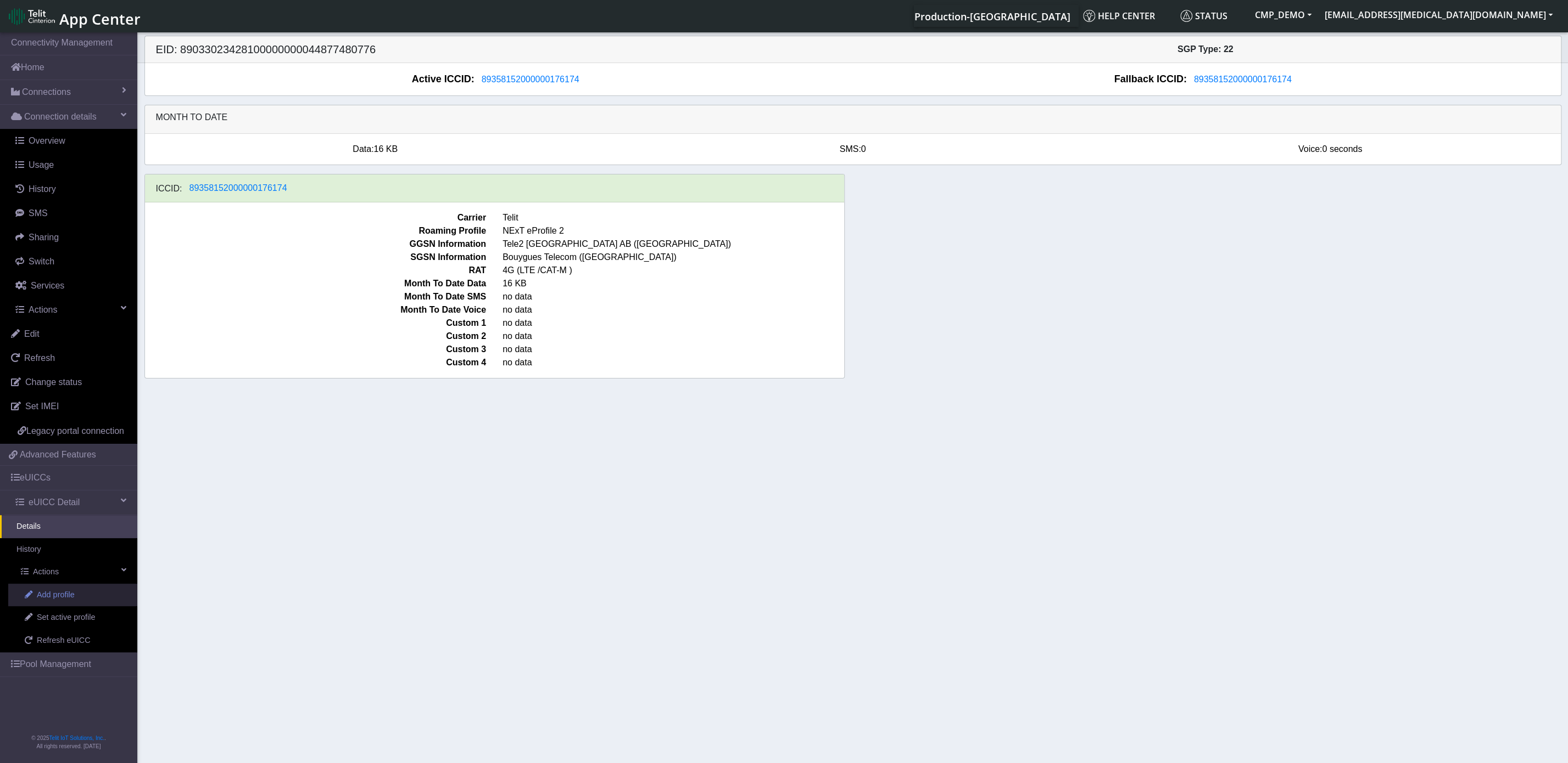
click at [59, 600] on span "Add profile" at bounding box center [55, 596] width 37 height 12
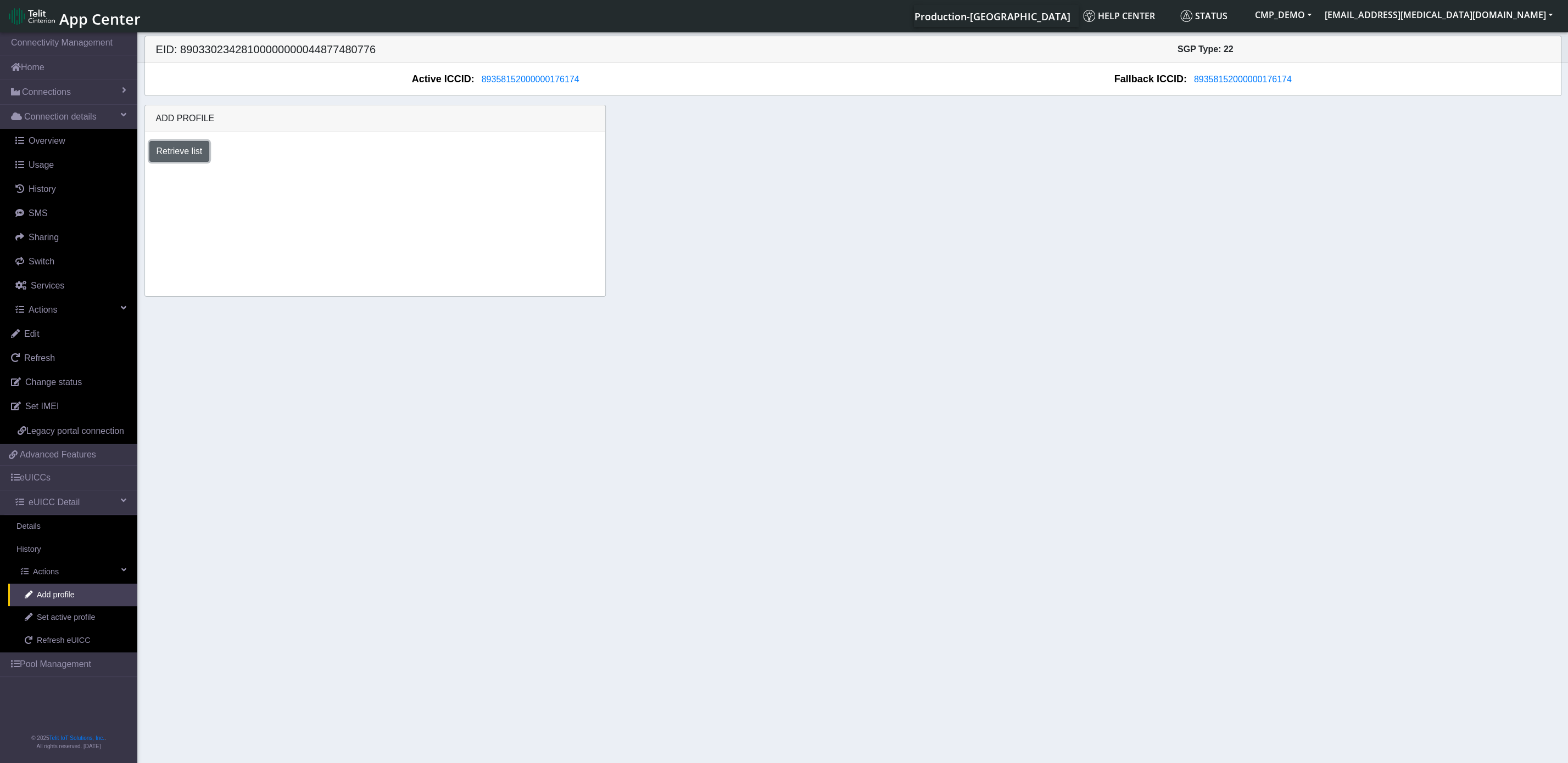
click at [177, 159] on button "Retrieve list" at bounding box center [179, 151] width 60 height 21
click at [150, 170] on select "Select profile to add NExT-eProfile3-eSIMProvDemo BYOC-local_MNO_1 DNLD-nxt23.n…" at bounding box center [232, 180] width 165 height 21
click at [492, 345] on section "Connectivity Management Home Connections List Map Connection details Overview U…" at bounding box center [784, 399] width 1568 height 737
click at [56, 527] on link "Details" at bounding box center [68, 526] width 137 height 23
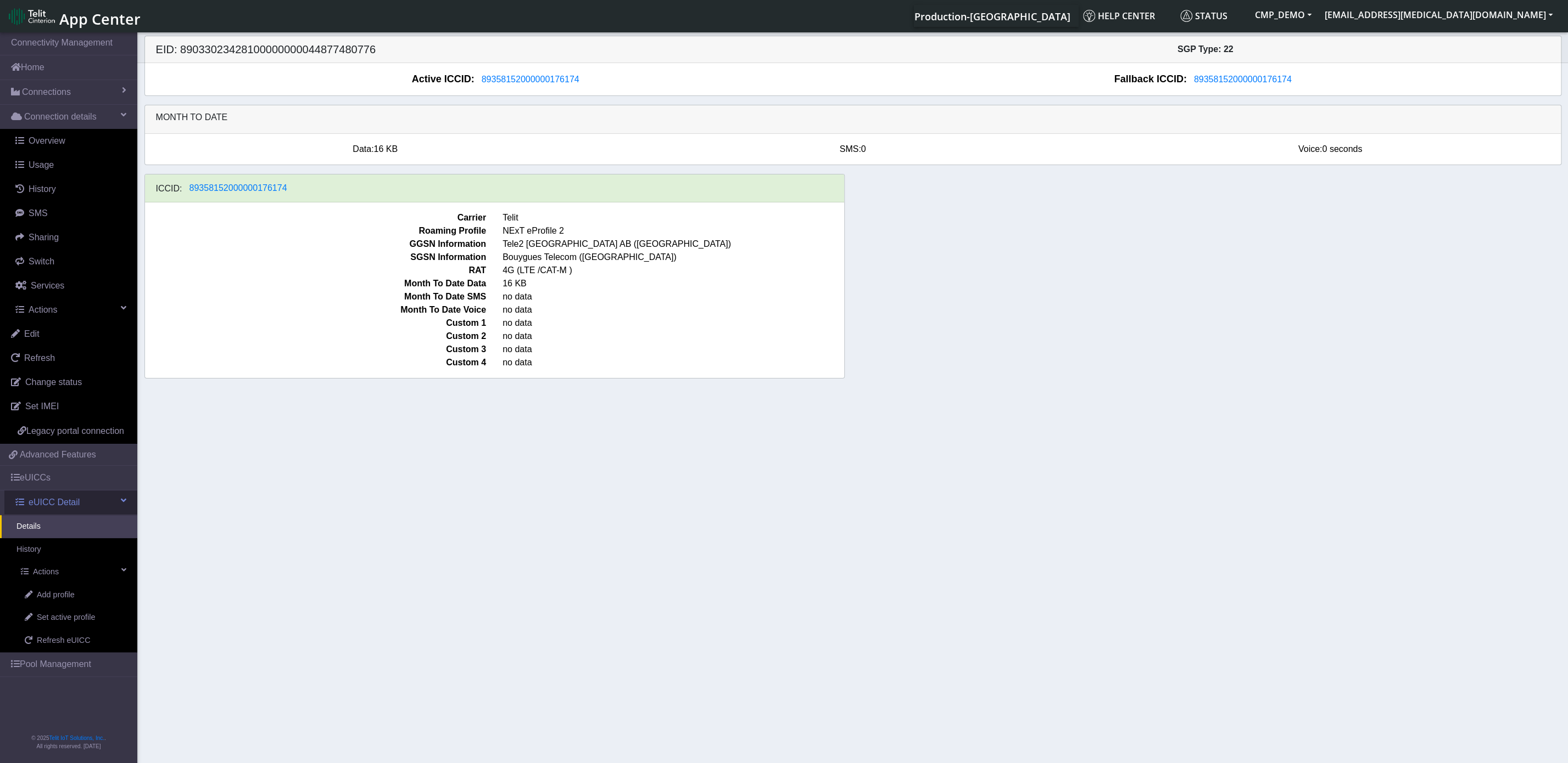
click at [36, 500] on span "eUICC Detail" at bounding box center [54, 502] width 51 height 13
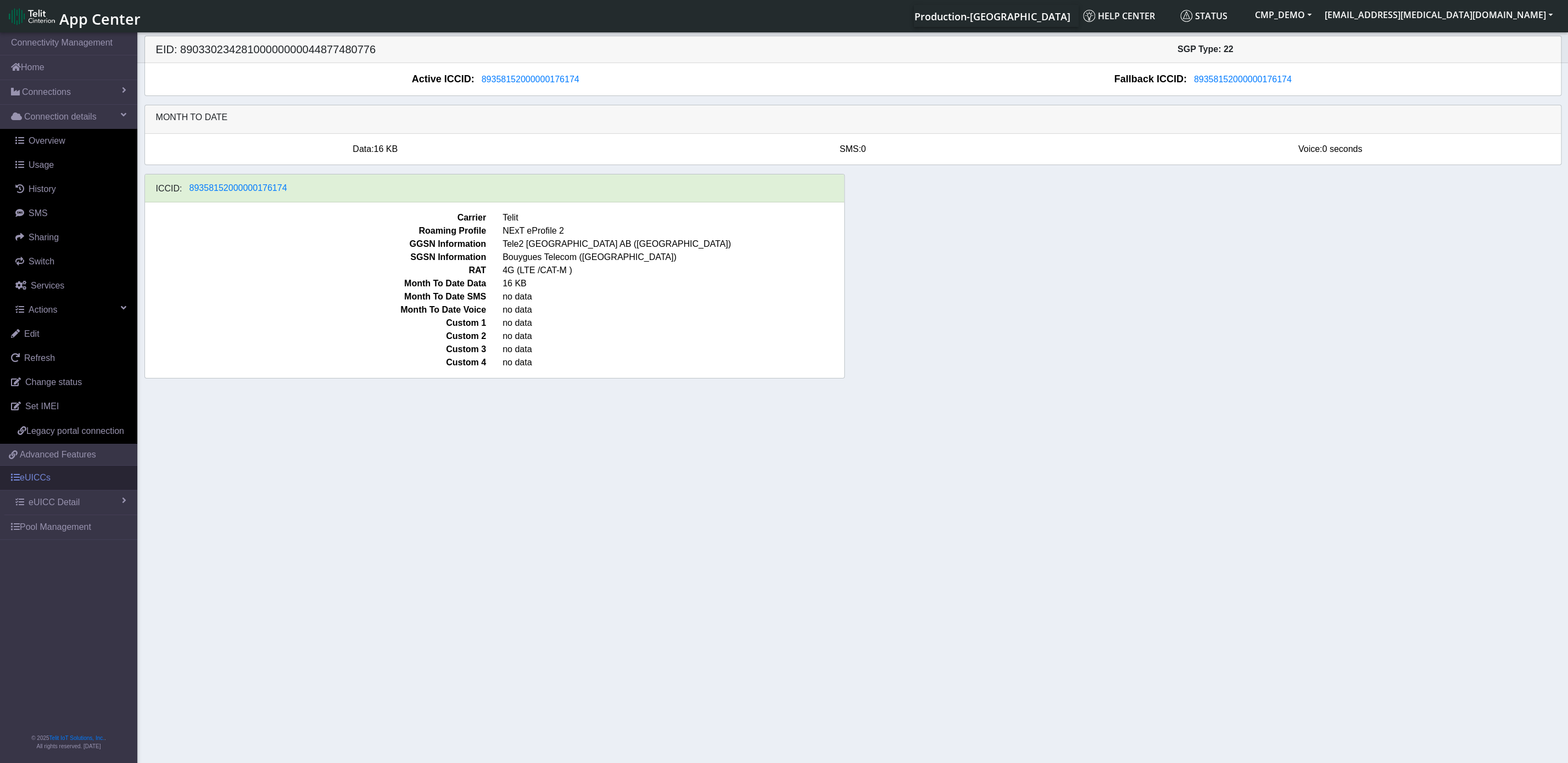
click at [48, 472] on link "eUICCs" at bounding box center [68, 477] width 137 height 25
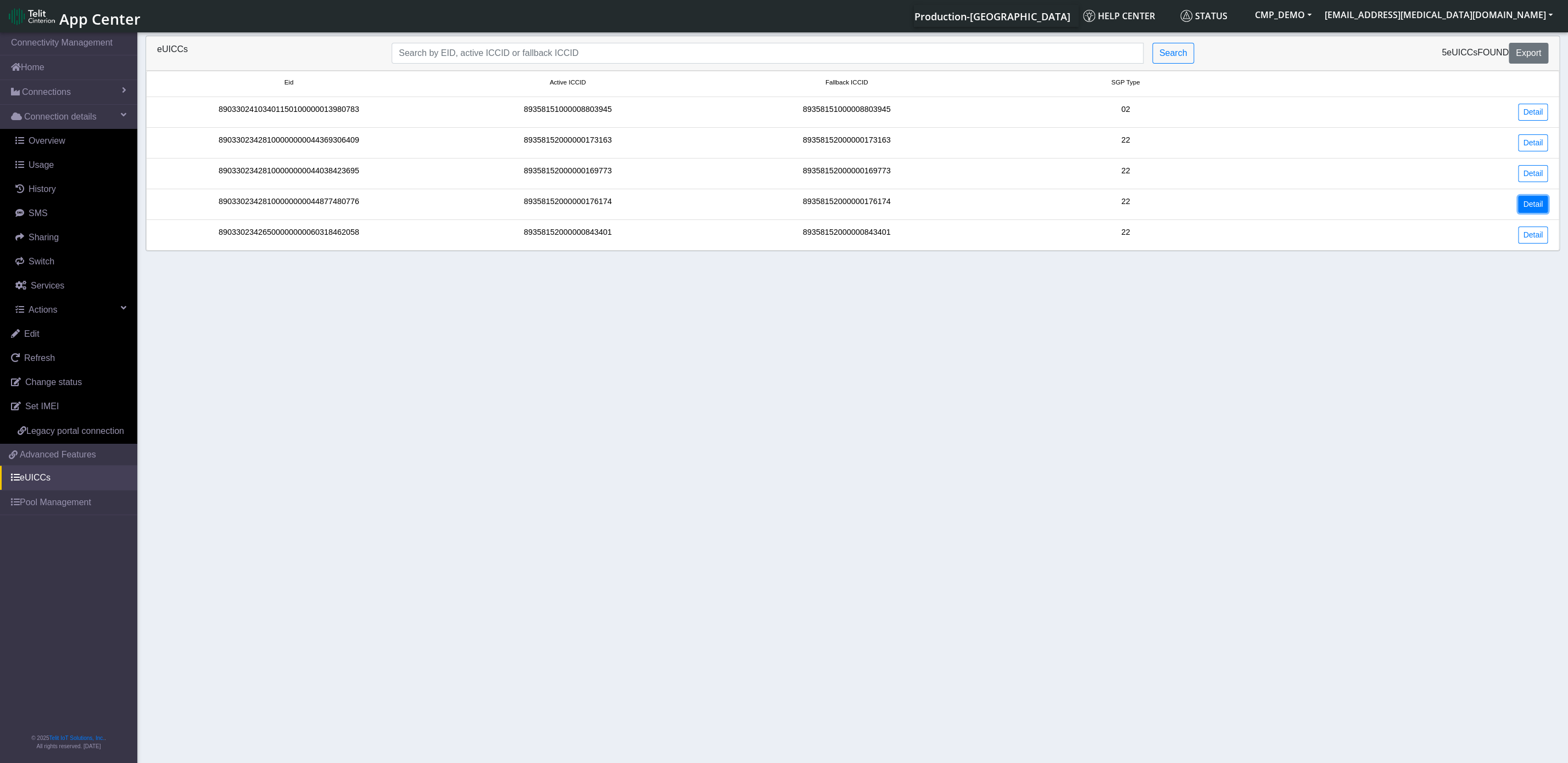
click at [1370, 211] on link "Detail" at bounding box center [1533, 204] width 30 height 17
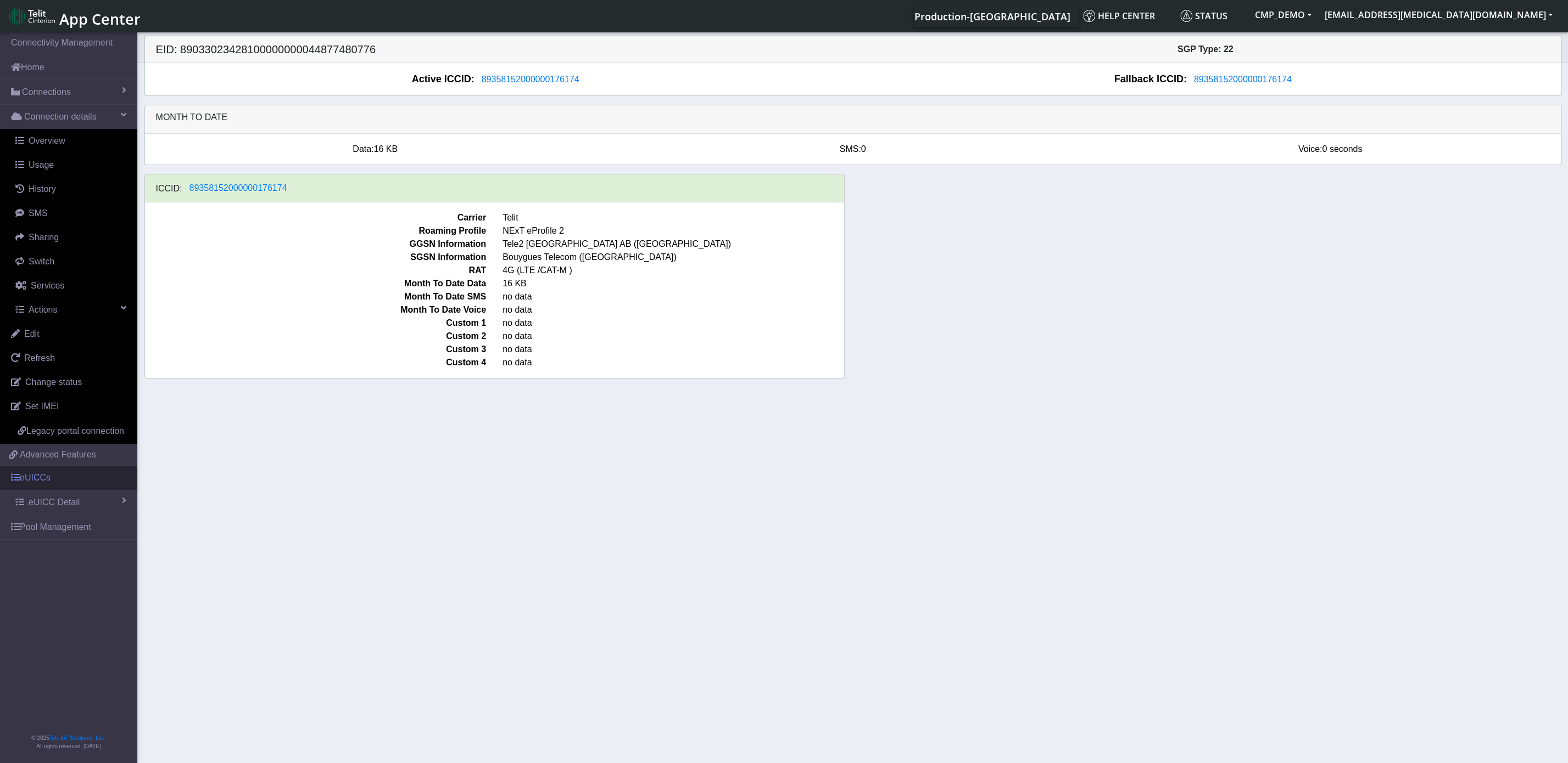
click at [48, 480] on link "eUICCs" at bounding box center [68, 477] width 137 height 25
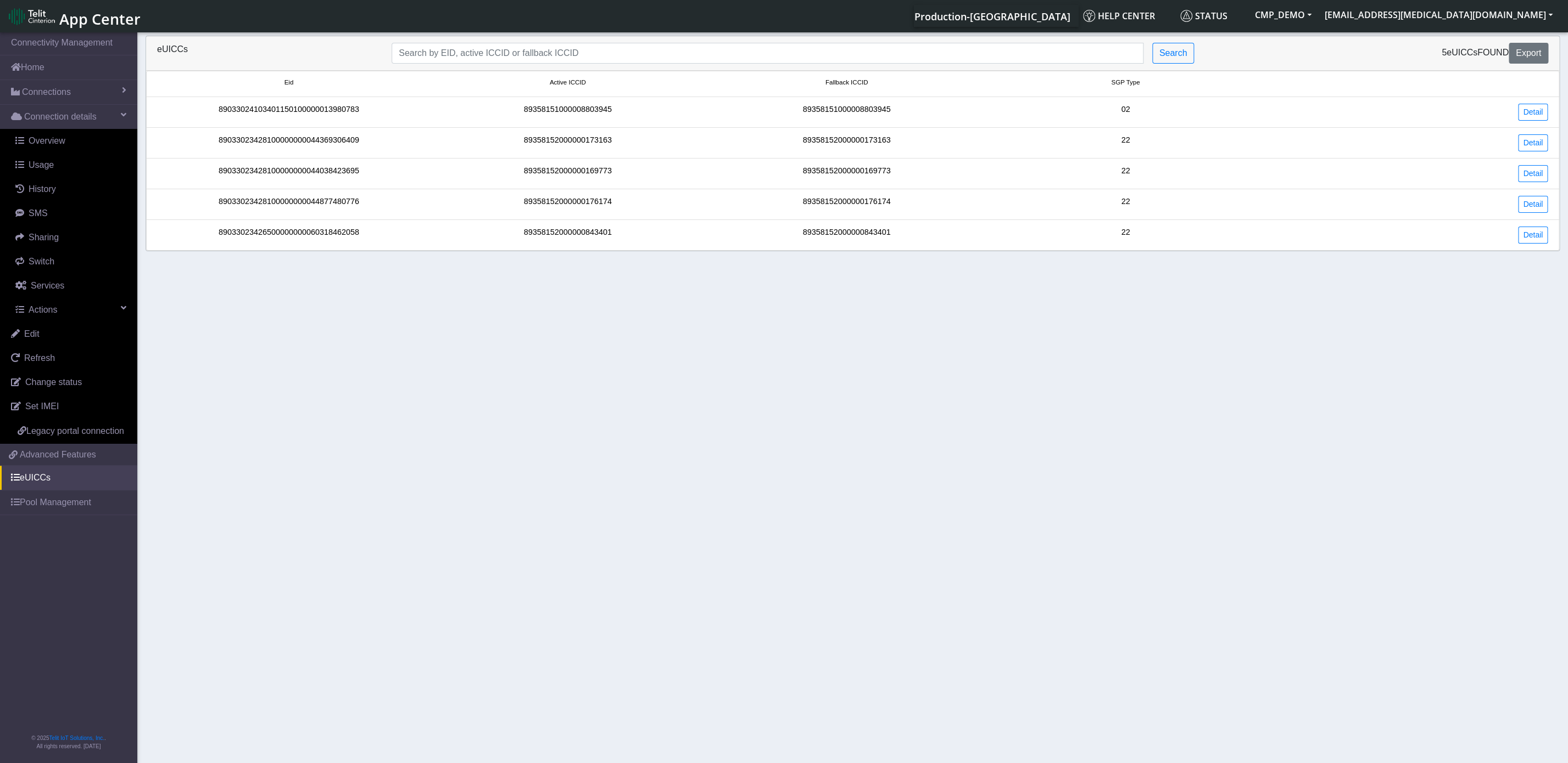
click at [1370, 244] on div "Detail" at bounding box center [1409, 234] width 291 height 17
click at [1370, 236] on link "Detail" at bounding box center [1533, 234] width 30 height 17
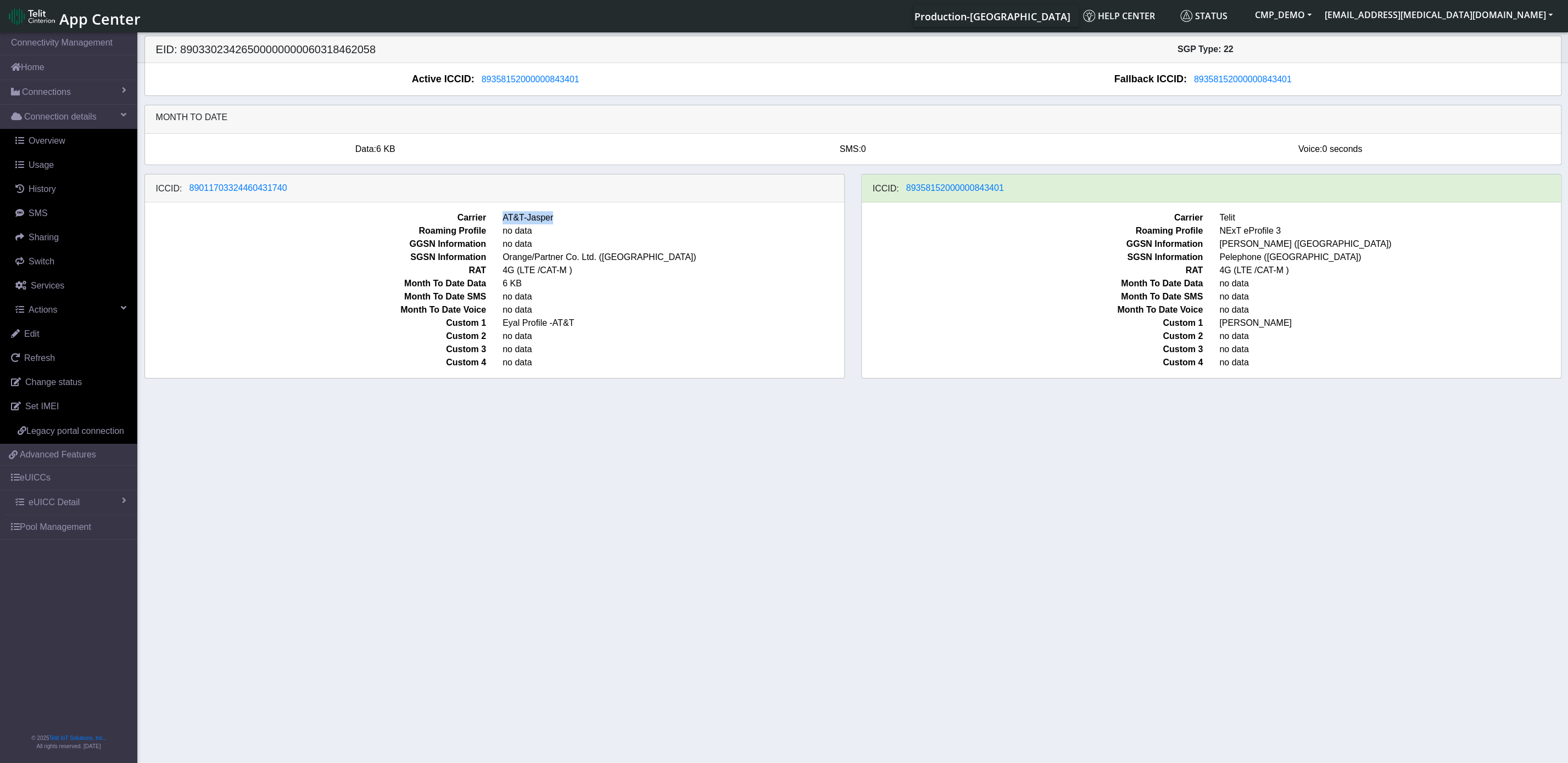
drag, startPoint x: 570, startPoint y: 221, endPoint x: 499, endPoint y: 228, distance: 71.3
click at [499, 224] on span "AT&T-Jasper" at bounding box center [673, 218] width 358 height 13
click at [583, 476] on section "Connectivity Management Home Connections List Map Connection details Overview U…" at bounding box center [784, 399] width 1568 height 737
click at [37, 480] on link "eUICCs" at bounding box center [68, 477] width 137 height 25
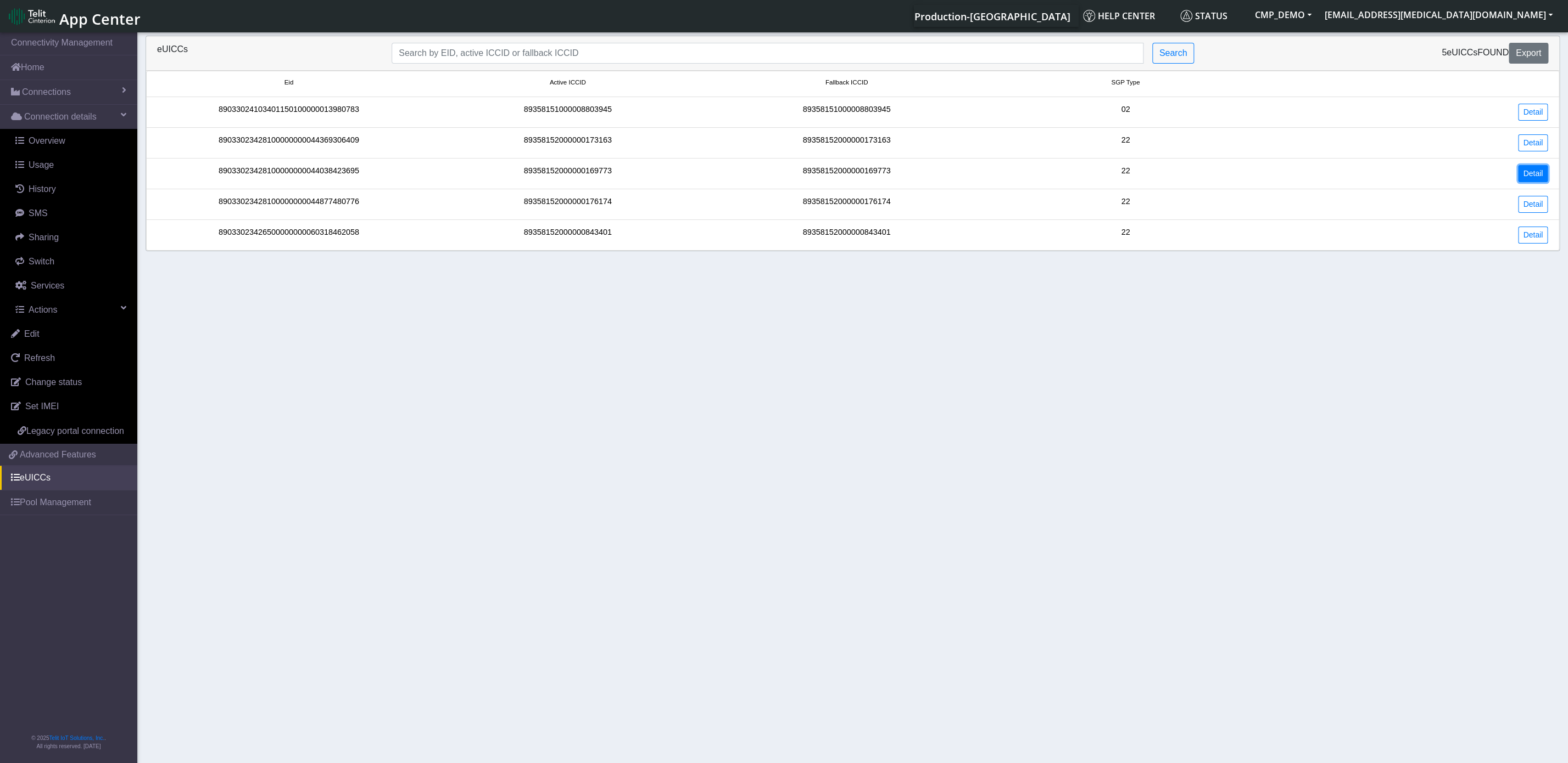
click at [1370, 169] on link "Detail" at bounding box center [1533, 173] width 30 height 17
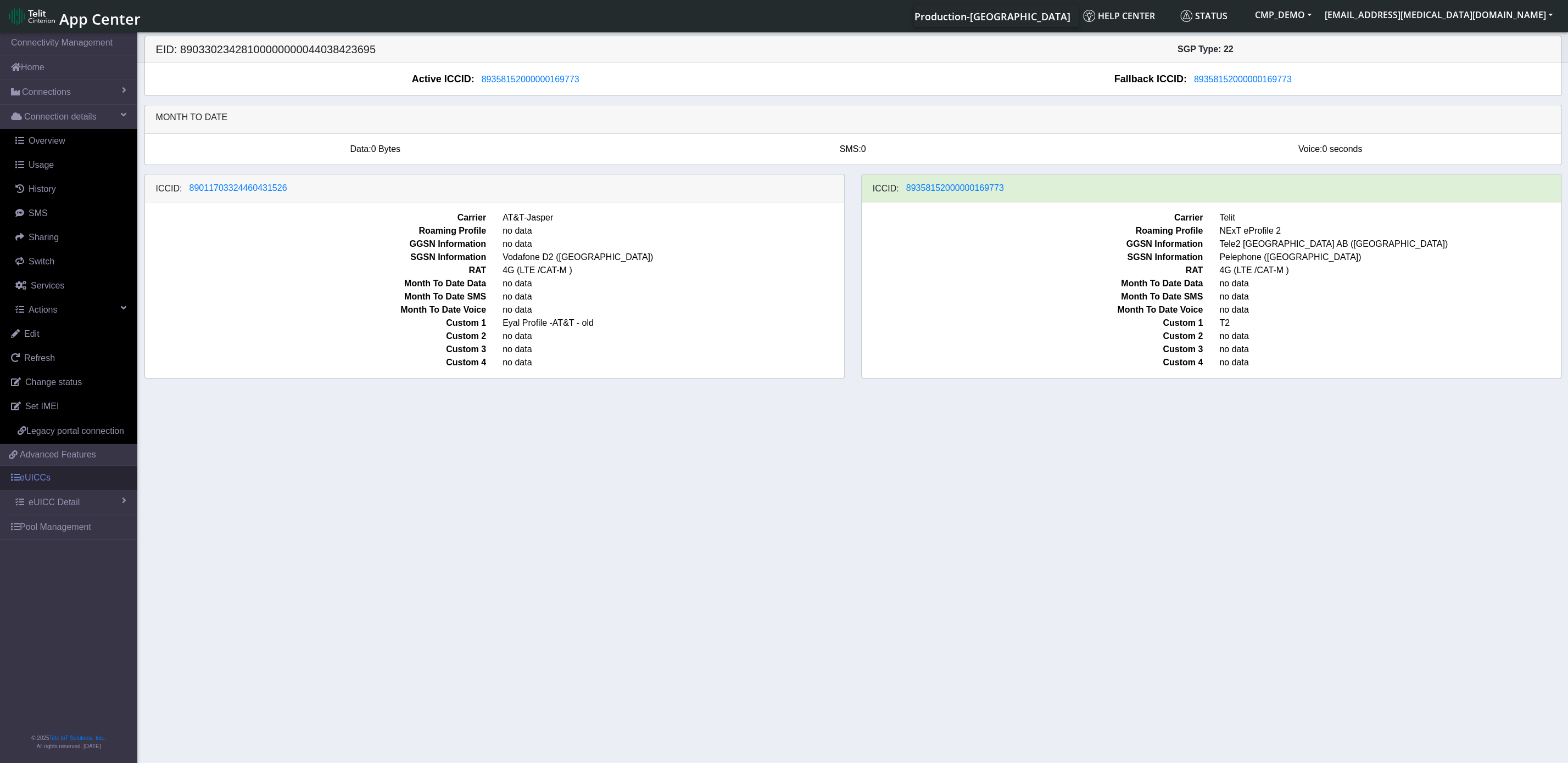
click at [30, 485] on link "eUICCs" at bounding box center [68, 477] width 137 height 25
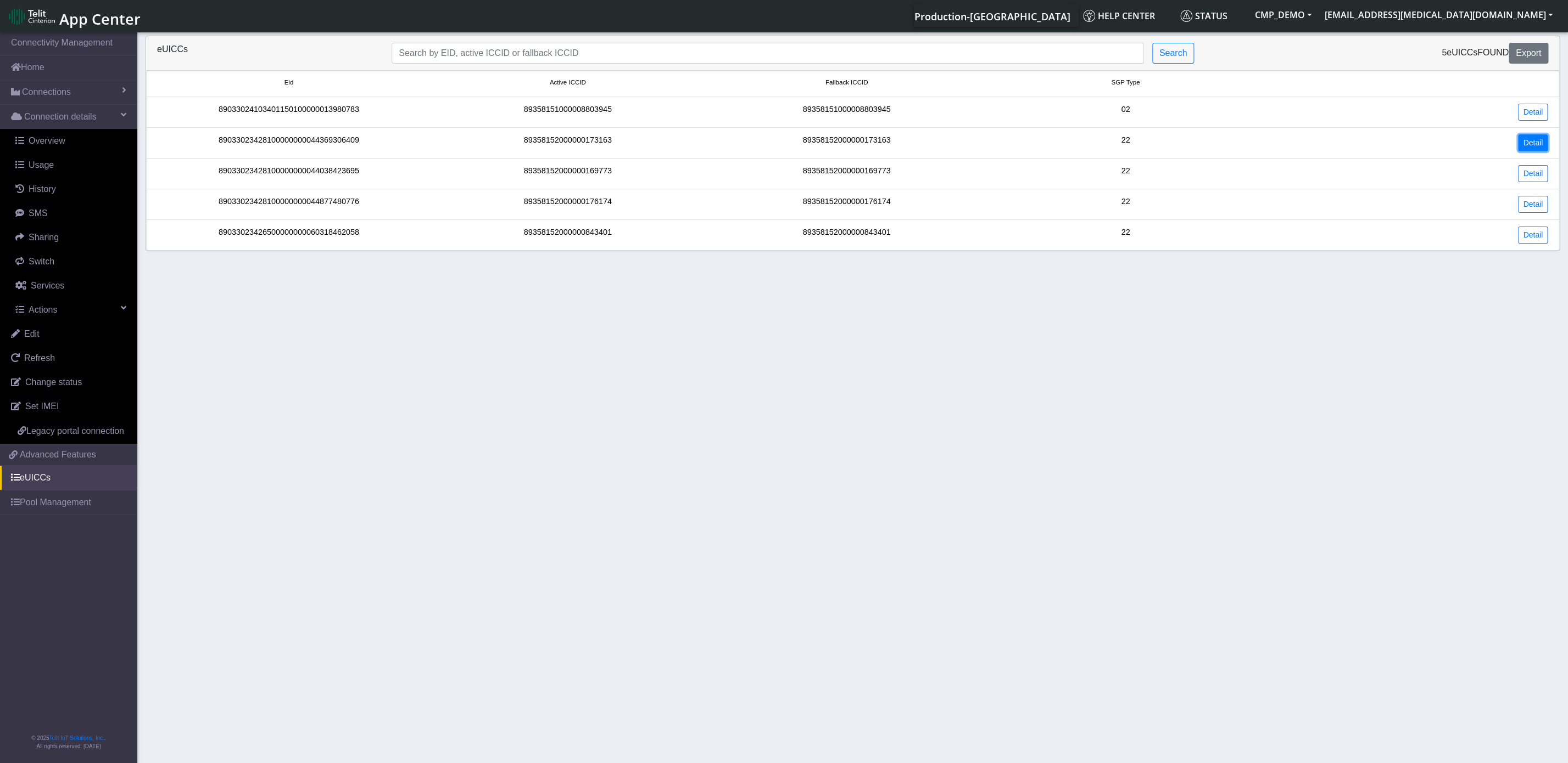
click at [1370, 143] on link "Detail" at bounding box center [1533, 143] width 30 height 17
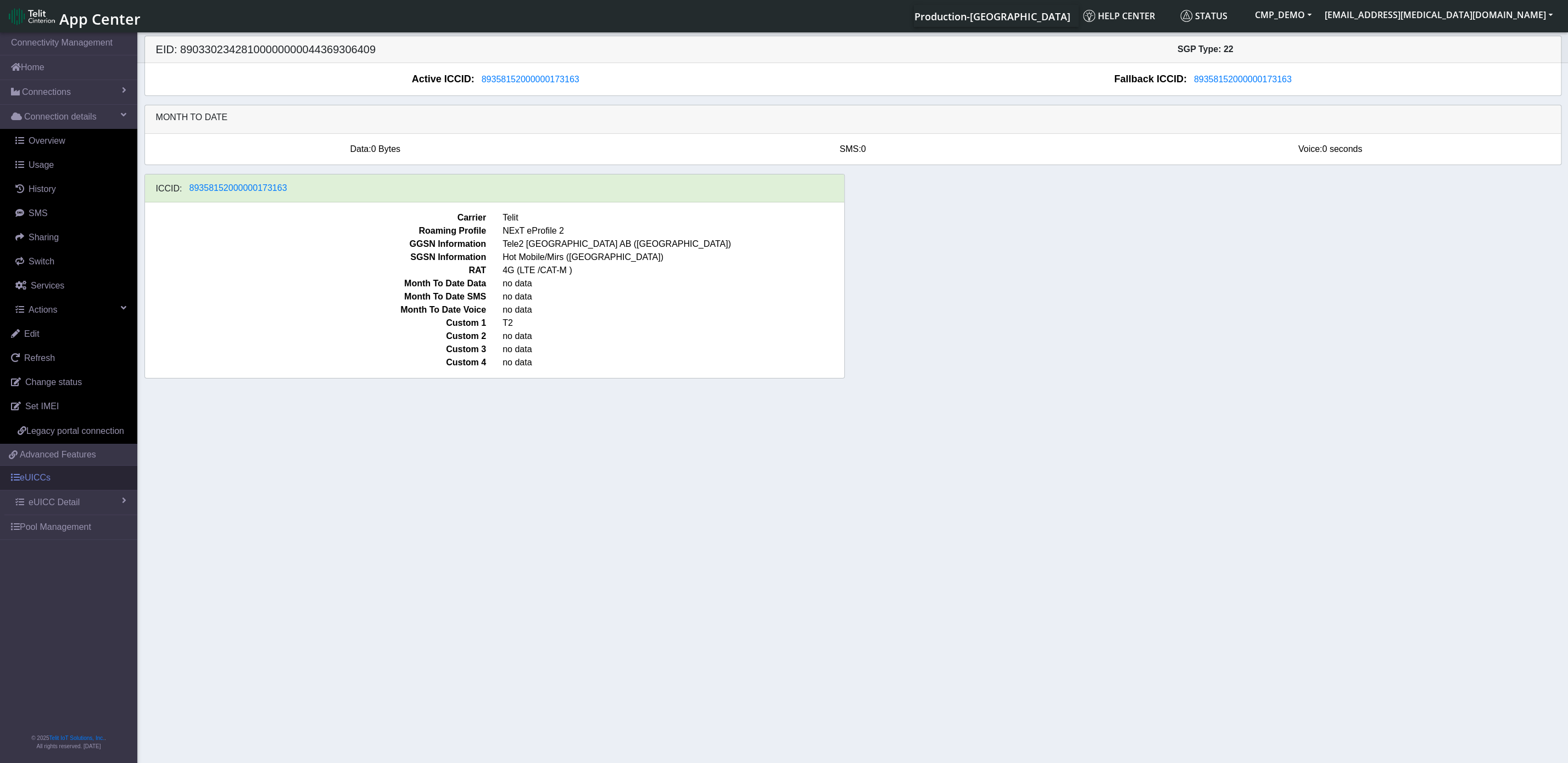
click at [37, 476] on link "eUICCs" at bounding box center [68, 477] width 137 height 25
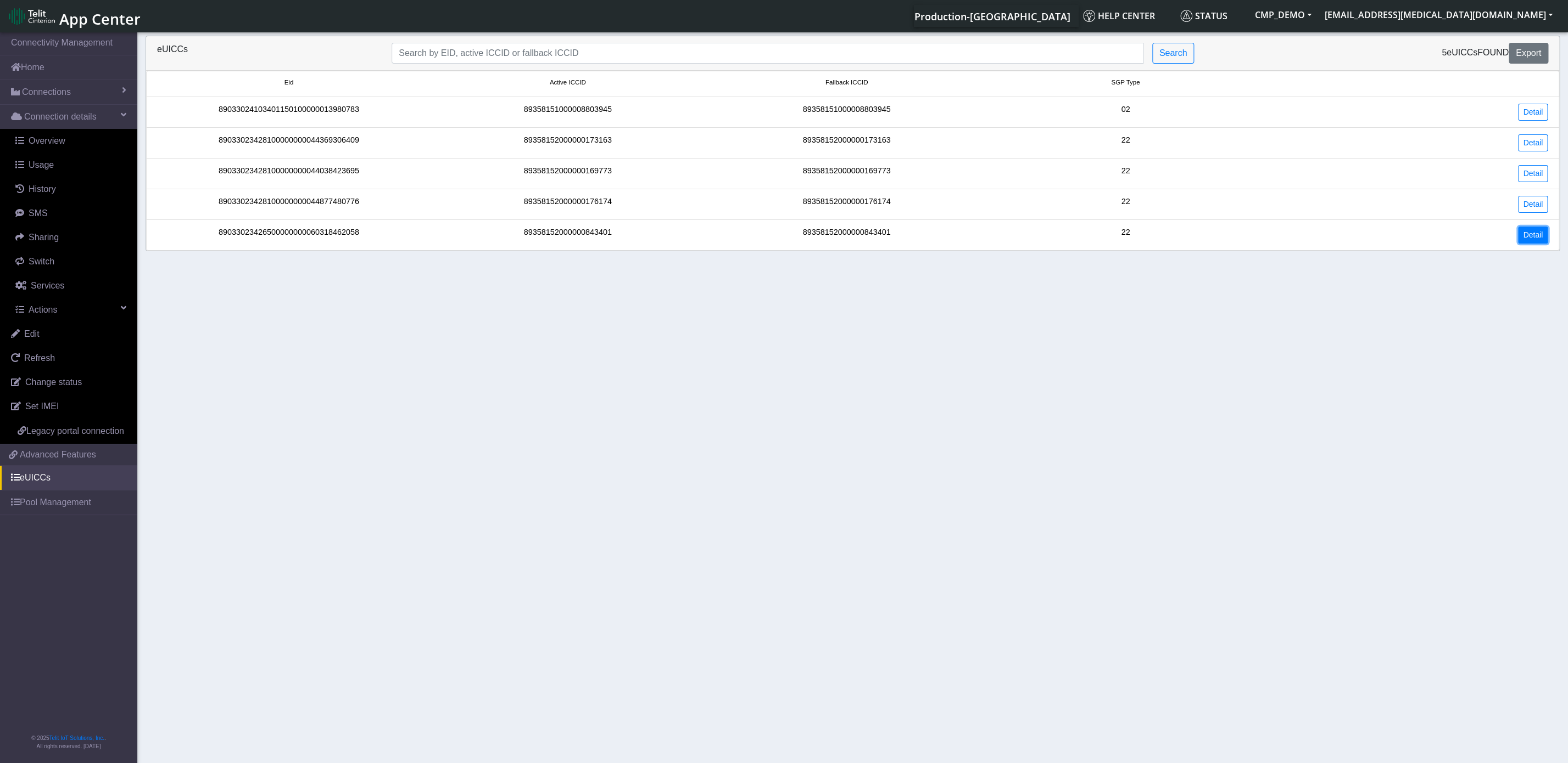
click at [1370, 240] on link "Detail" at bounding box center [1533, 234] width 30 height 17
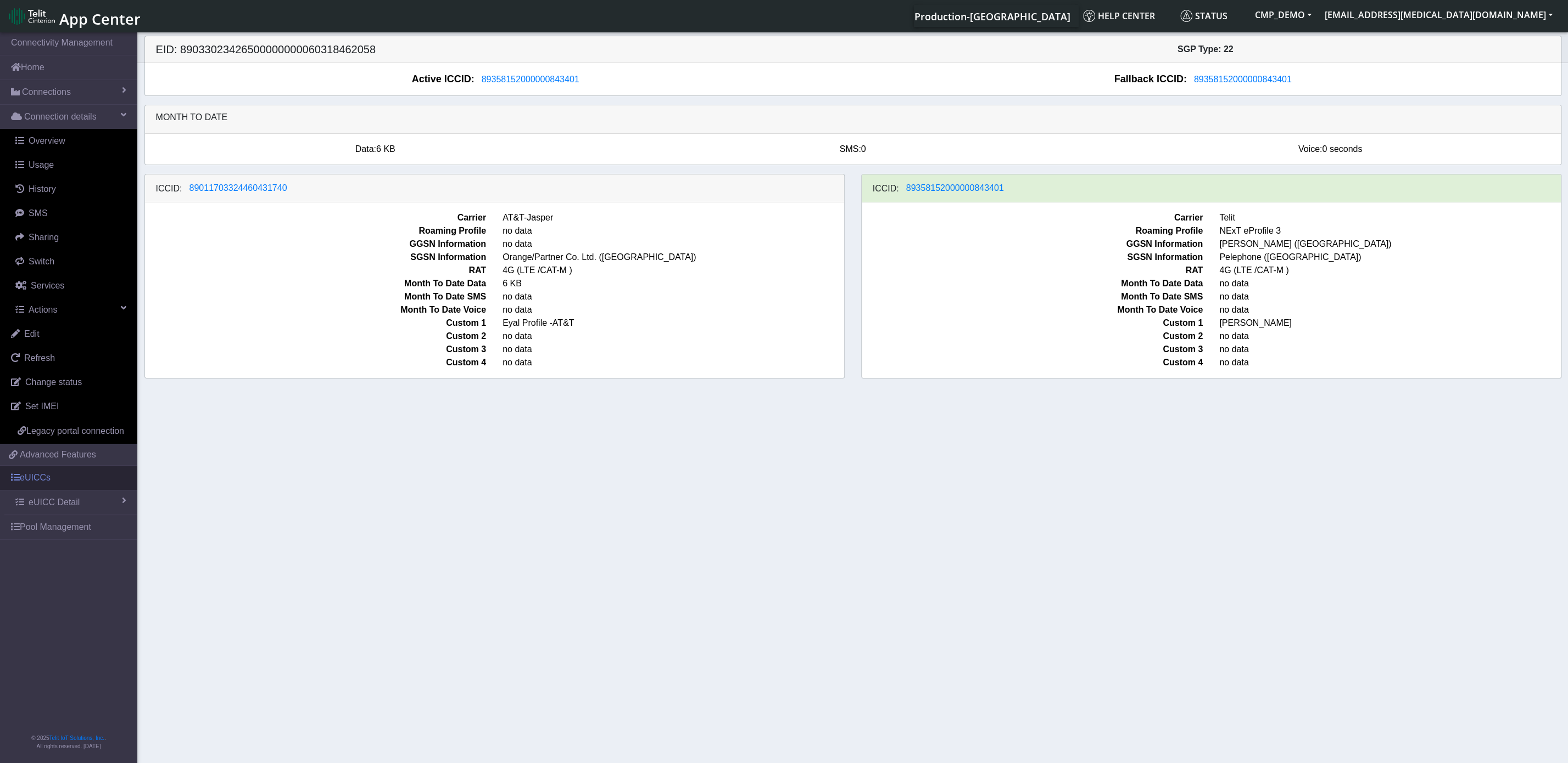
click at [47, 480] on link "eUICCs" at bounding box center [68, 477] width 137 height 25
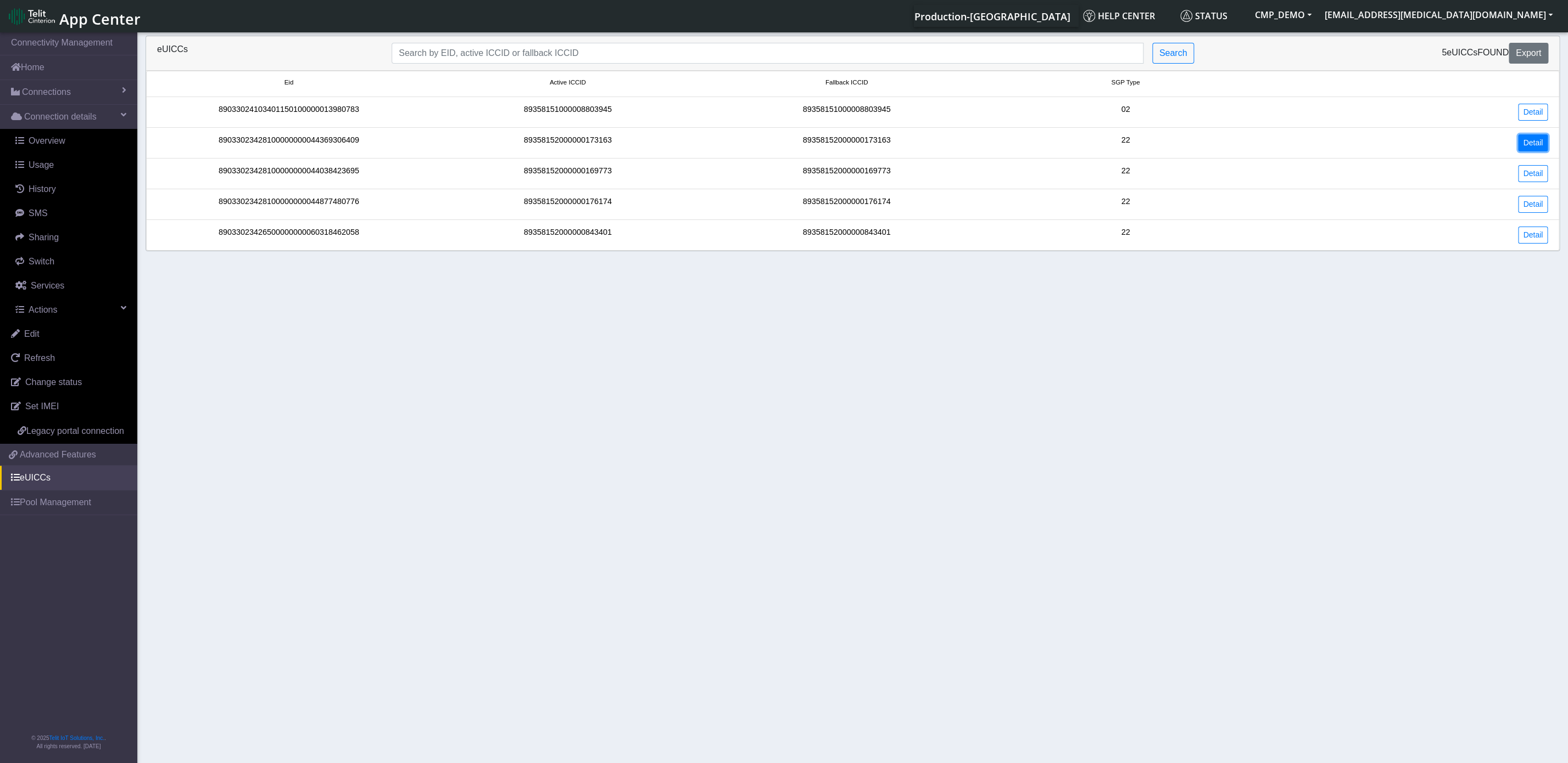
click at [1370, 142] on link "Detail" at bounding box center [1533, 143] width 30 height 17
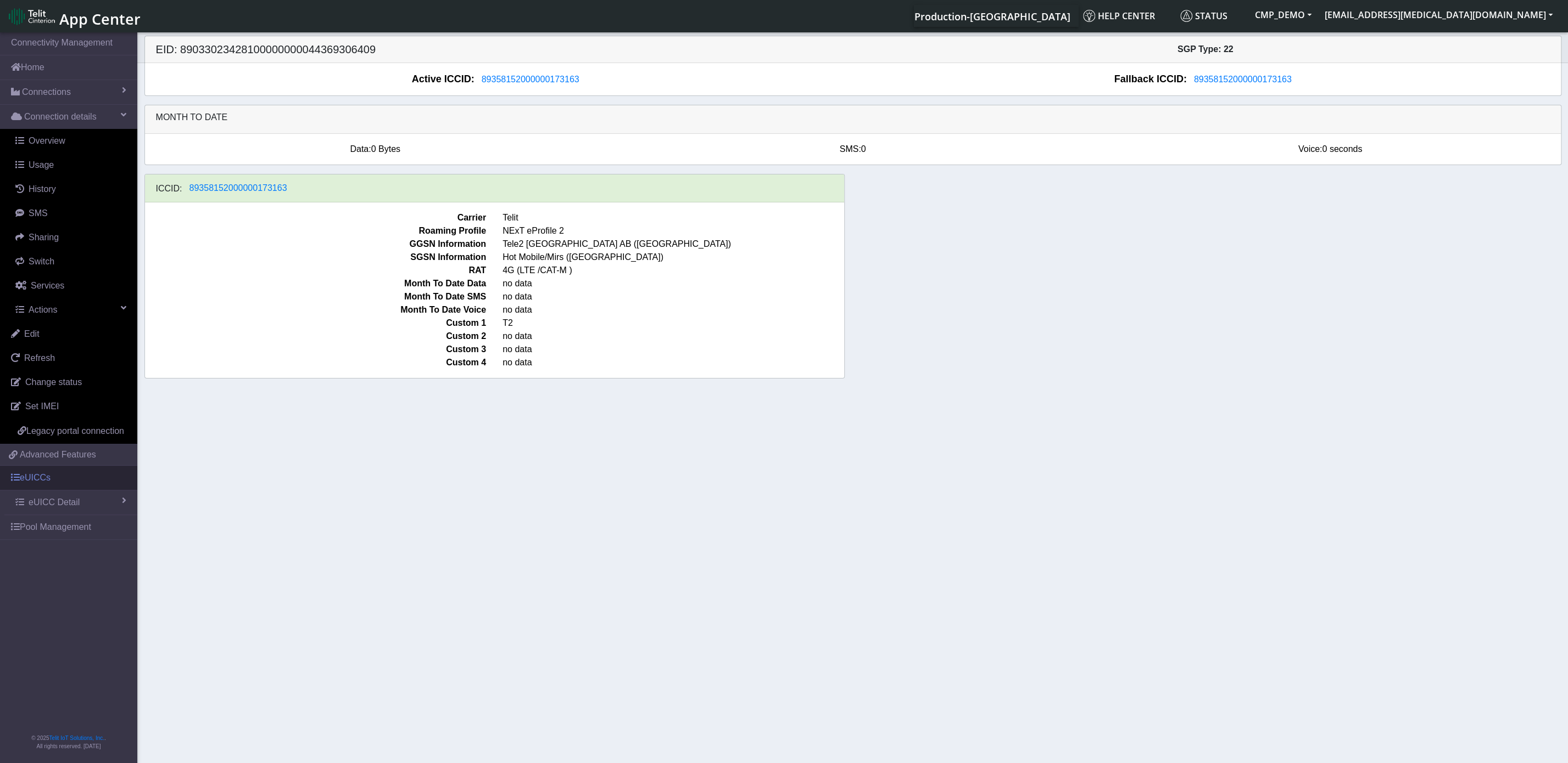
click at [33, 489] on link "eUICCs" at bounding box center [68, 477] width 137 height 25
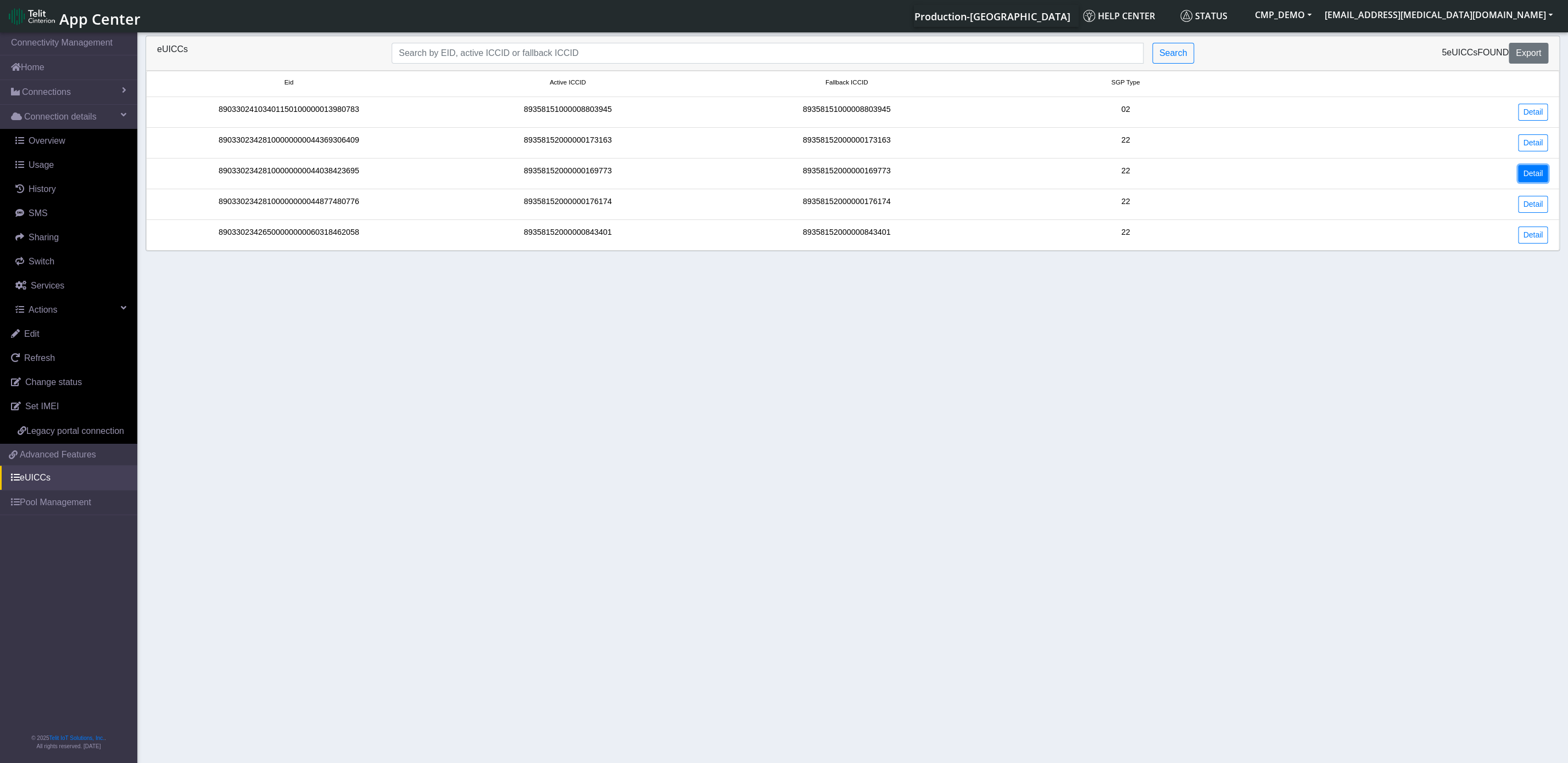
click at [1370, 172] on link "Detail" at bounding box center [1533, 173] width 30 height 17
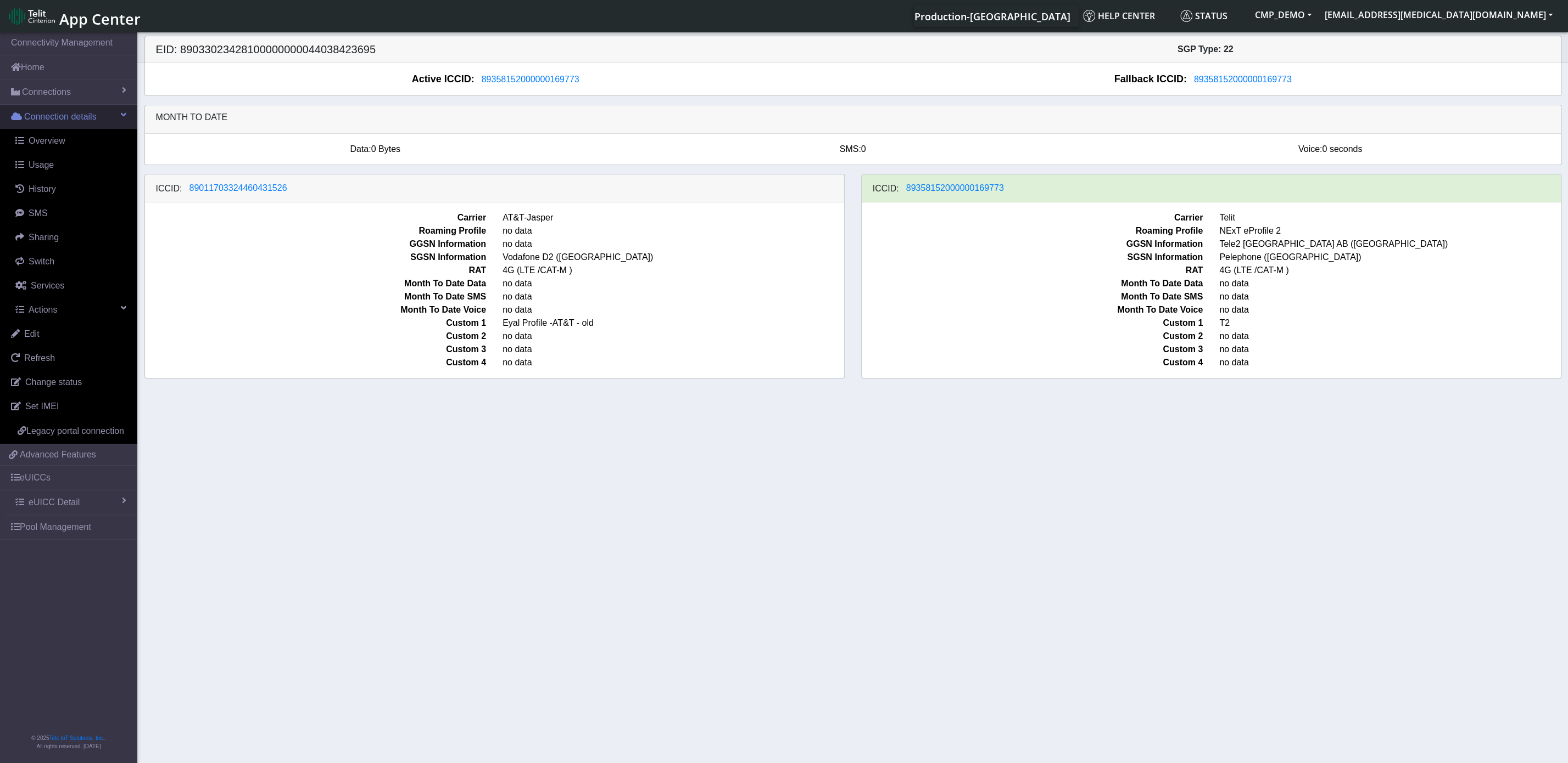
click at [116, 113] on link "Connection details" at bounding box center [68, 116] width 137 height 25
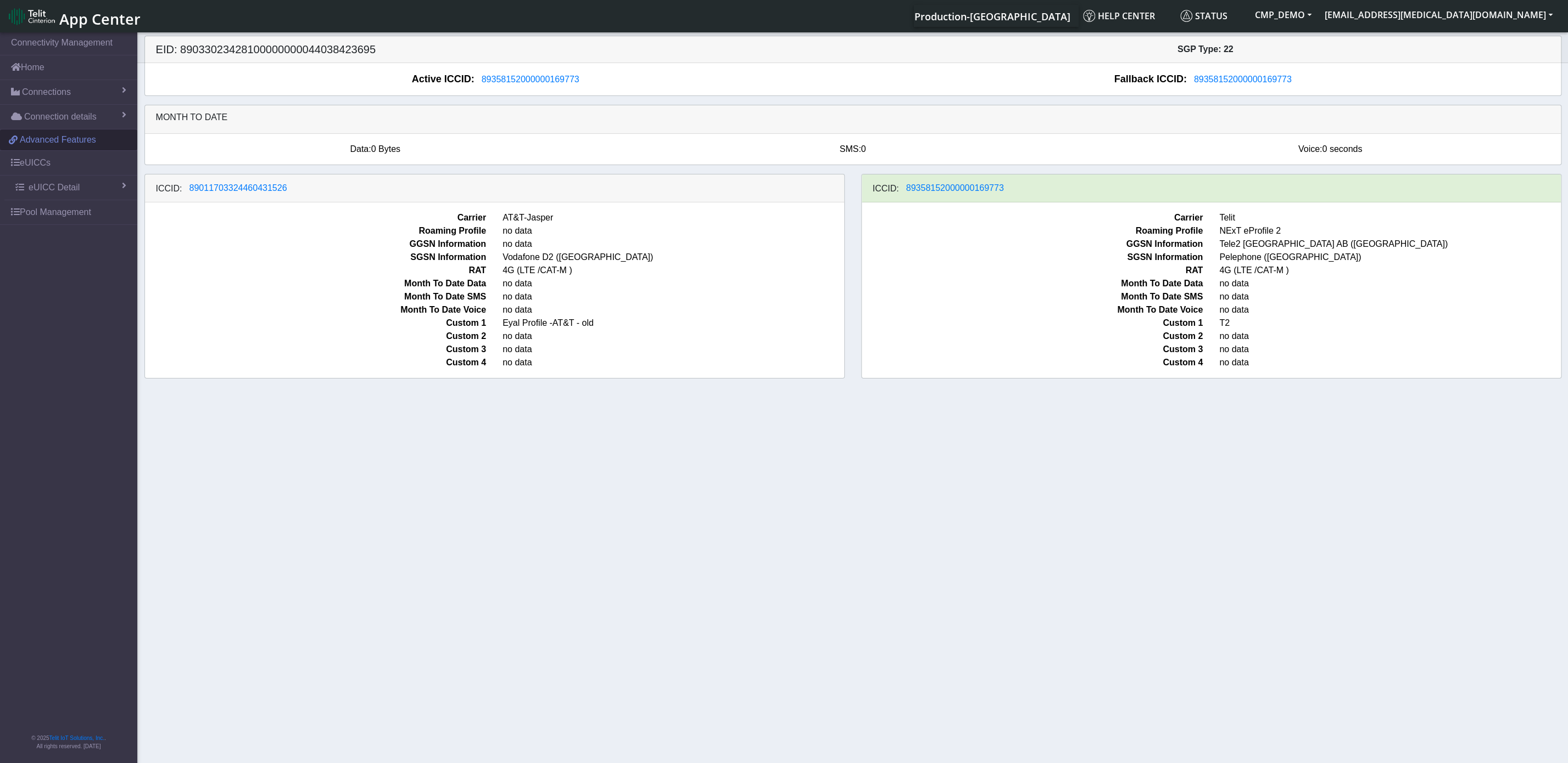
click at [42, 145] on span "Advanced Features" at bounding box center [57, 139] width 76 height 13
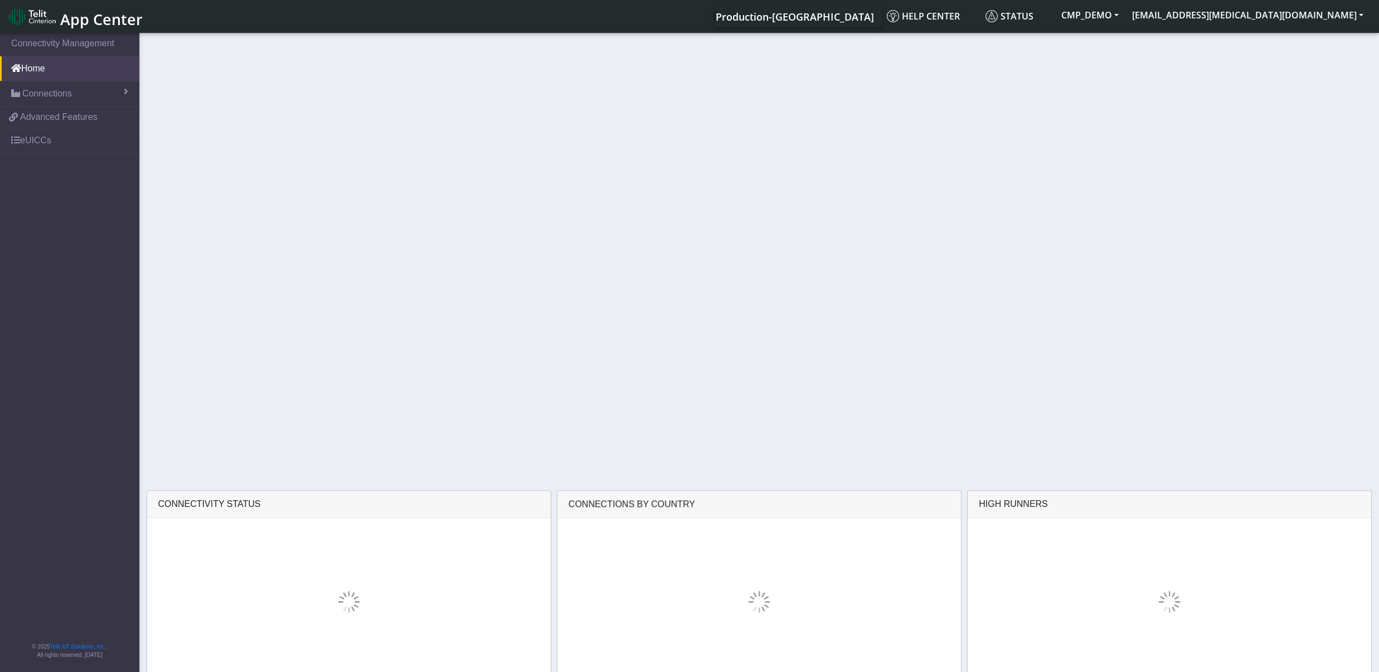
click at [111, 18] on span "App Center" at bounding box center [101, 19] width 83 height 21
